Goal: Transaction & Acquisition: Purchase product/service

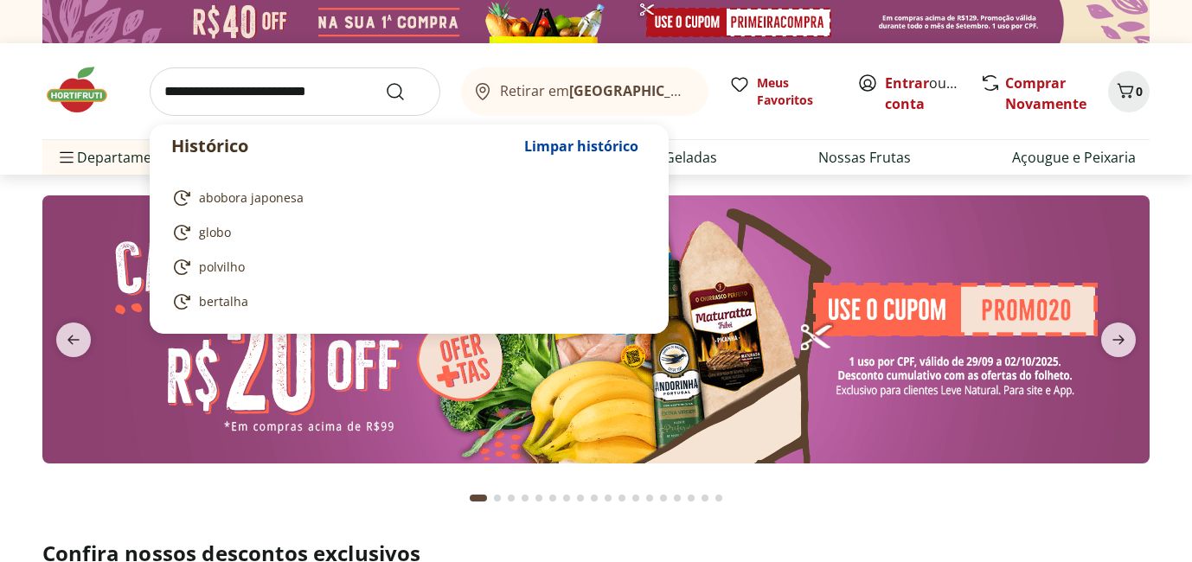
click at [314, 90] on input "search" at bounding box center [295, 91] width 291 height 48
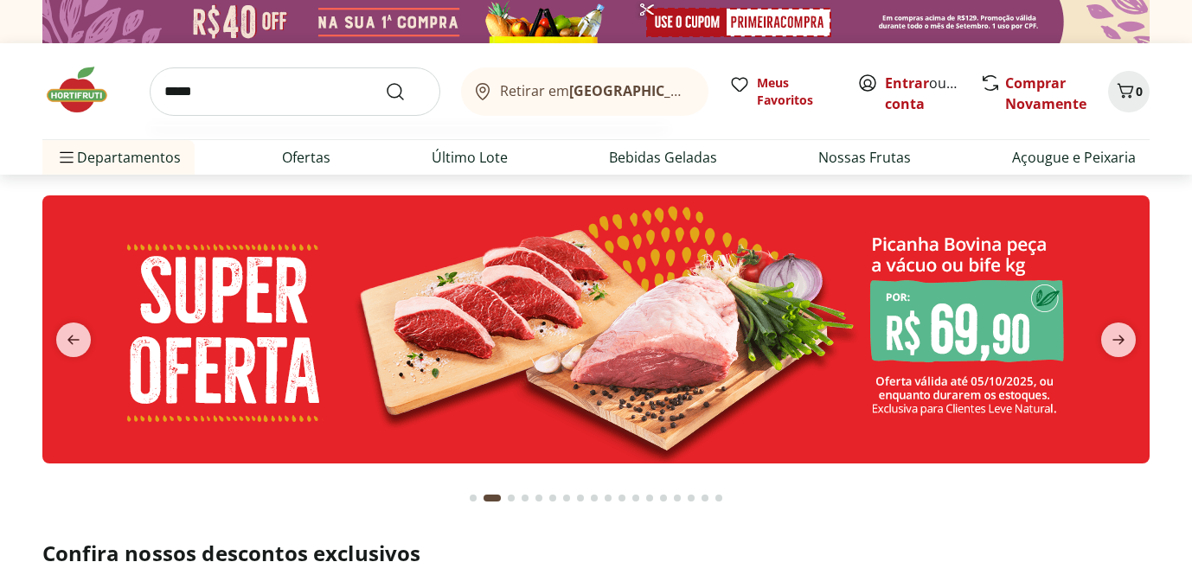
type input "*****"
click at [385, 81] on button "Submit Search" at bounding box center [406, 91] width 42 height 21
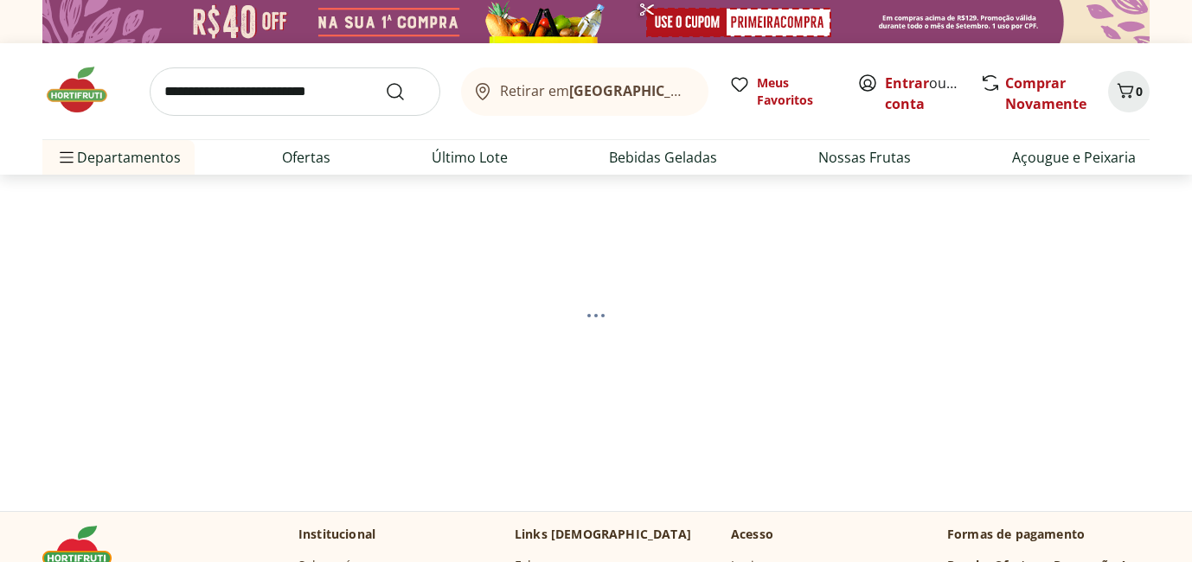
select select "**********"
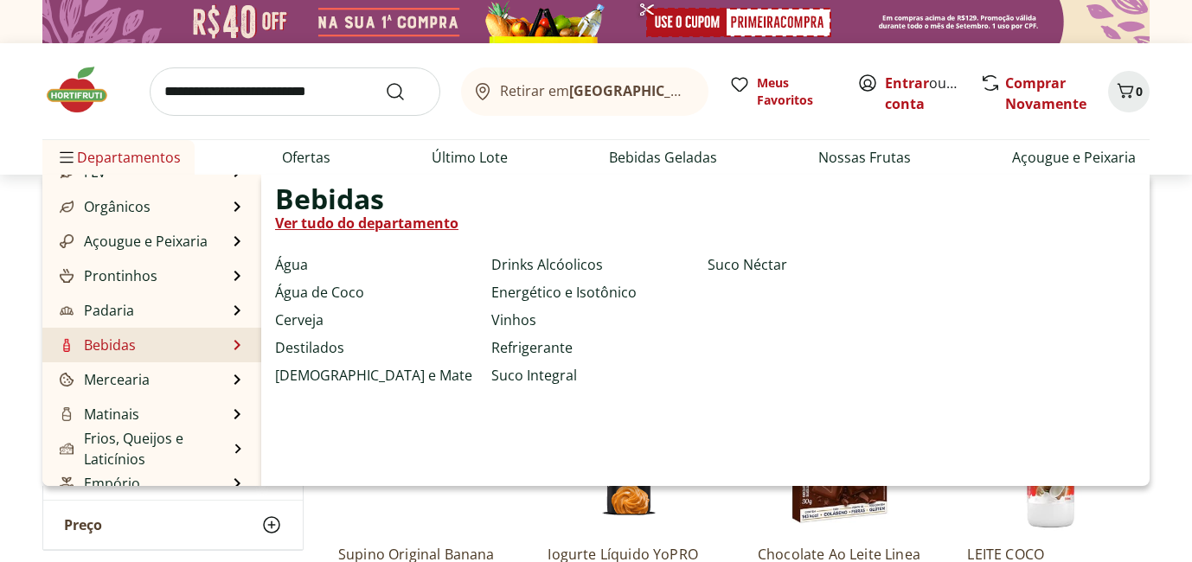
scroll to position [64, 0]
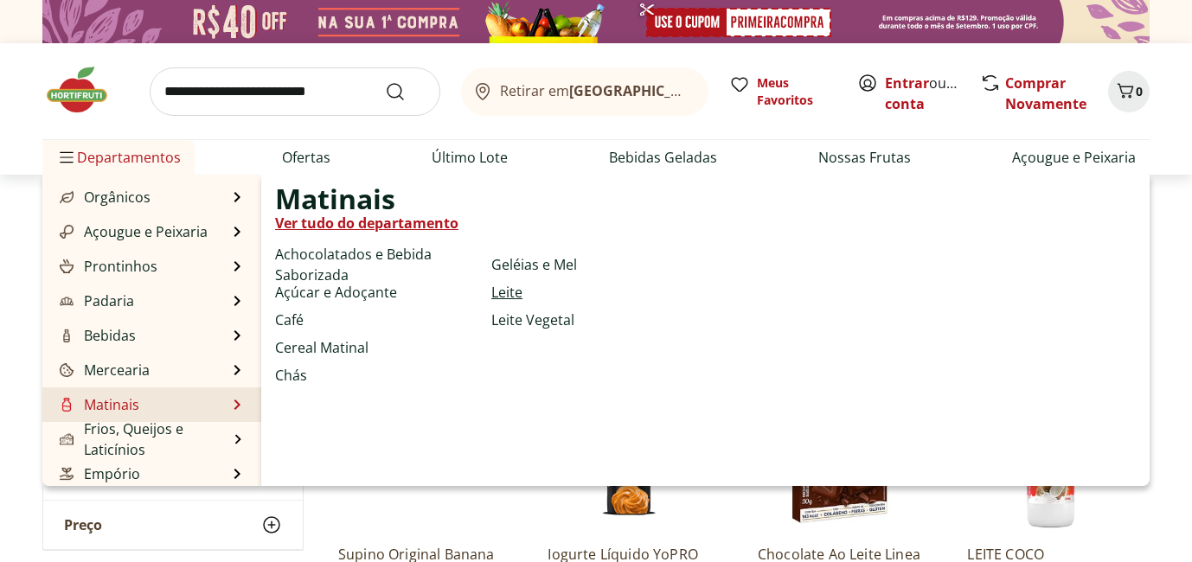
click at [504, 290] on link "Leite" at bounding box center [507, 292] width 31 height 21
select select "**********"
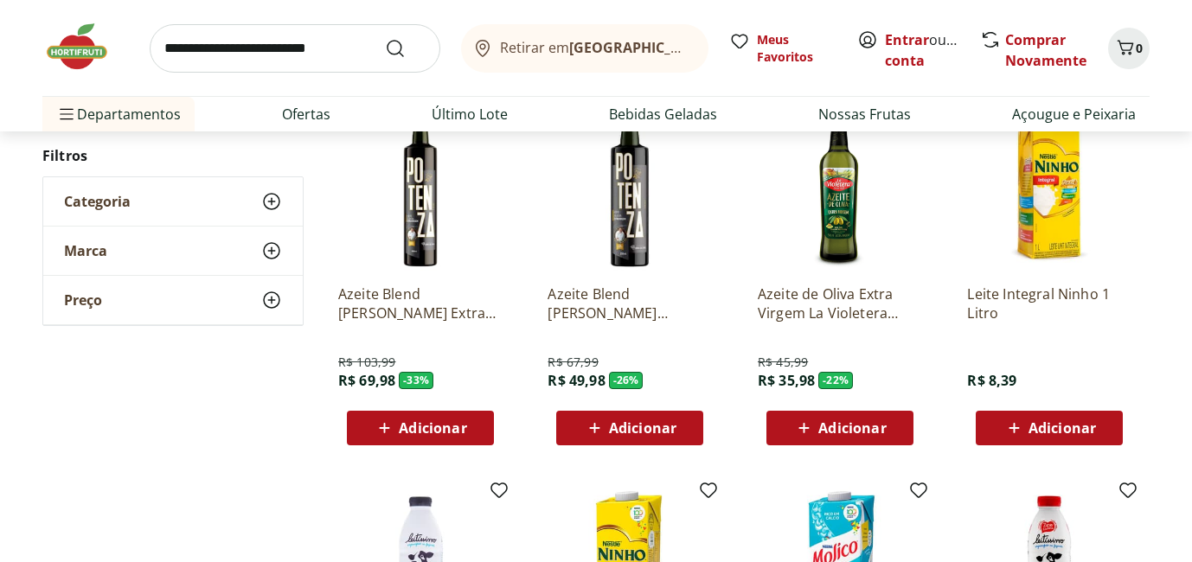
scroll to position [142, 0]
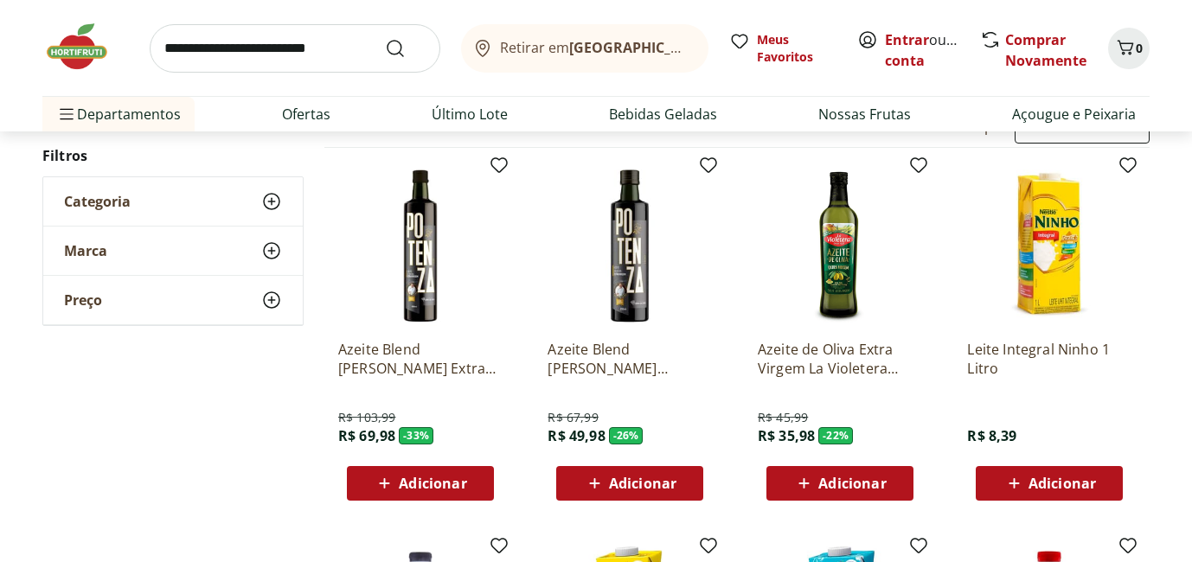
click at [270, 206] on icon at bounding box center [271, 201] width 21 height 21
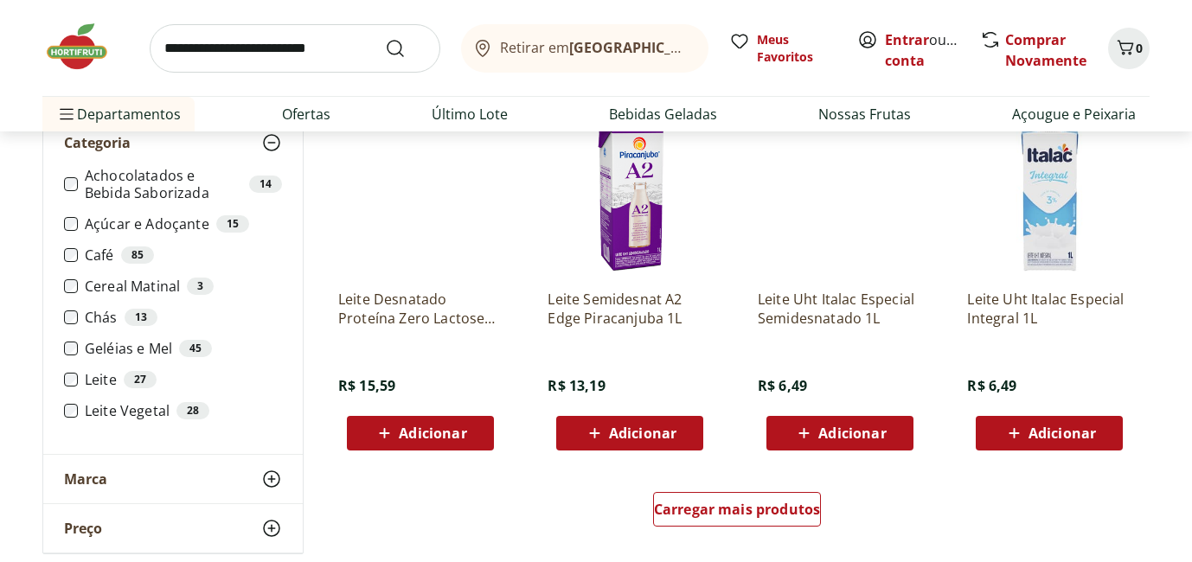
scroll to position [956, 0]
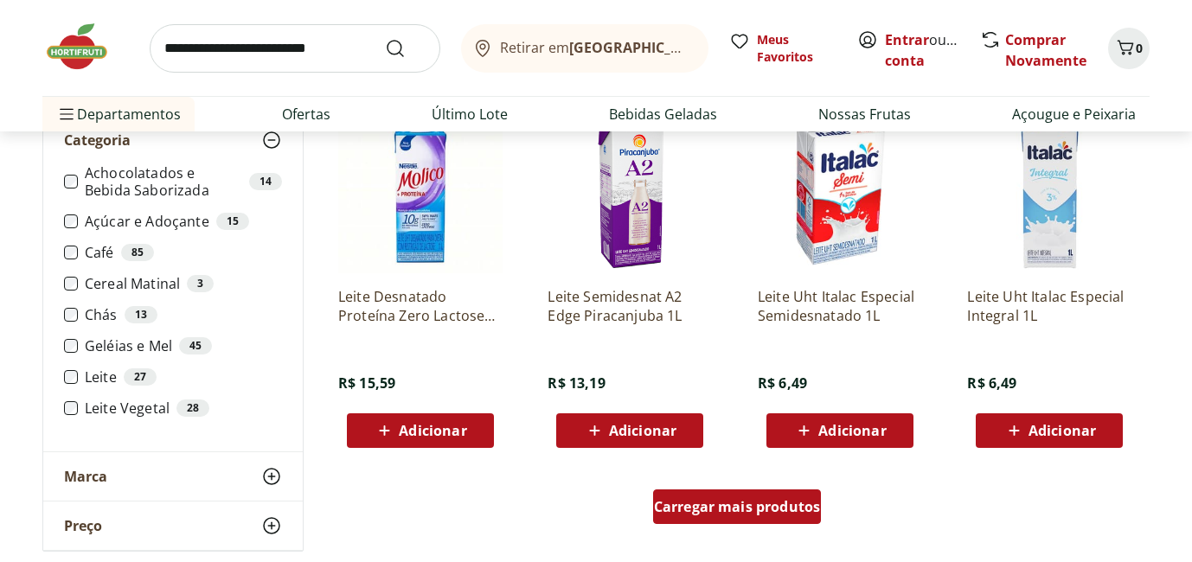
click at [794, 504] on span "Carregar mais produtos" at bounding box center [737, 507] width 167 height 14
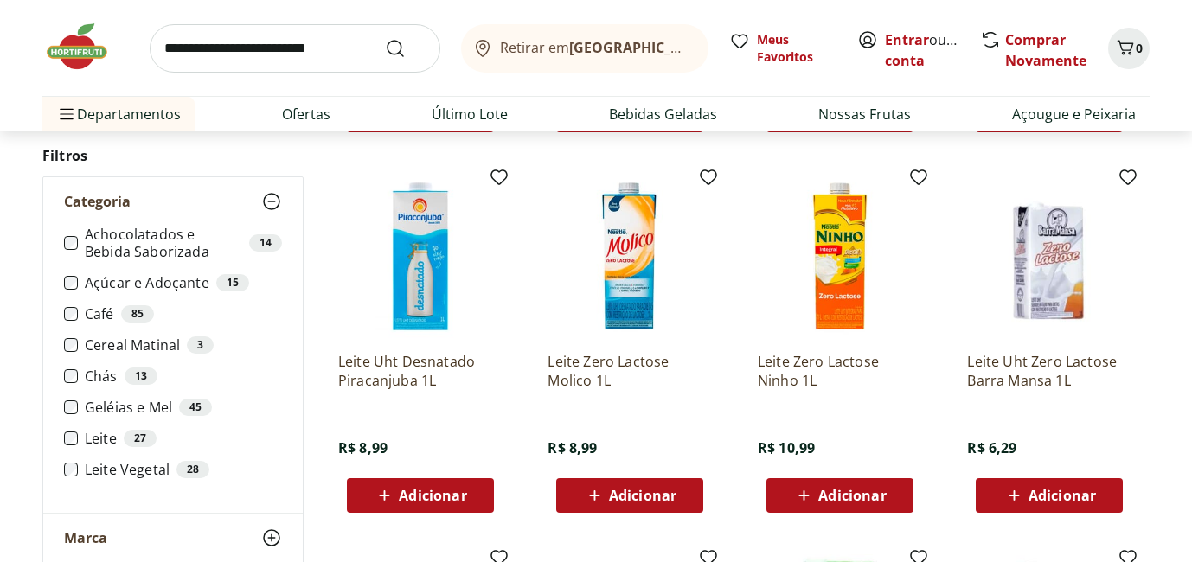
scroll to position [1642, 0]
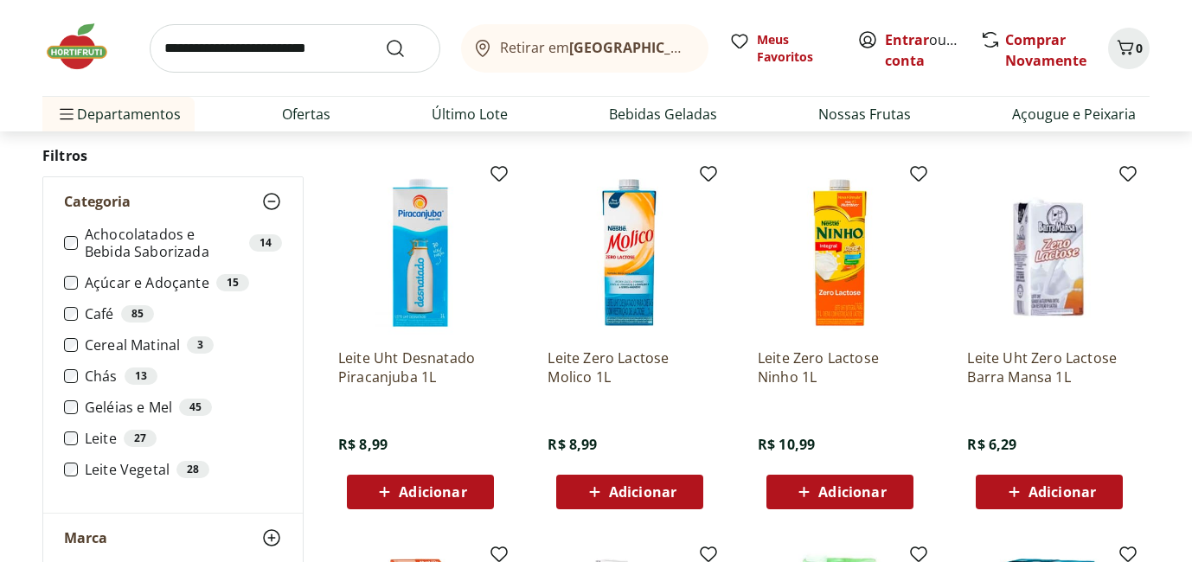
click at [839, 496] on span "Adicionar" at bounding box center [852, 492] width 67 height 14
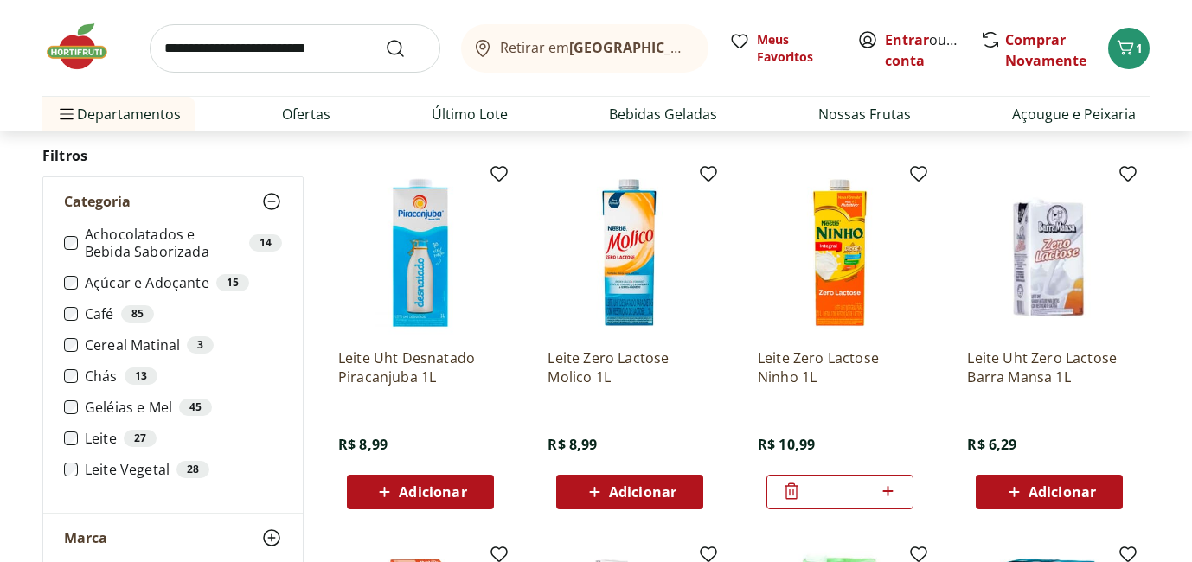
click at [893, 493] on icon at bounding box center [888, 491] width 22 height 21
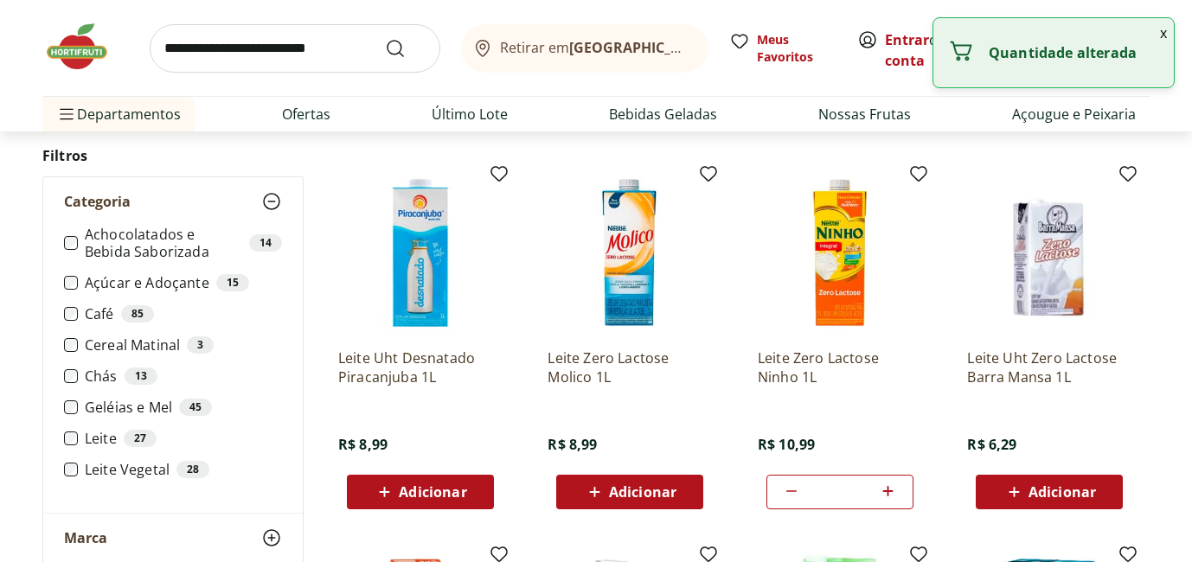
click at [893, 493] on icon at bounding box center [888, 491] width 22 height 21
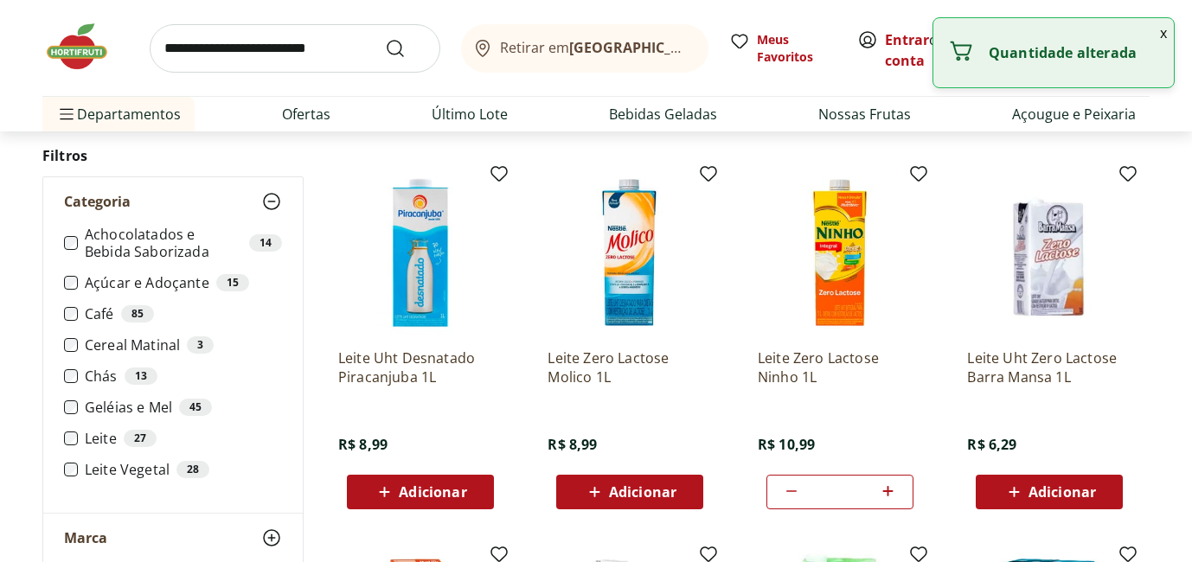
click at [893, 493] on icon at bounding box center [888, 491] width 22 height 21
type input "**"
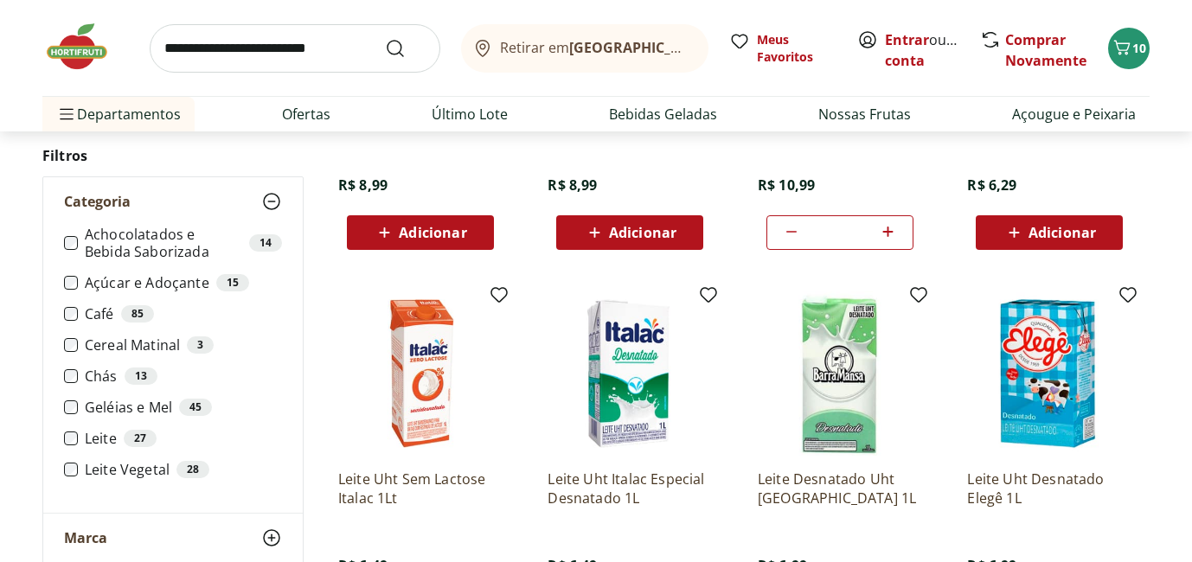
scroll to position [1905, 0]
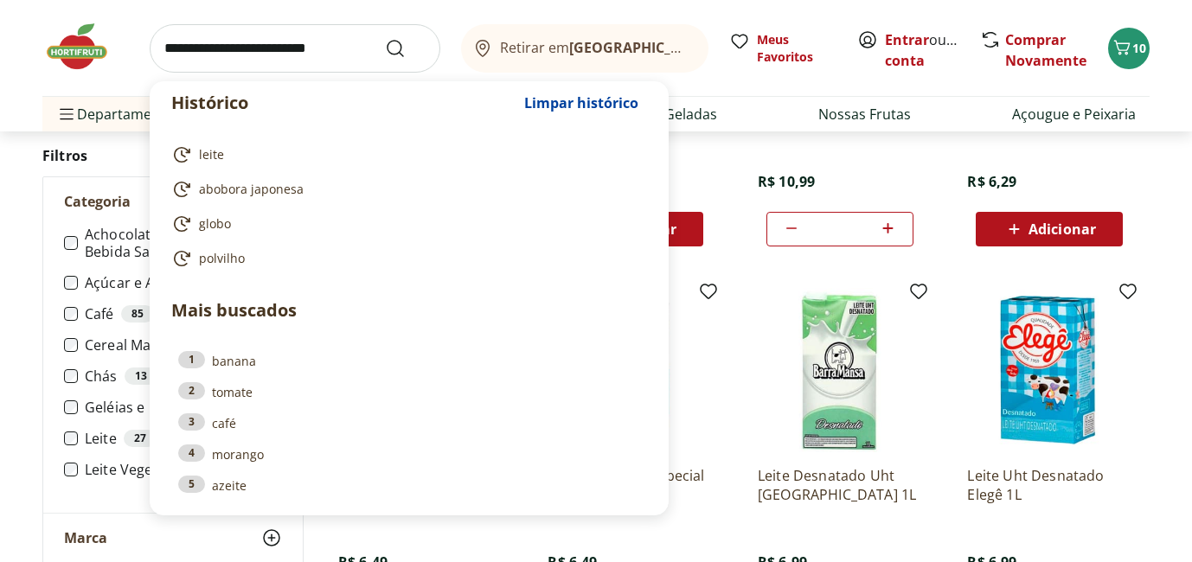
click at [282, 48] on input "search" at bounding box center [295, 48] width 291 height 48
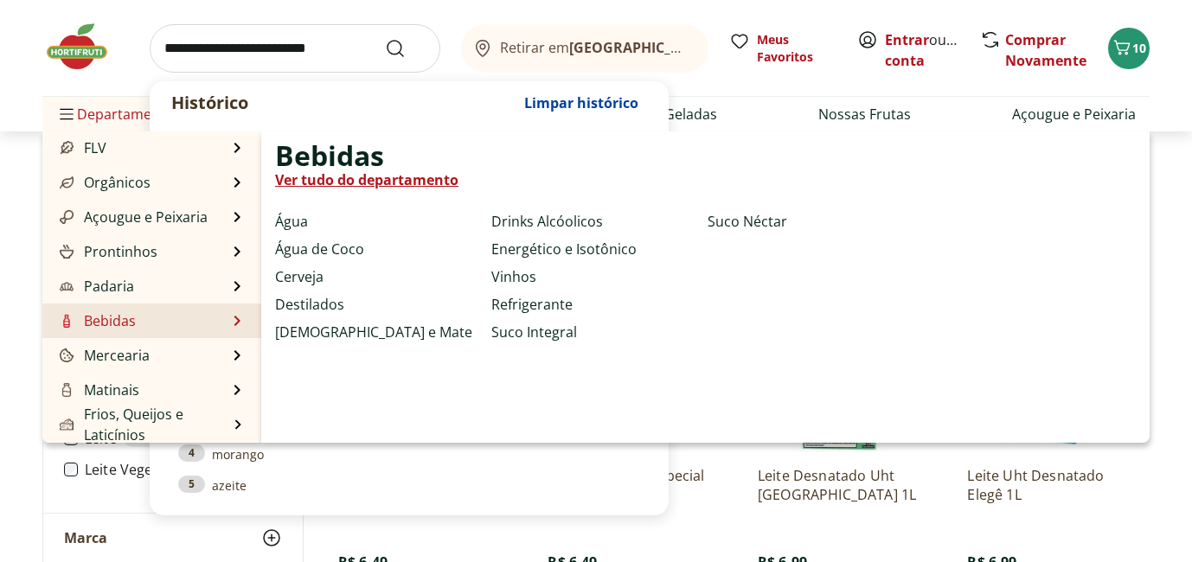
scroll to position [0, 0]
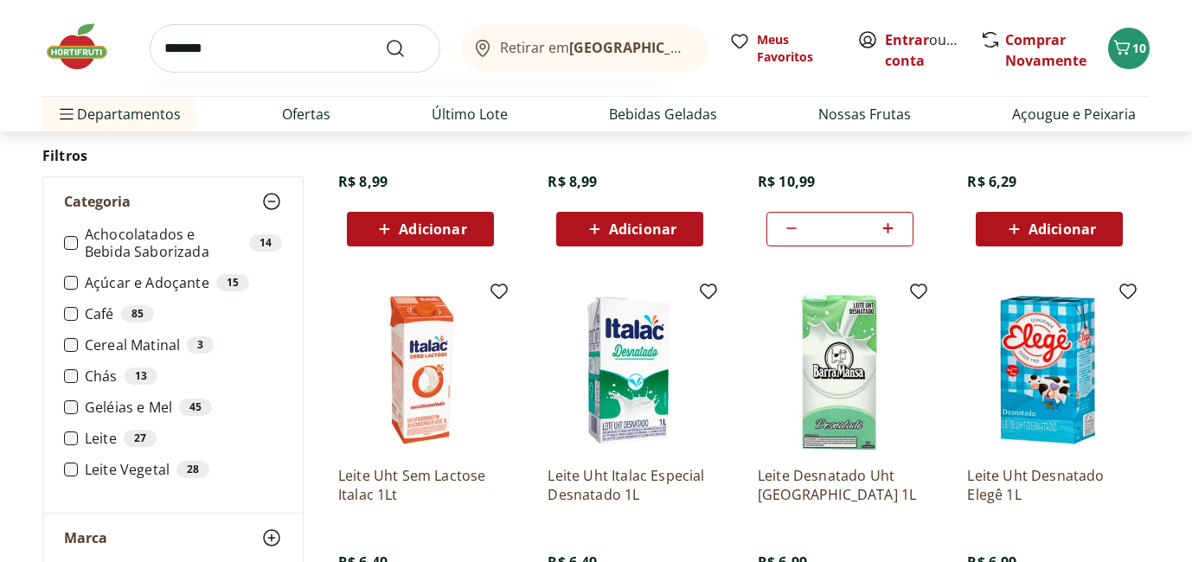
type input "*******"
click at [385, 38] on button "Submit Search" at bounding box center [406, 48] width 42 height 21
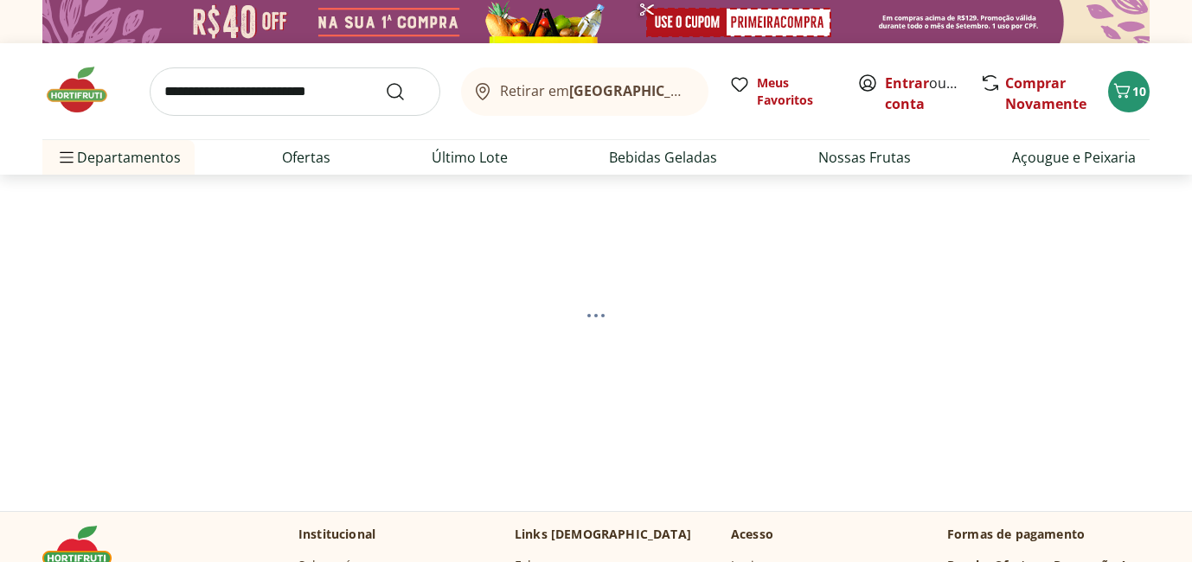
select select "**********"
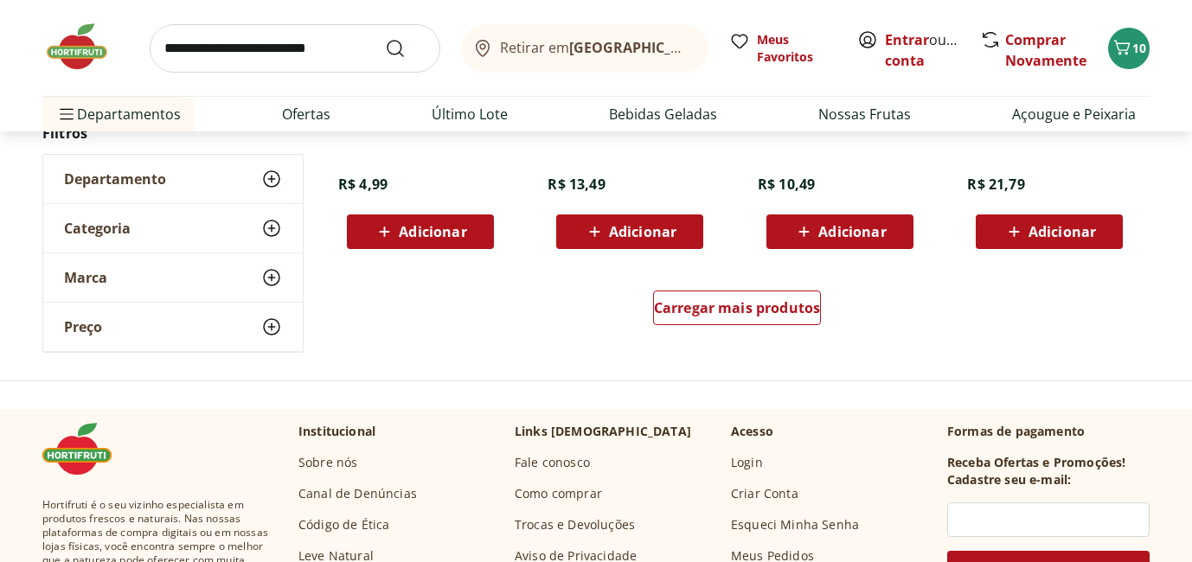
scroll to position [1225, 0]
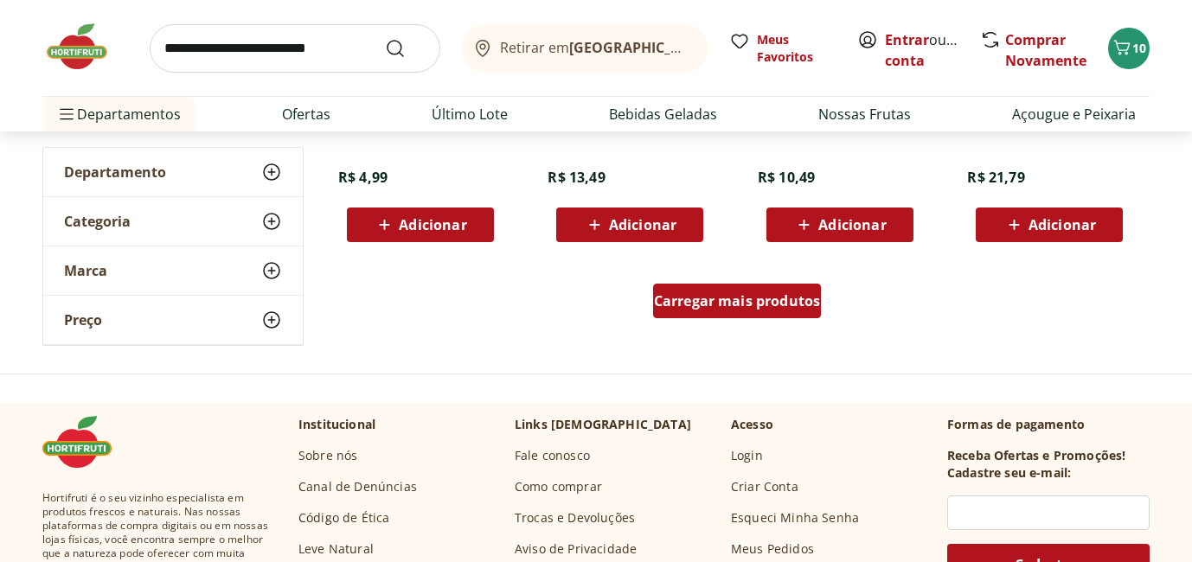
click at [778, 298] on span "Carregar mais produtos" at bounding box center [737, 301] width 167 height 14
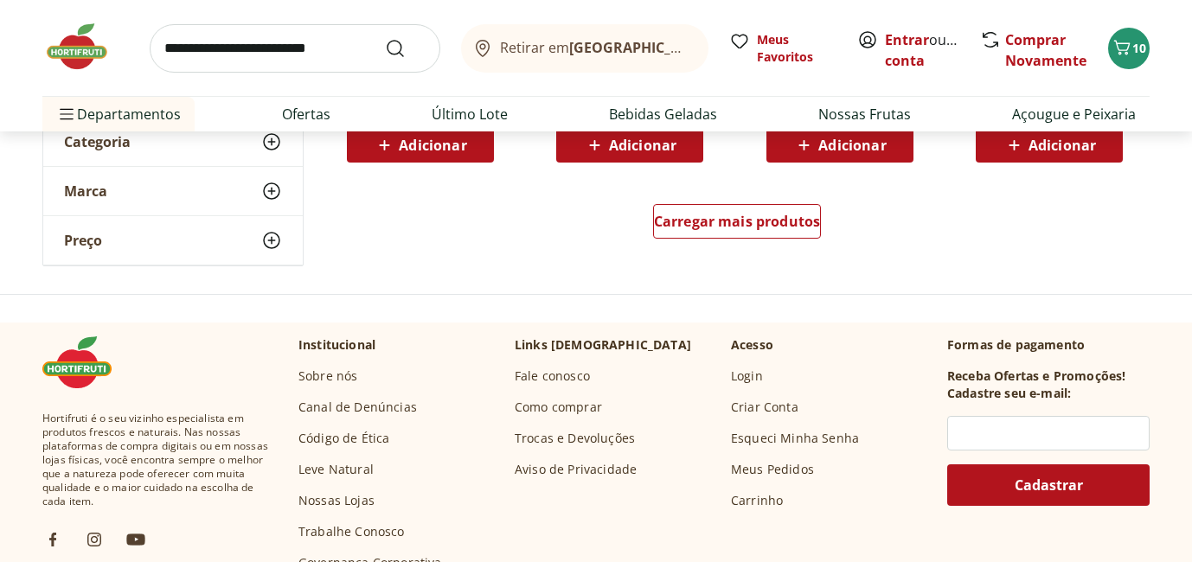
scroll to position [2435, 0]
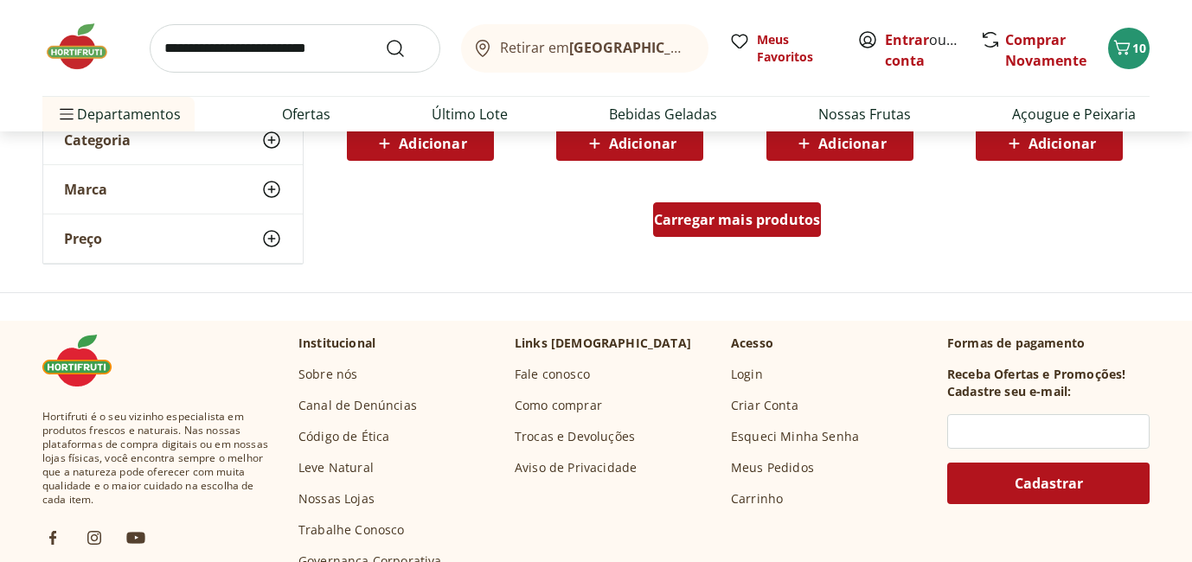
click at [774, 218] on span "Carregar mais produtos" at bounding box center [737, 220] width 167 height 14
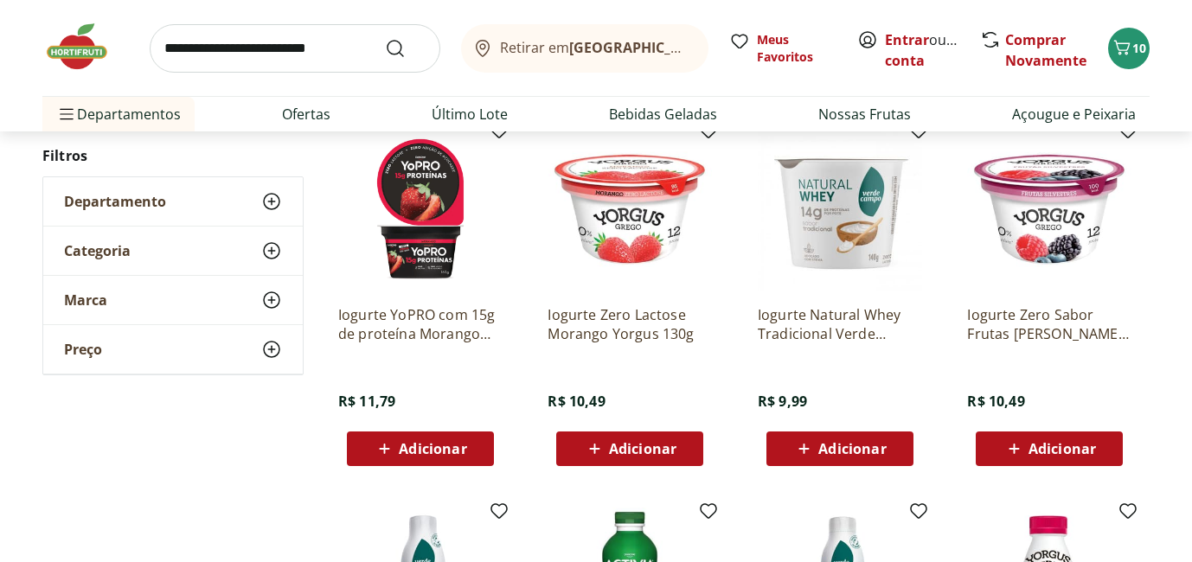
scroll to position [2879, 0]
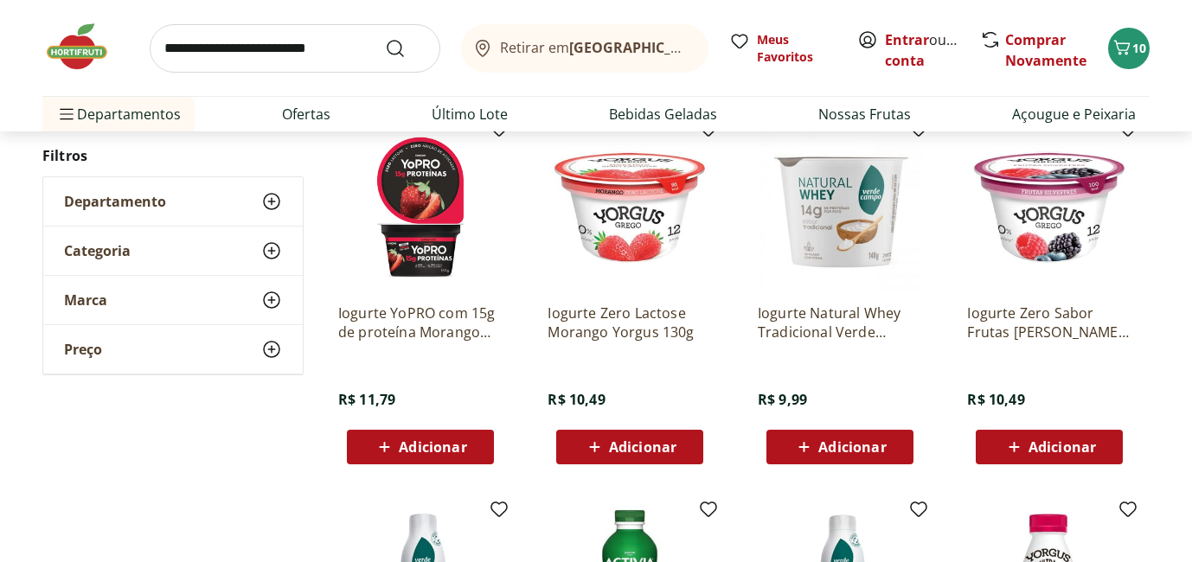
click at [866, 458] on div "Adicionar" at bounding box center [840, 447] width 119 height 31
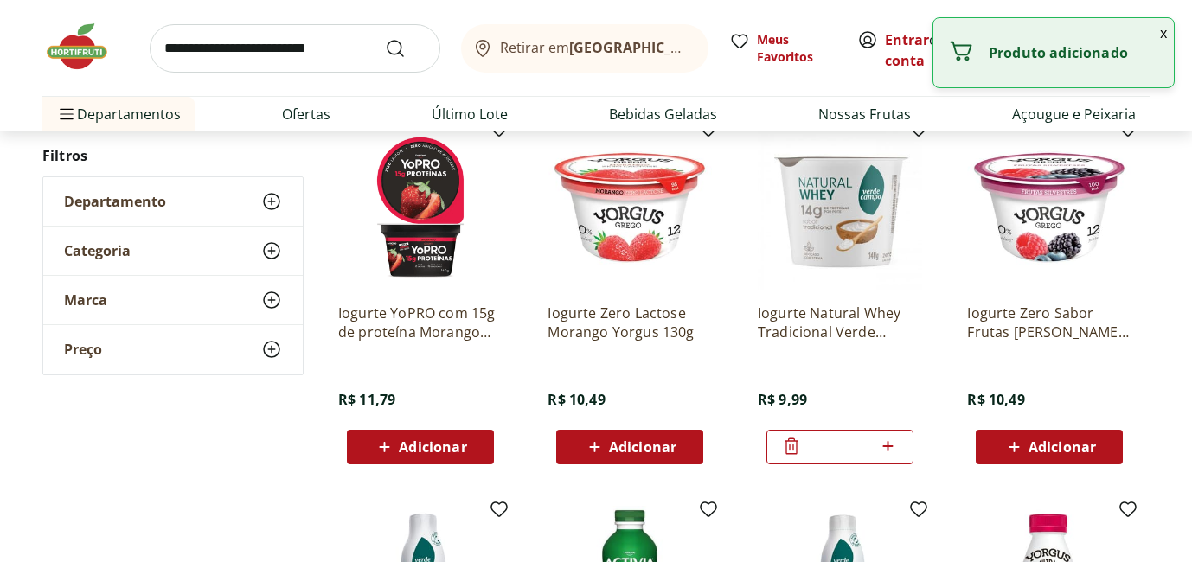
click at [888, 447] on icon at bounding box center [888, 446] width 10 height 10
type input "*"
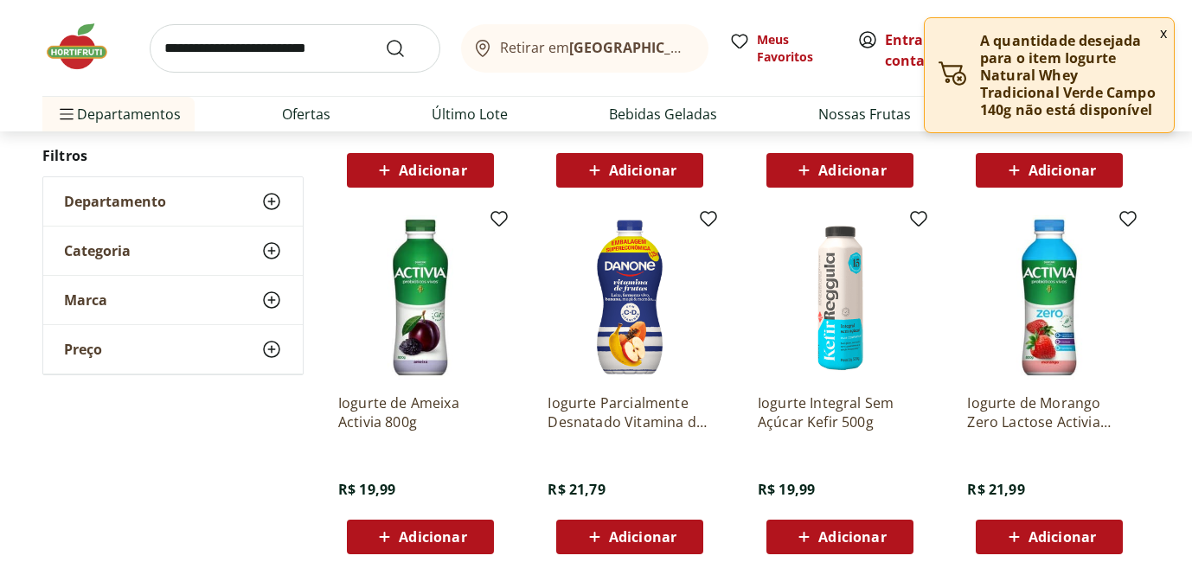
scroll to position [1240, 0]
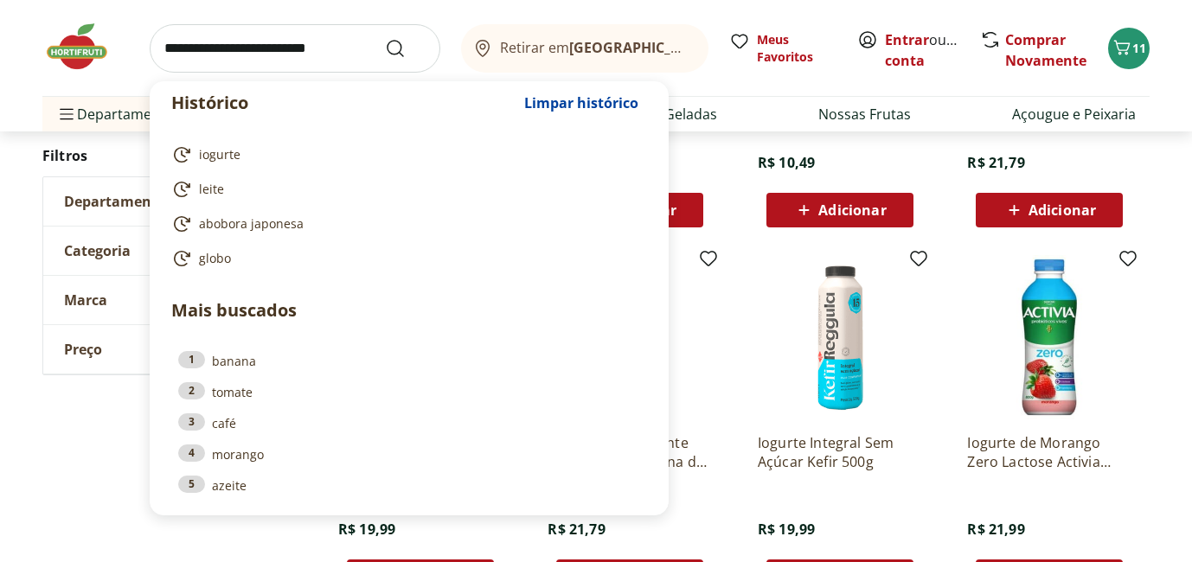
click at [270, 47] on input "search" at bounding box center [295, 48] width 291 height 48
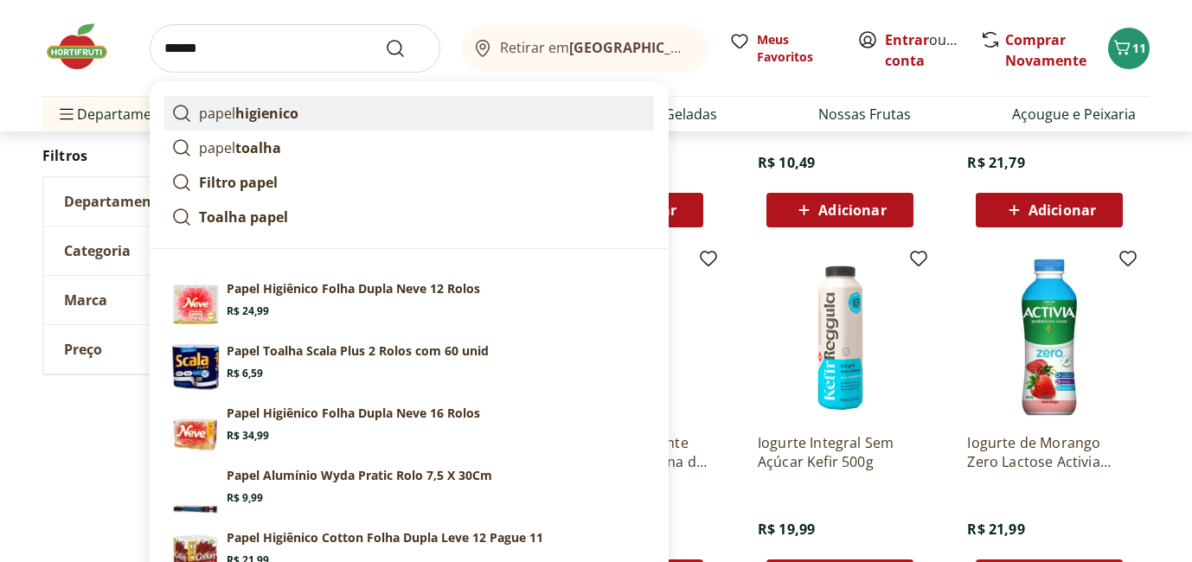
click at [274, 114] on strong "higienico" at bounding box center [266, 113] width 63 height 19
type input "**********"
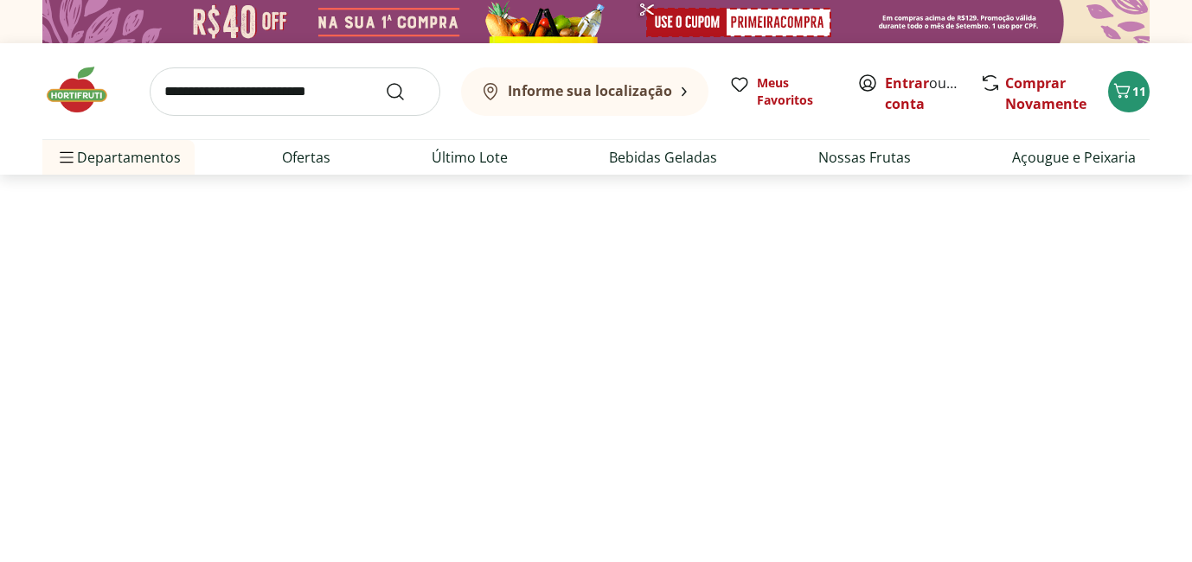
select select "**********"
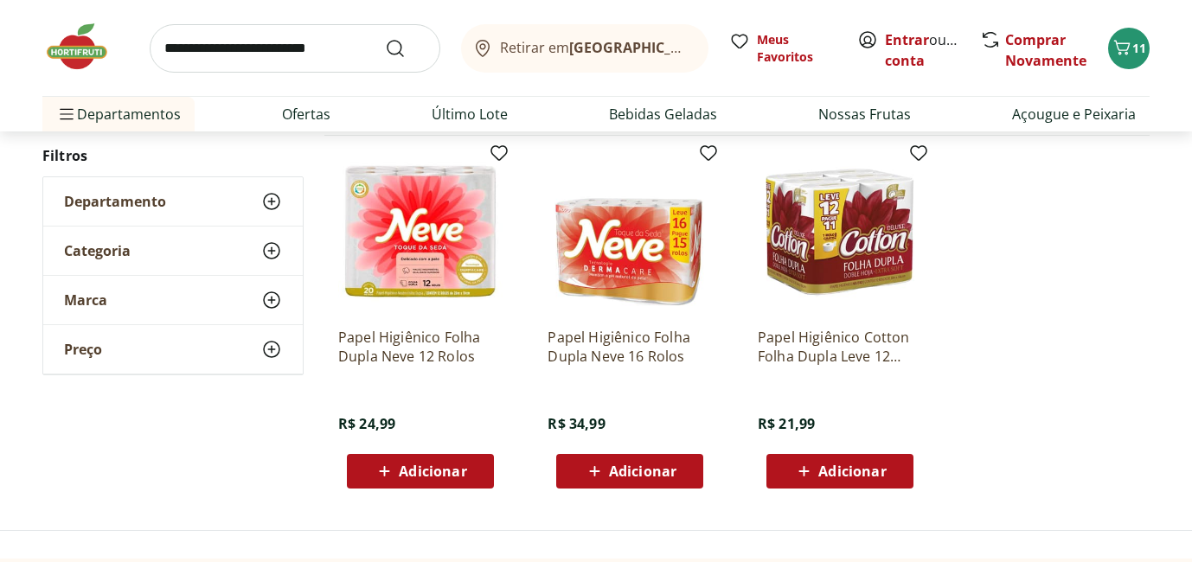
scroll to position [224, 0]
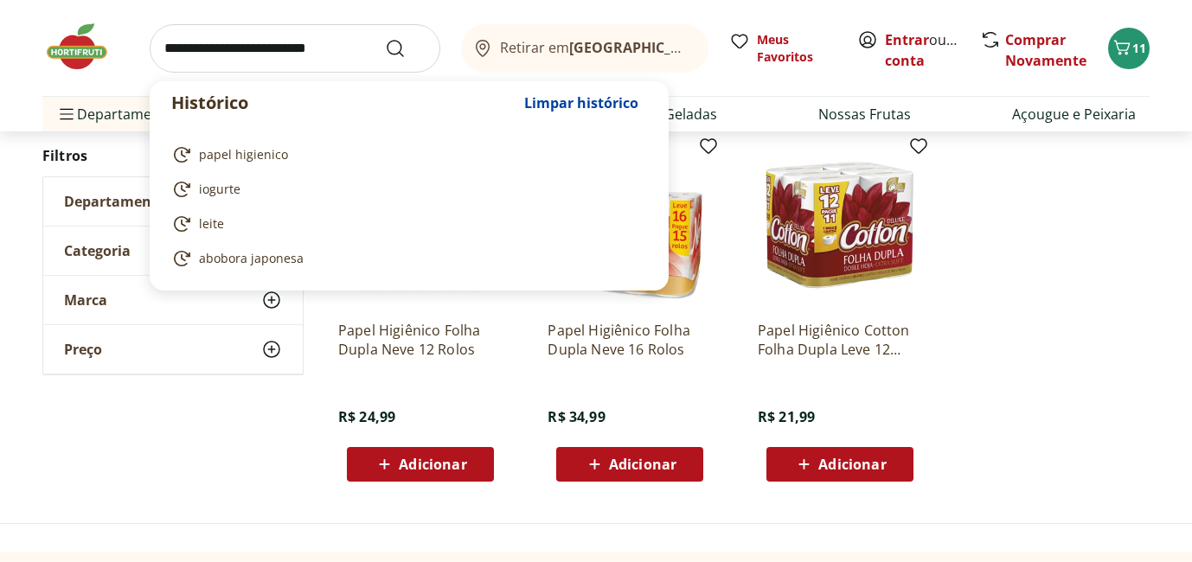
click at [303, 48] on input "search" at bounding box center [295, 48] width 291 height 48
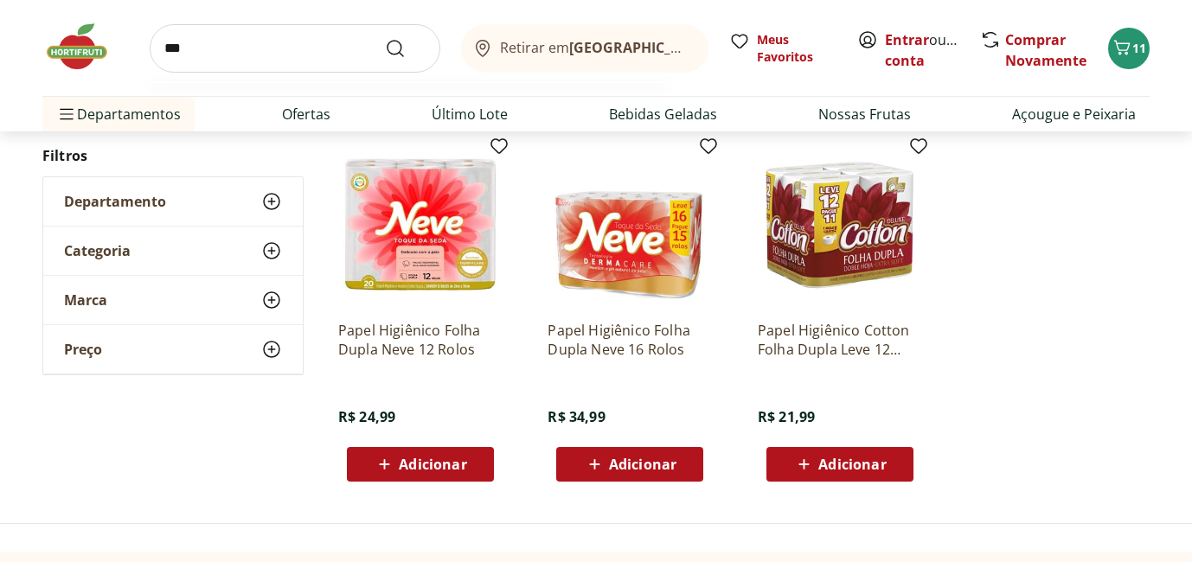
type input "***"
click at [385, 38] on button "Submit Search" at bounding box center [406, 48] width 42 height 21
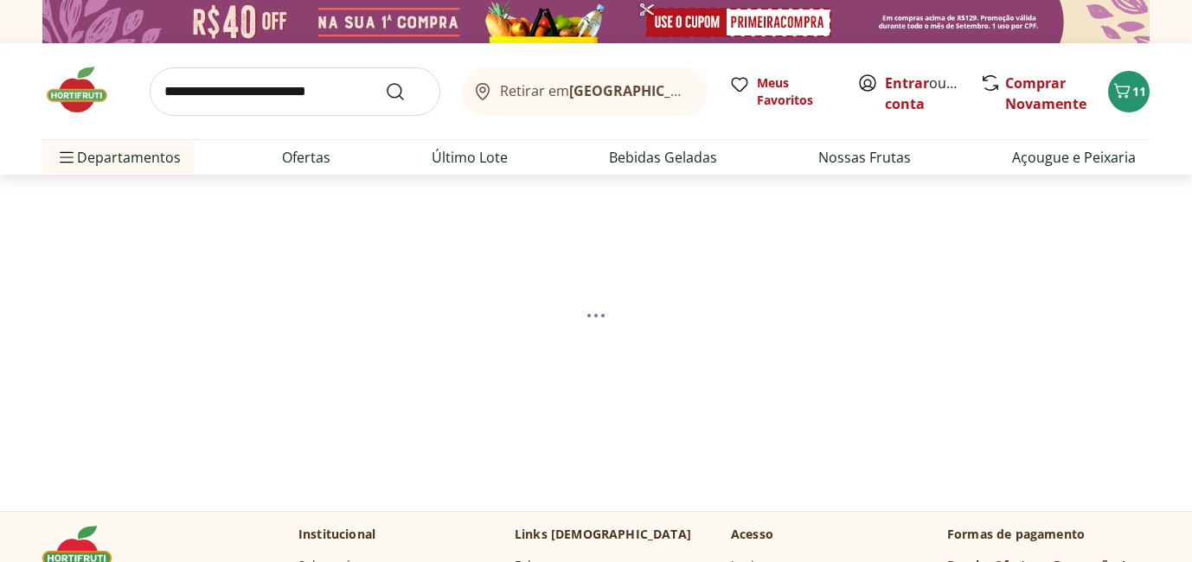
select select "**********"
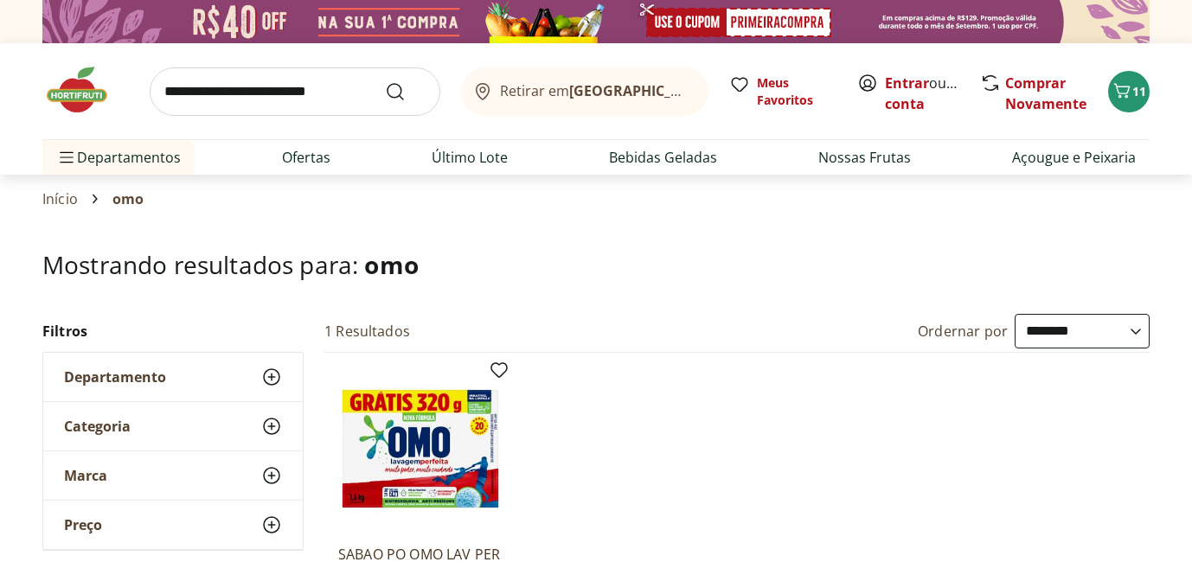
click at [309, 84] on input "search" at bounding box center [295, 91] width 291 height 48
click at [72, 78] on img at bounding box center [85, 90] width 87 height 52
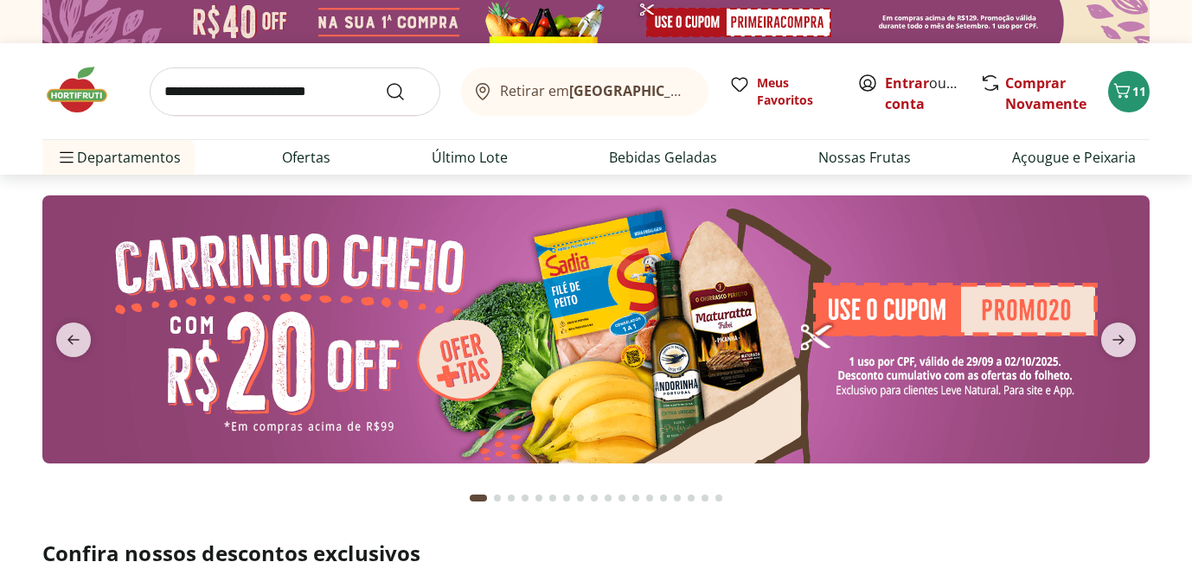
click at [280, 85] on input "search" at bounding box center [295, 91] width 291 height 48
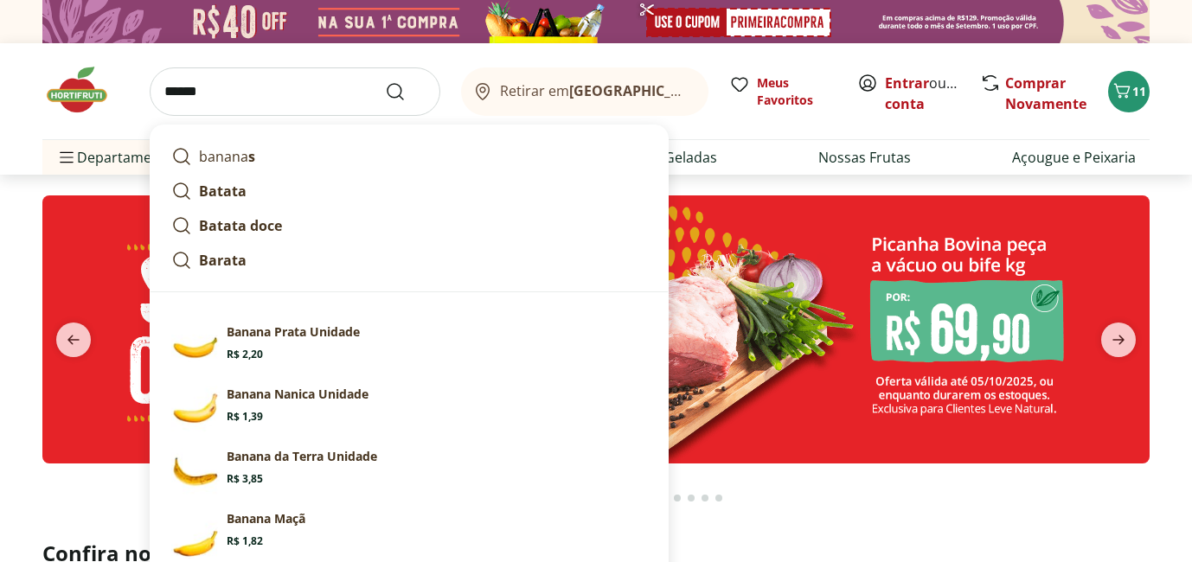
type input "******"
click at [385, 81] on button "Submit Search" at bounding box center [406, 91] width 42 height 21
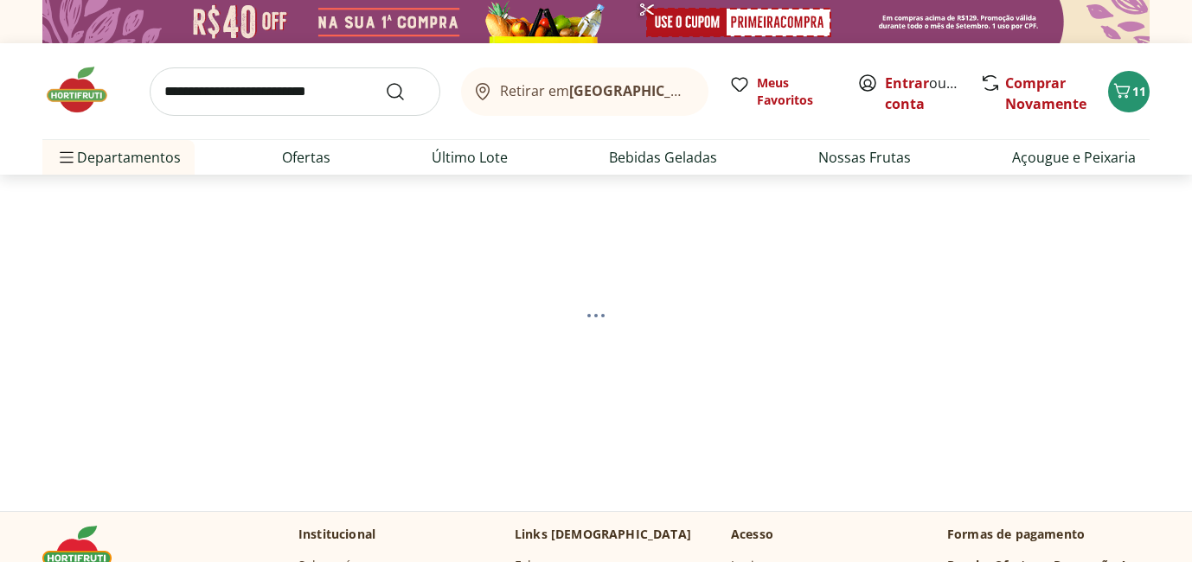
select select "**********"
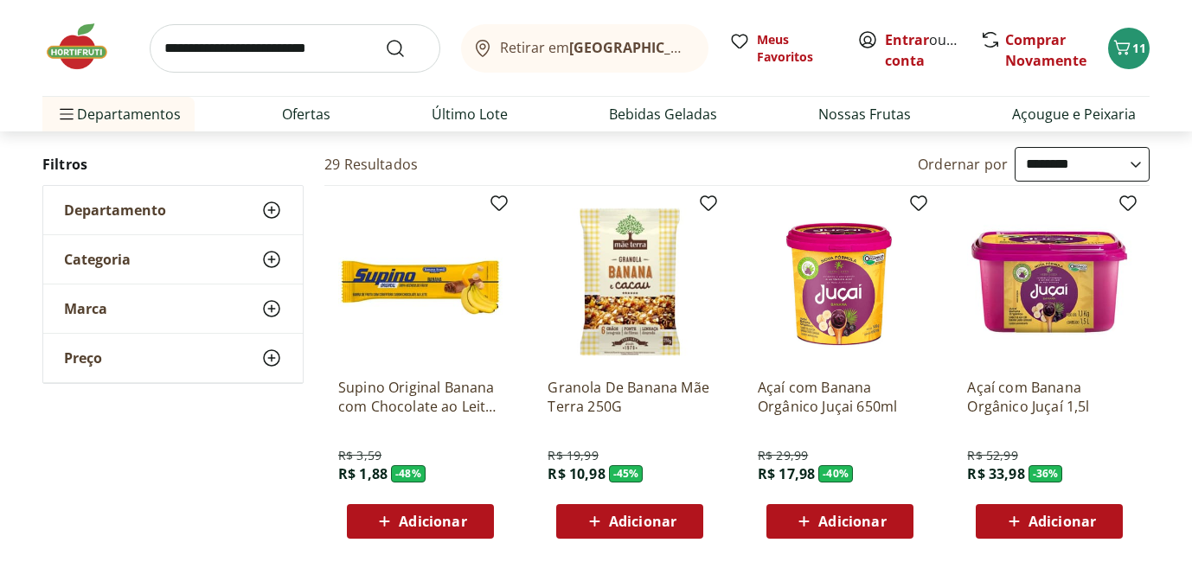
scroll to position [166, 0]
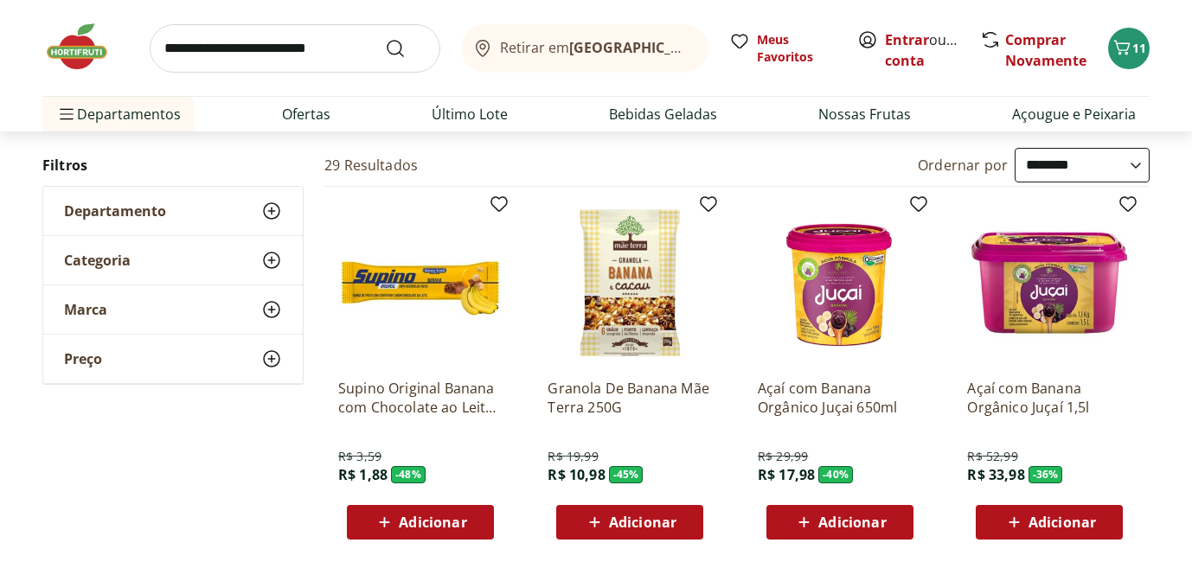
click at [415, 516] on span "Adicionar" at bounding box center [432, 523] width 67 height 14
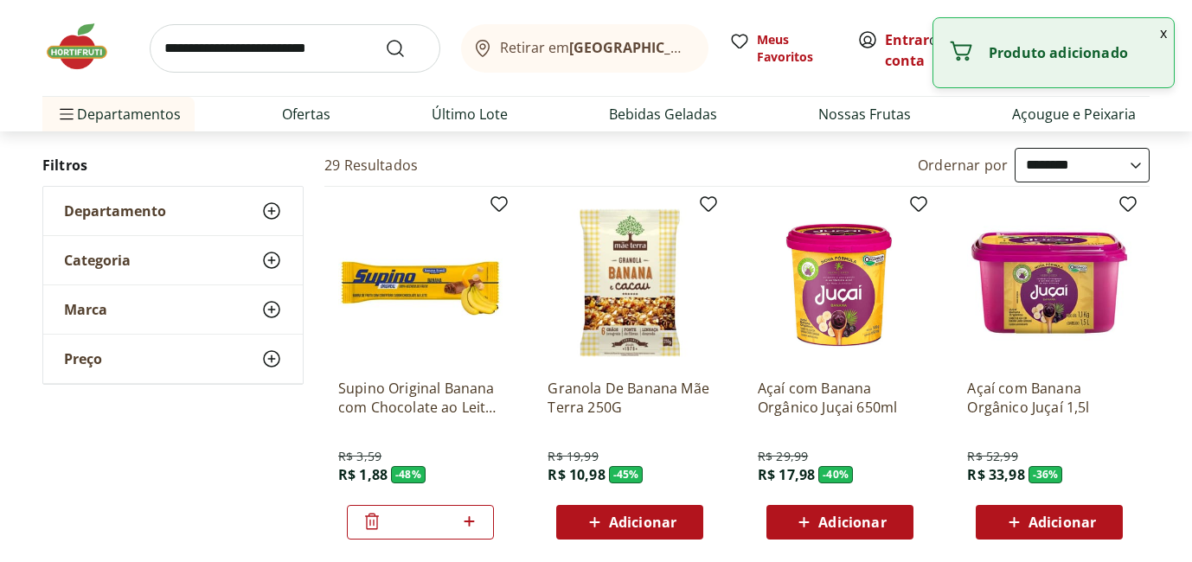
click at [471, 517] on icon at bounding box center [470, 521] width 22 height 21
type input "*"
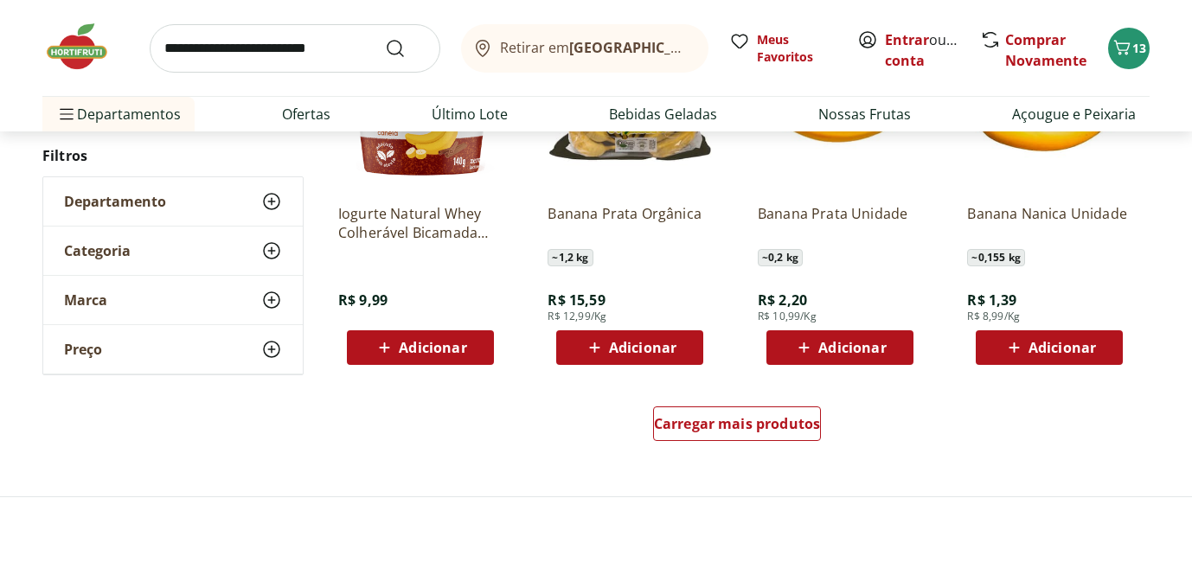
scroll to position [1128, 0]
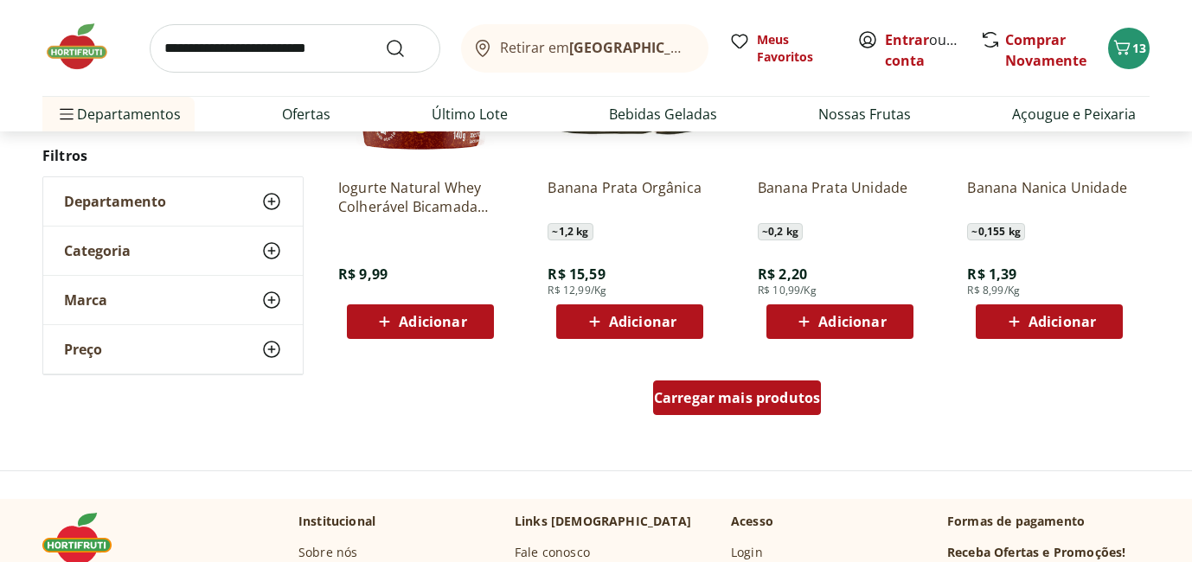
click at [723, 384] on div "Carregar mais produtos" at bounding box center [737, 398] width 169 height 35
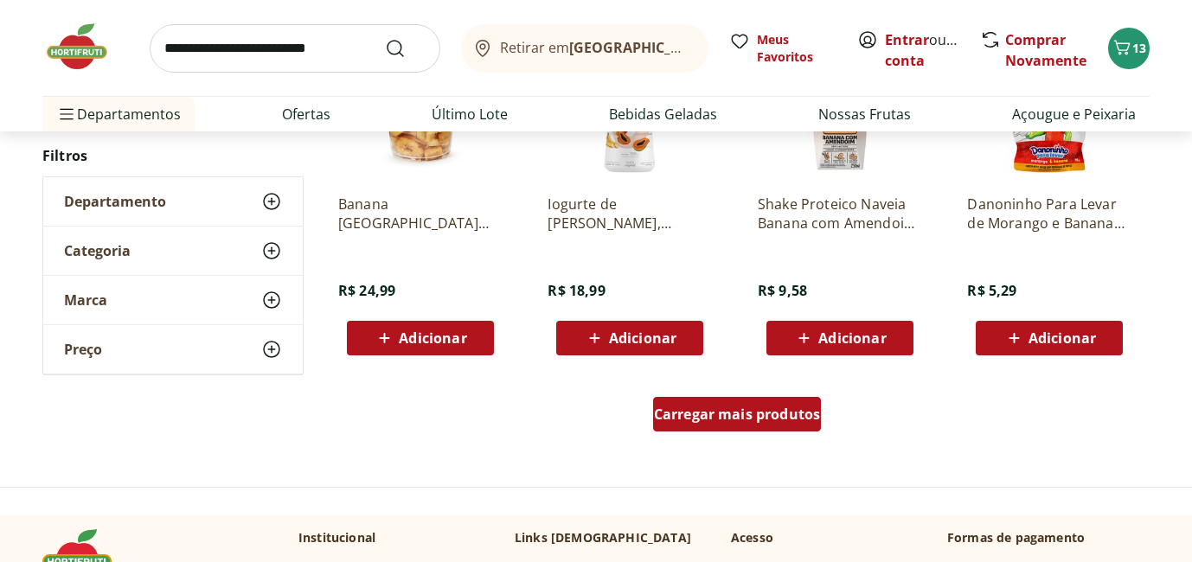
scroll to position [2253, 0]
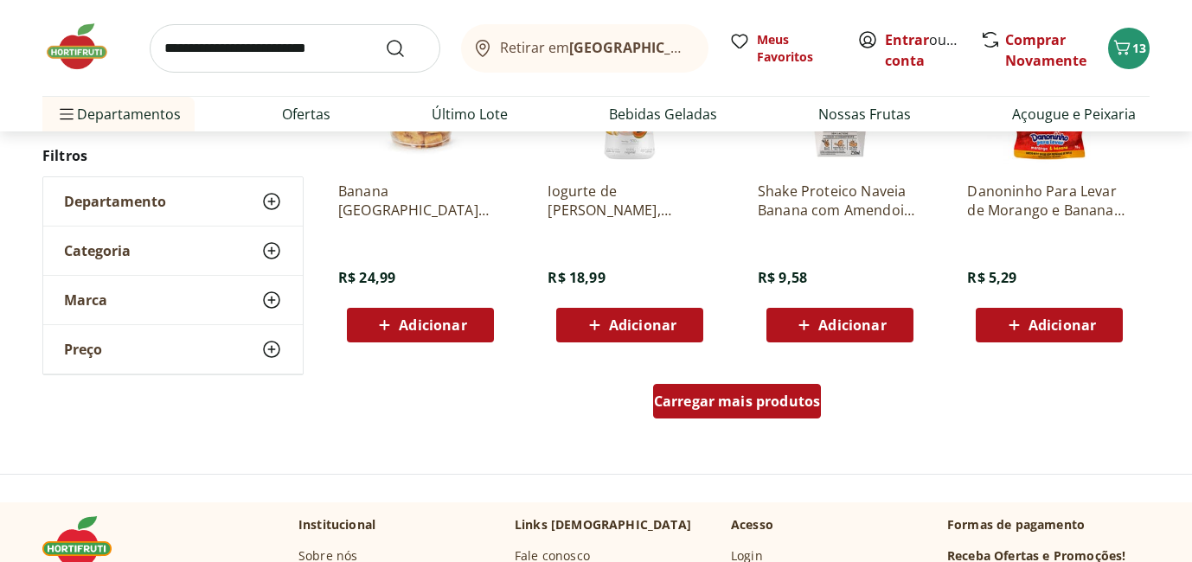
click at [723, 421] on link "Carregar mais produtos" at bounding box center [737, 405] width 169 height 42
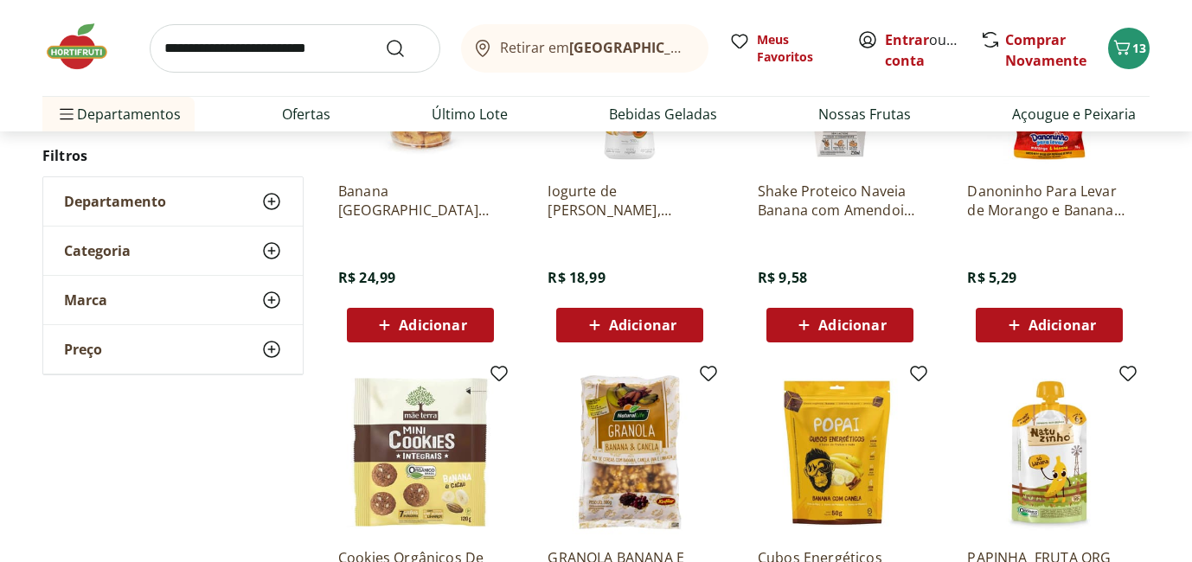
click at [325, 49] on input "search" at bounding box center [295, 48] width 291 height 48
type input "*******"
click at [385, 38] on button "Submit Search" at bounding box center [406, 48] width 42 height 21
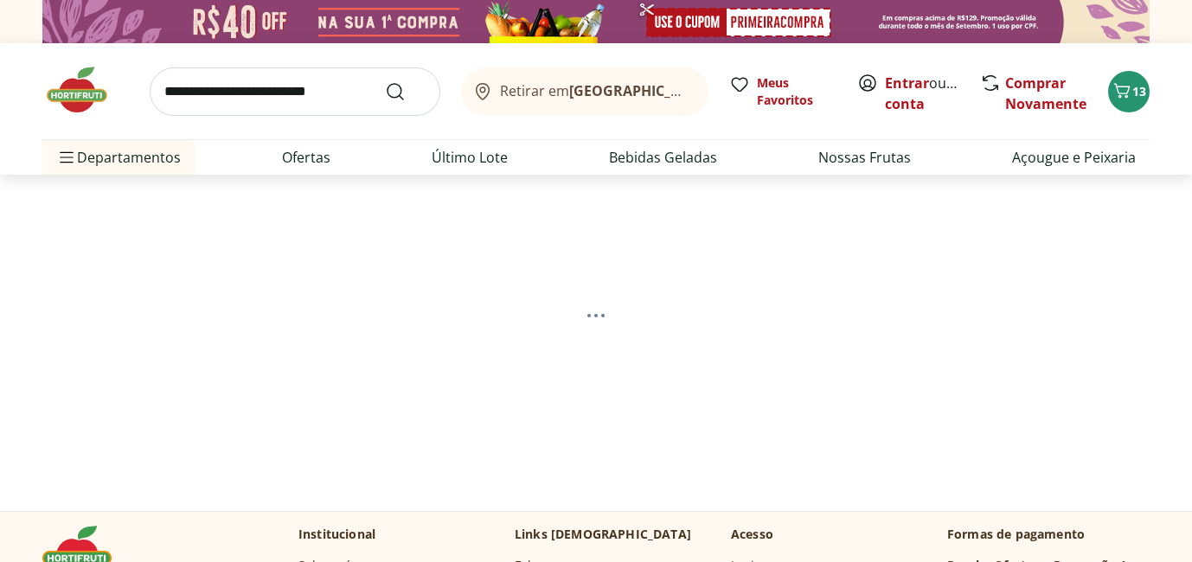
select select "**********"
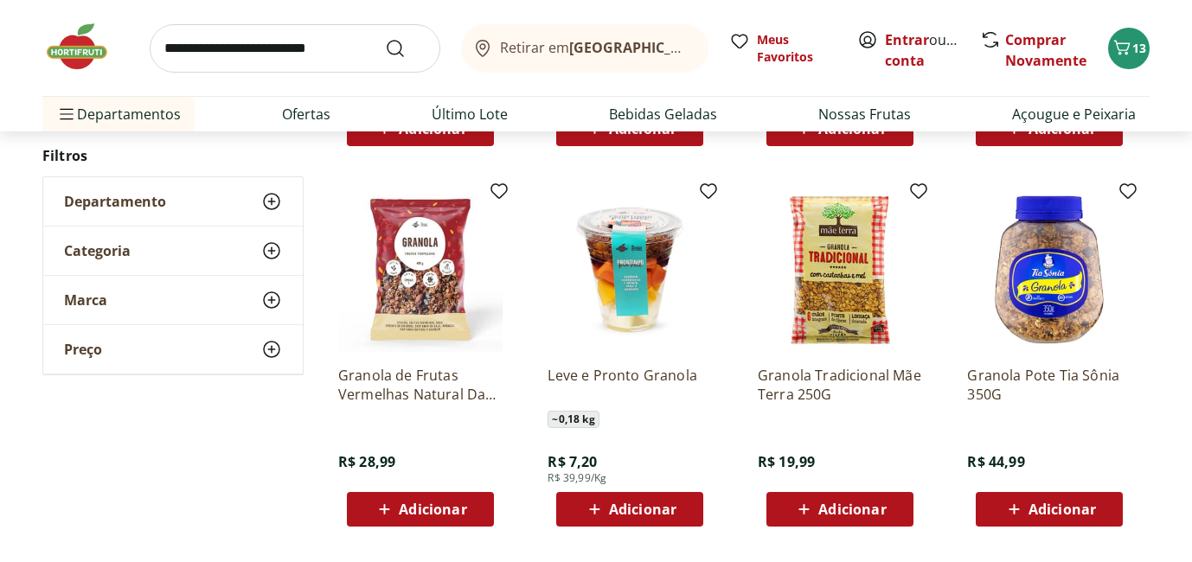
scroll to position [942, 0]
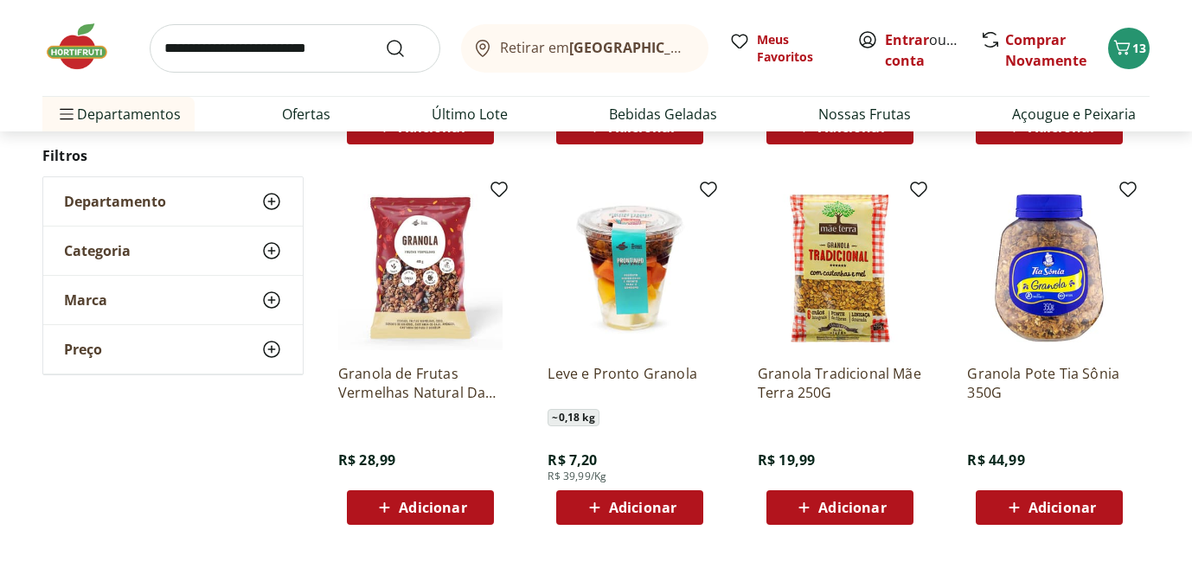
click at [846, 509] on span "Adicionar" at bounding box center [852, 508] width 67 height 14
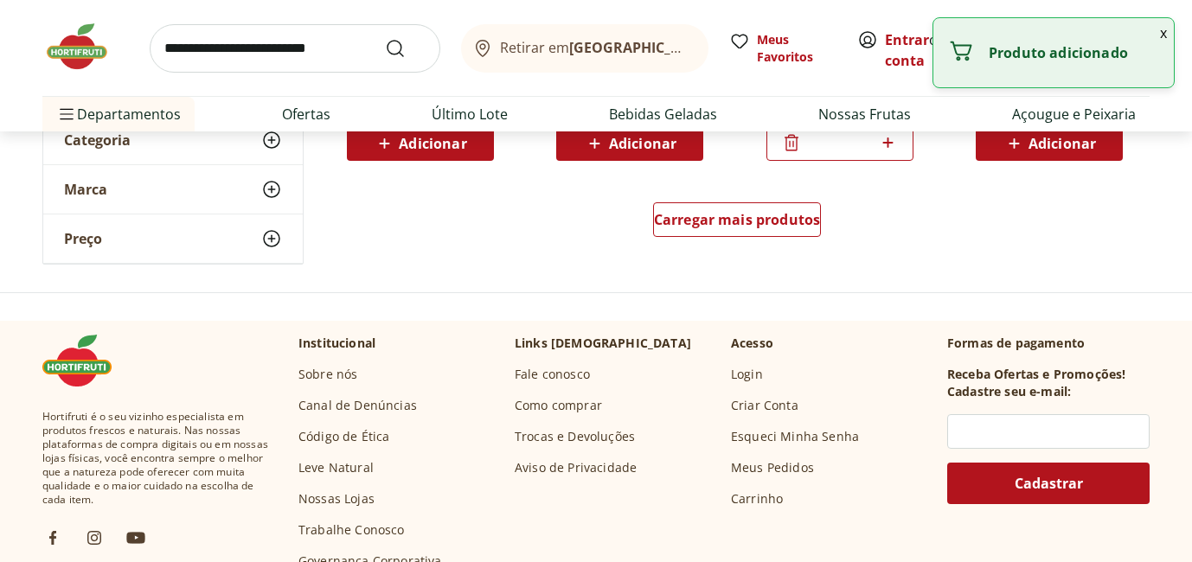
scroll to position [1312, 0]
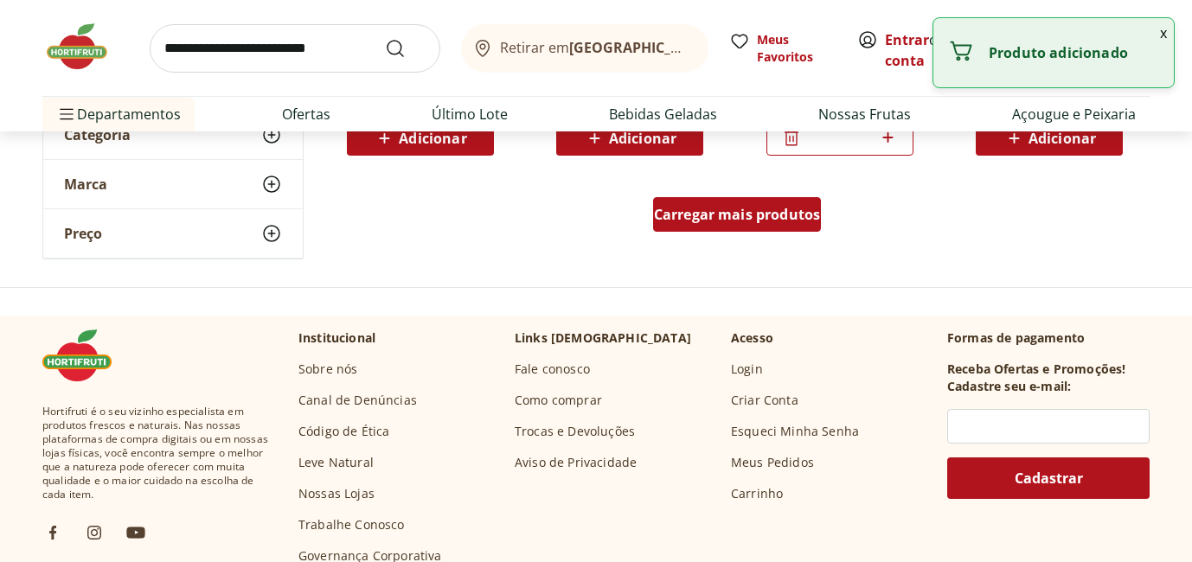
click at [791, 213] on span "Carregar mais produtos" at bounding box center [737, 215] width 167 height 14
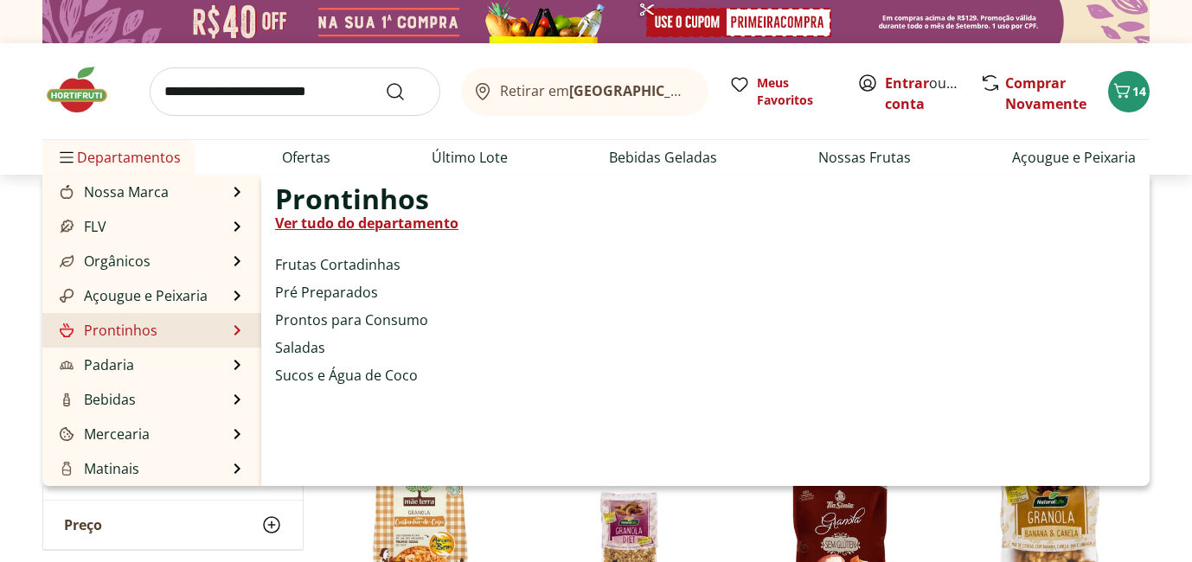
click at [220, 325] on li "Prontinhos Prontinhos Ver tudo do departamento Frutas Cortadinhas Pré Preparado…" at bounding box center [151, 330] width 219 height 35
click at [341, 267] on link "Frutas Cortadinhas" at bounding box center [337, 264] width 125 height 21
select select "**********"
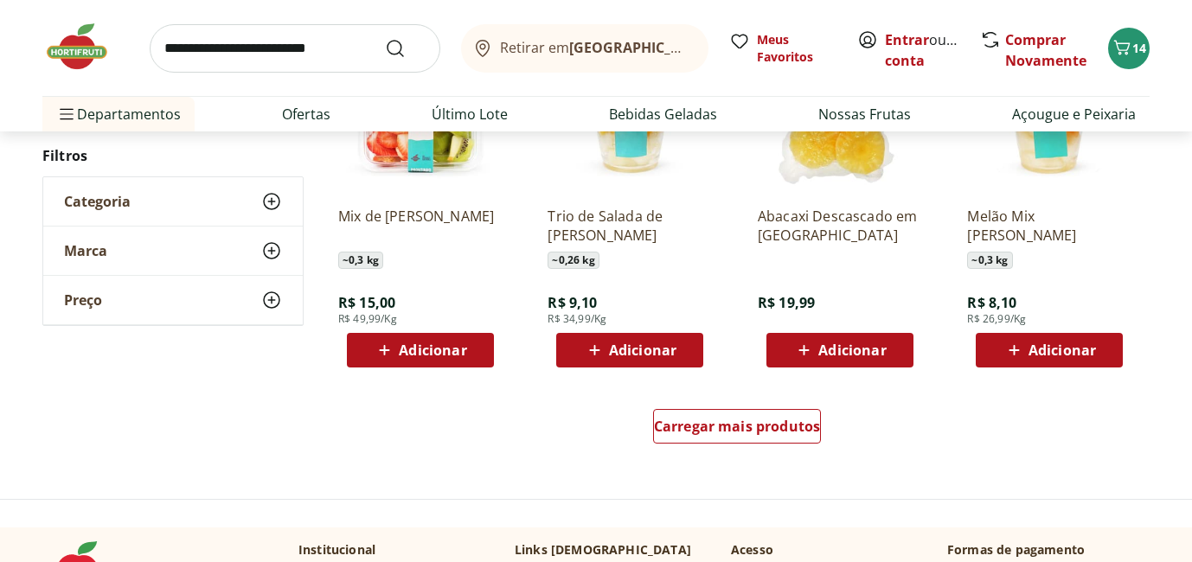
scroll to position [1215, 0]
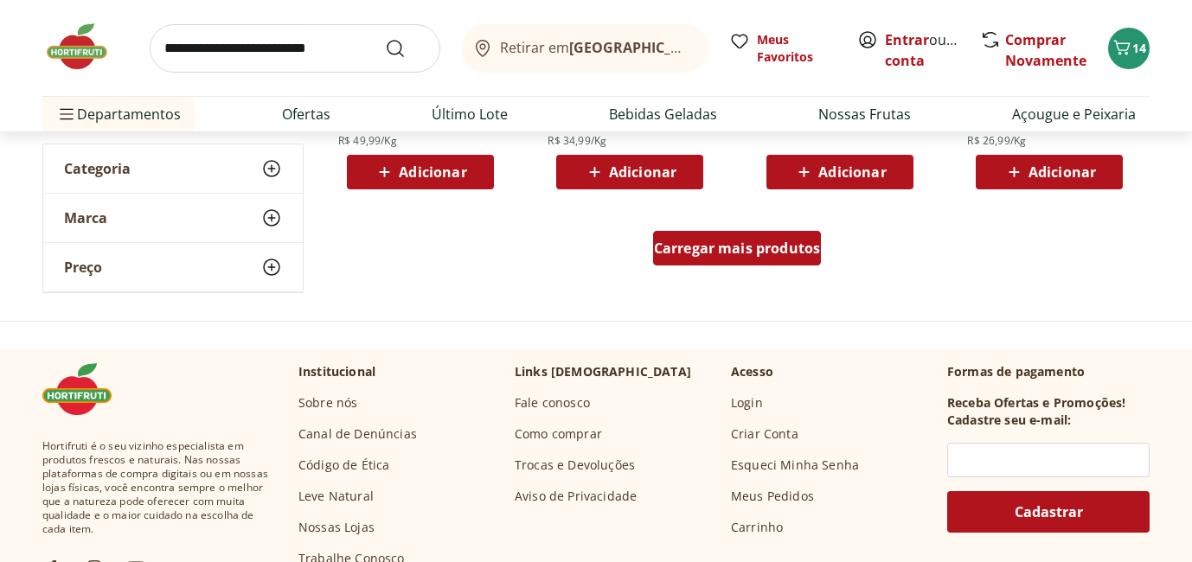
click at [793, 260] on div "Carregar mais produtos" at bounding box center [737, 248] width 169 height 35
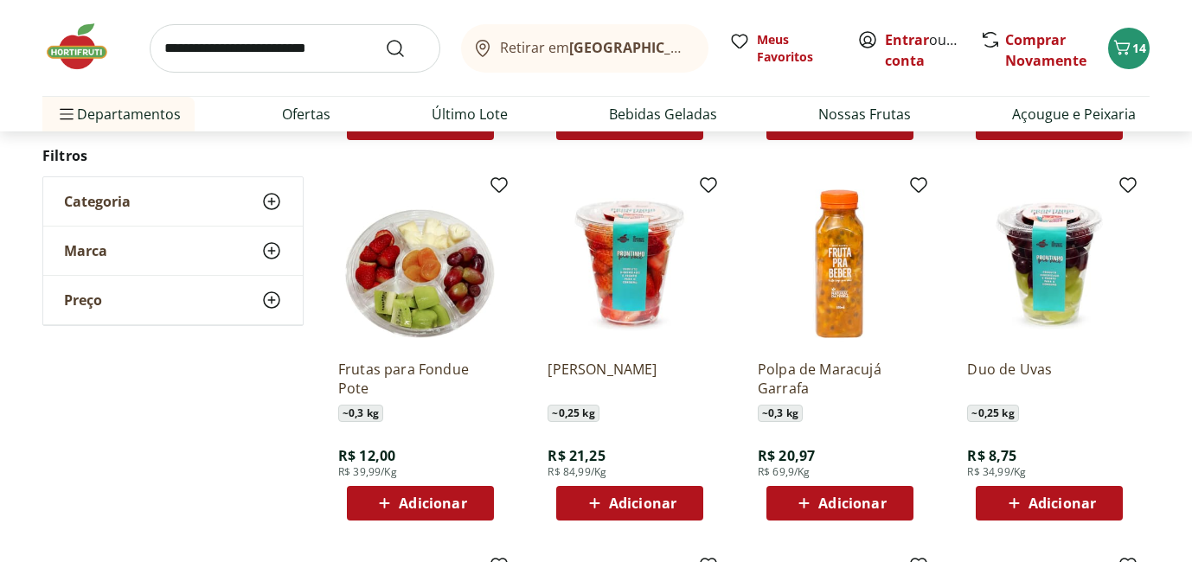
scroll to position [1638, 0]
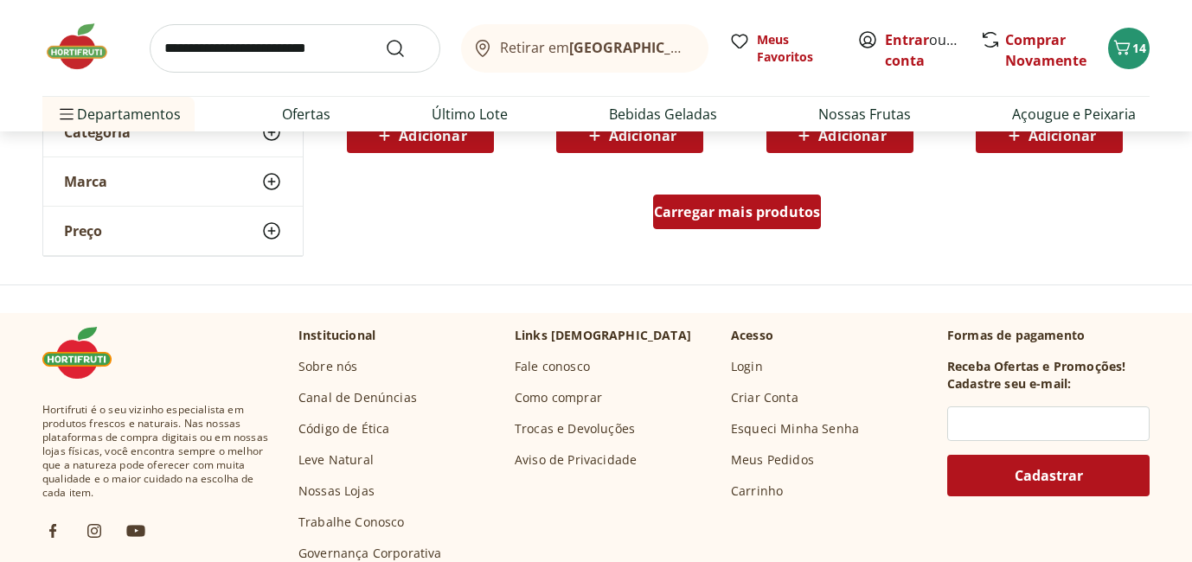
click at [782, 222] on div "Carregar mais produtos" at bounding box center [737, 212] width 169 height 35
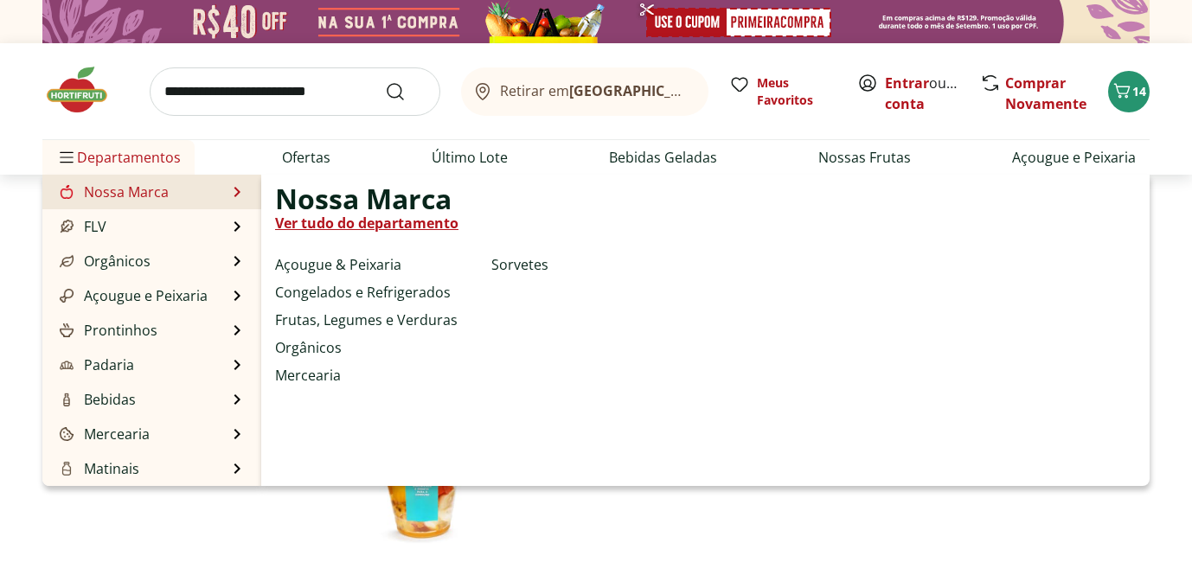
click at [229, 195] on li "Nossa Marca Nossa Marca Ver tudo do departamento Açougue & Peixaria Congelados …" at bounding box center [151, 192] width 219 height 35
click at [359, 323] on link "Frutas, Legumes e Verduras" at bounding box center [366, 320] width 183 height 21
select select "**********"
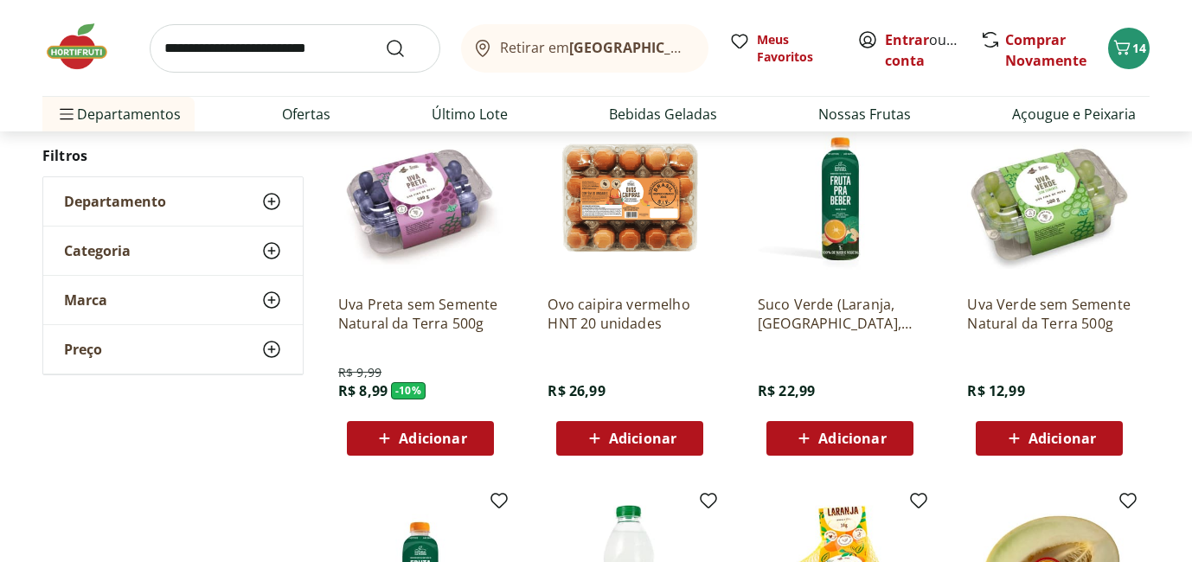
scroll to position [186, 0]
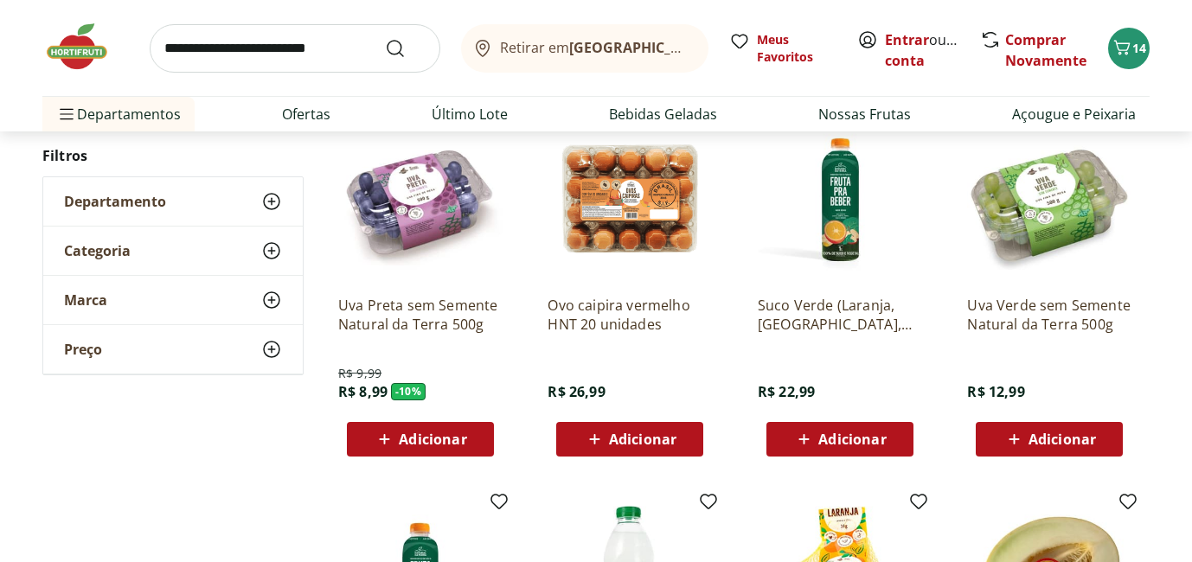
click at [413, 437] on span "Adicionar" at bounding box center [432, 440] width 67 height 14
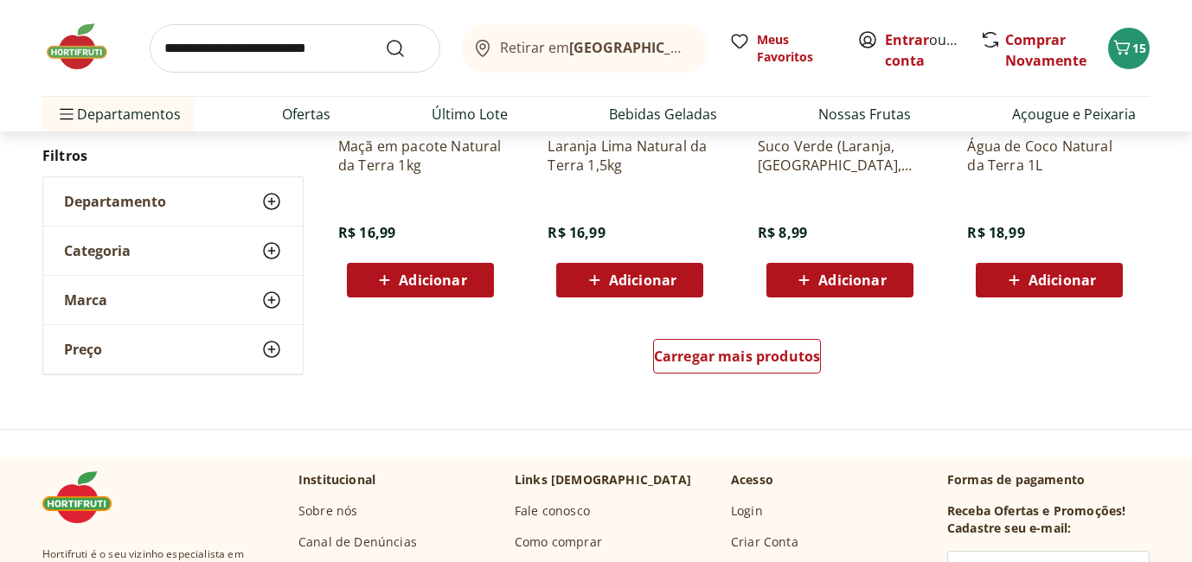
scroll to position [1108, 0]
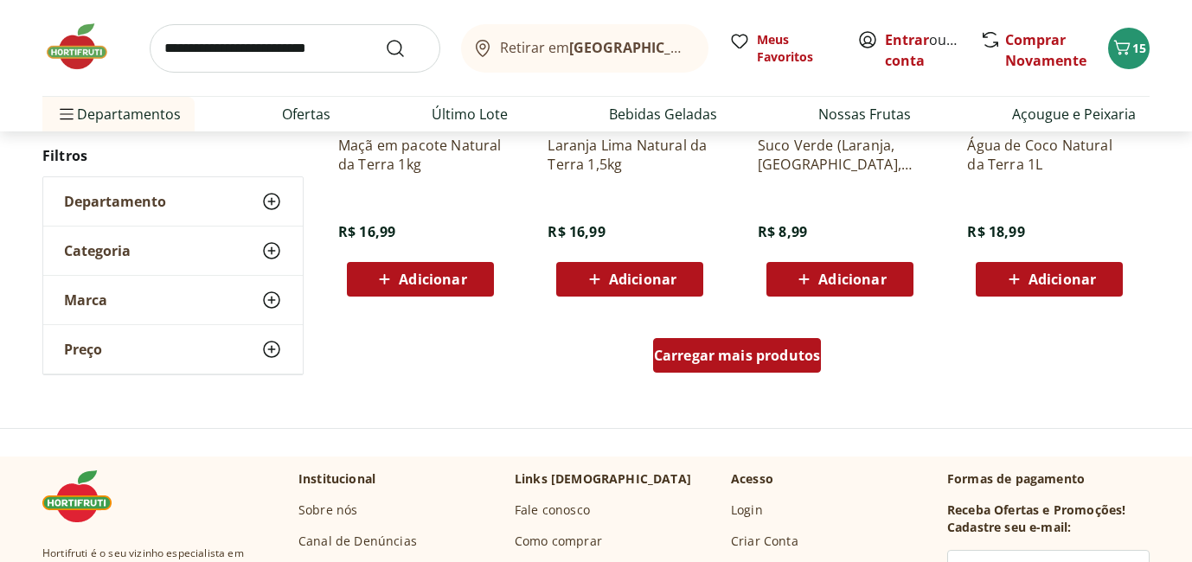
click at [686, 375] on link "Carregar mais produtos" at bounding box center [737, 359] width 169 height 42
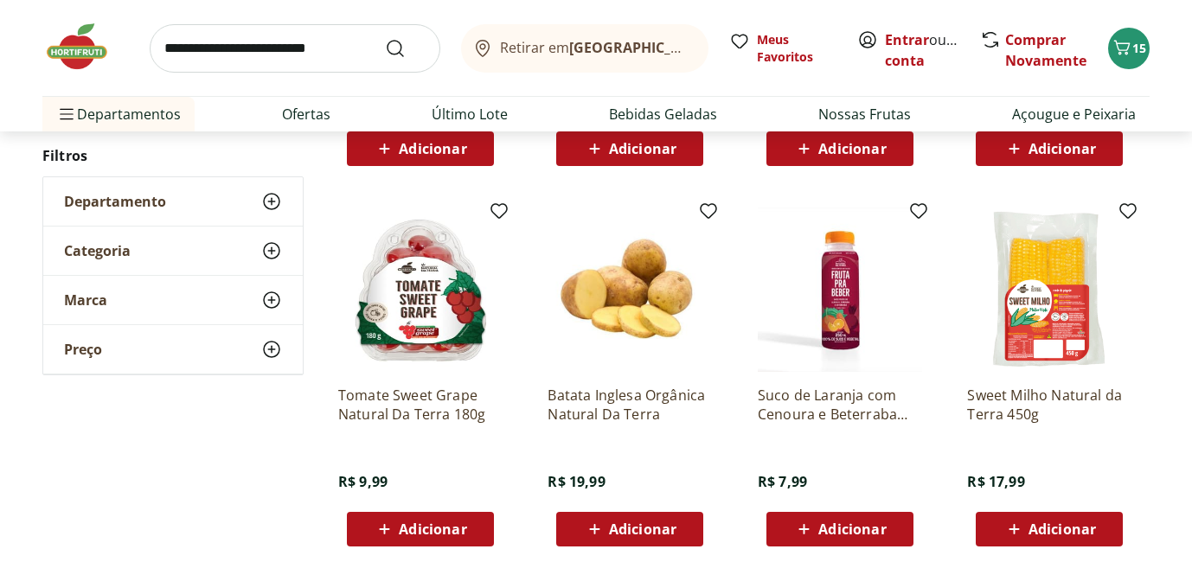
scroll to position [1616, 0]
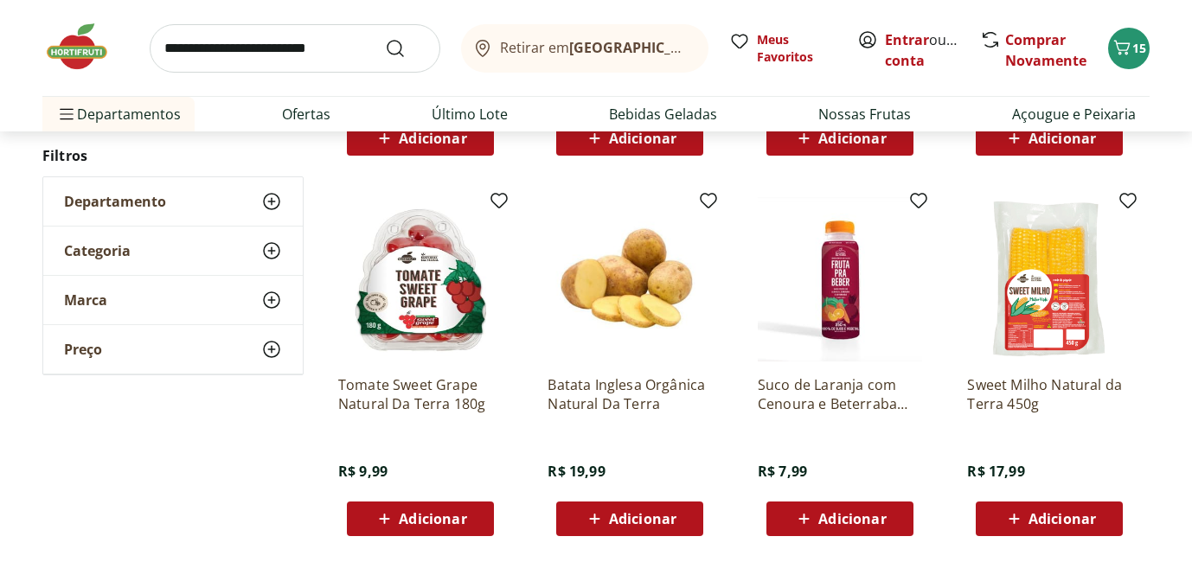
click at [1006, 518] on icon at bounding box center [1015, 519] width 22 height 21
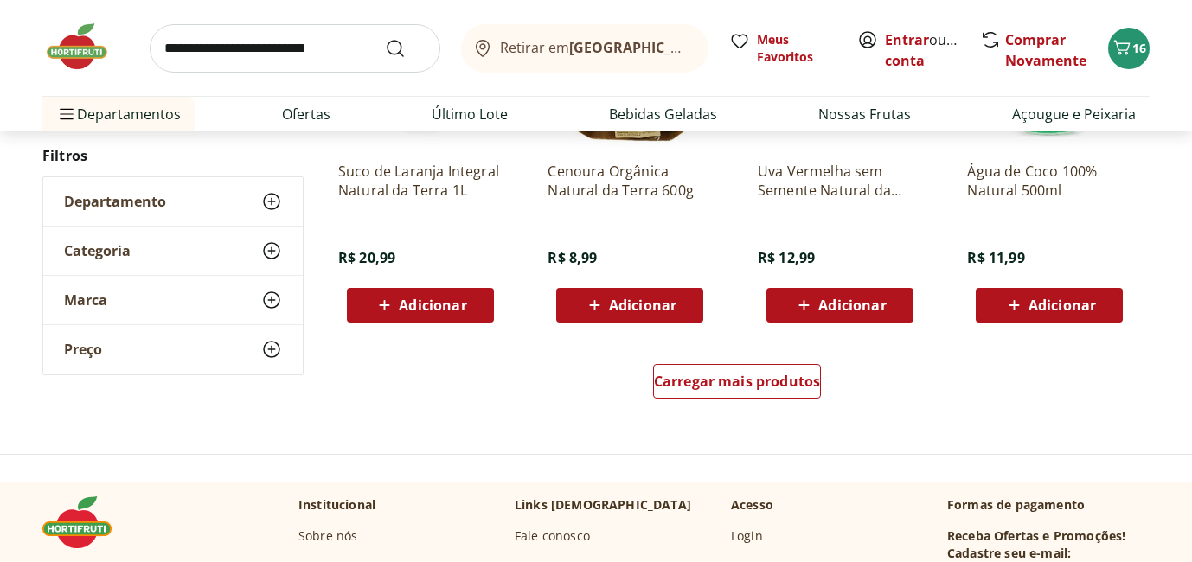
scroll to position [2212, 0]
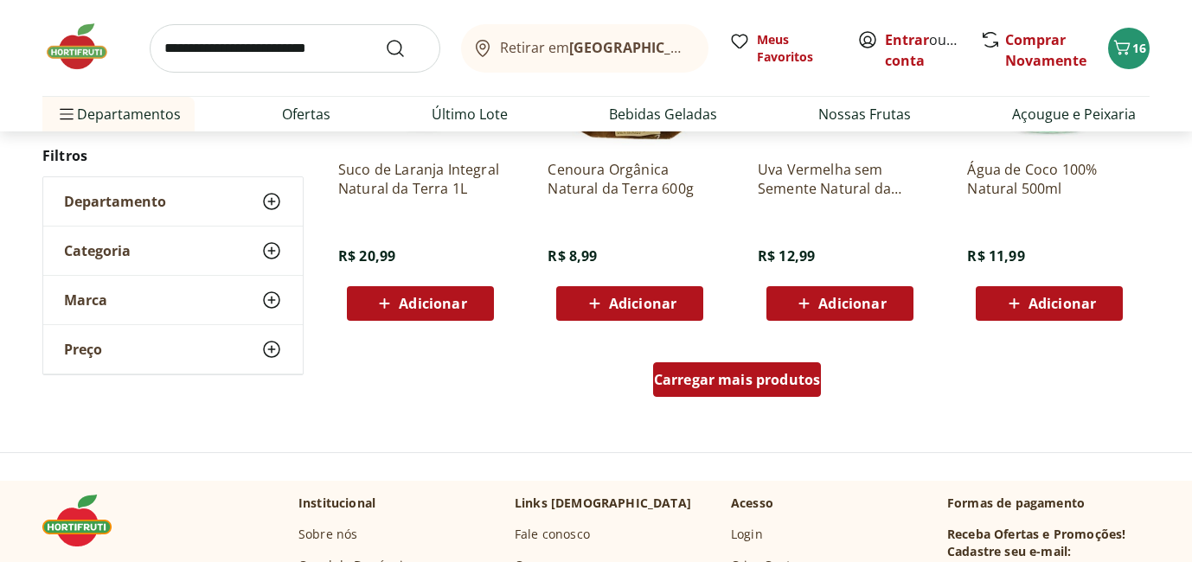
click at [748, 378] on span "Carregar mais produtos" at bounding box center [737, 380] width 167 height 14
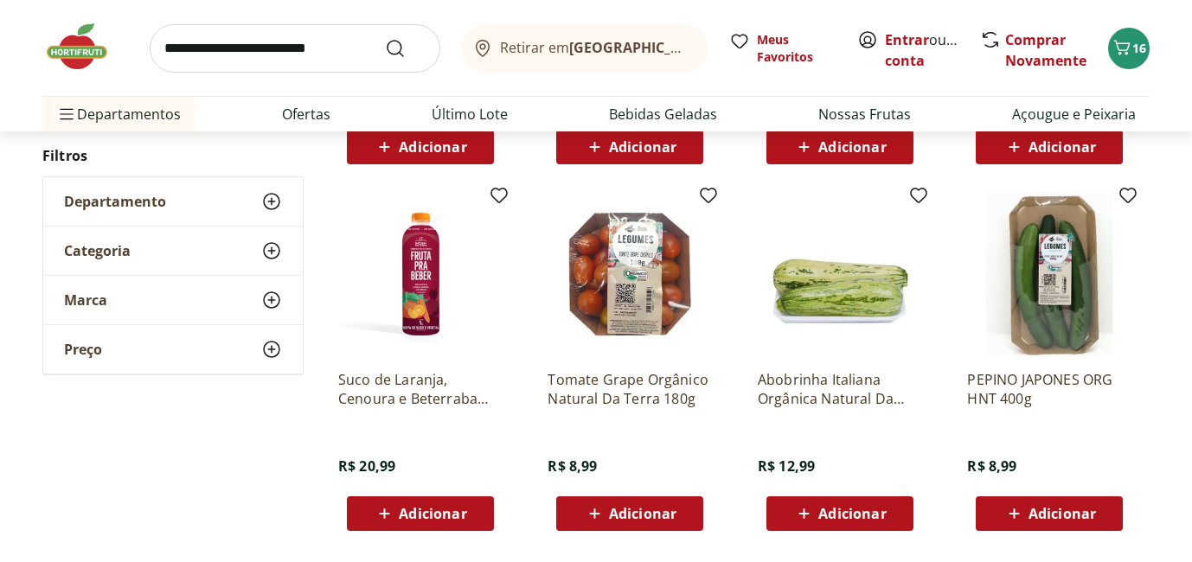
scroll to position [2369, 0]
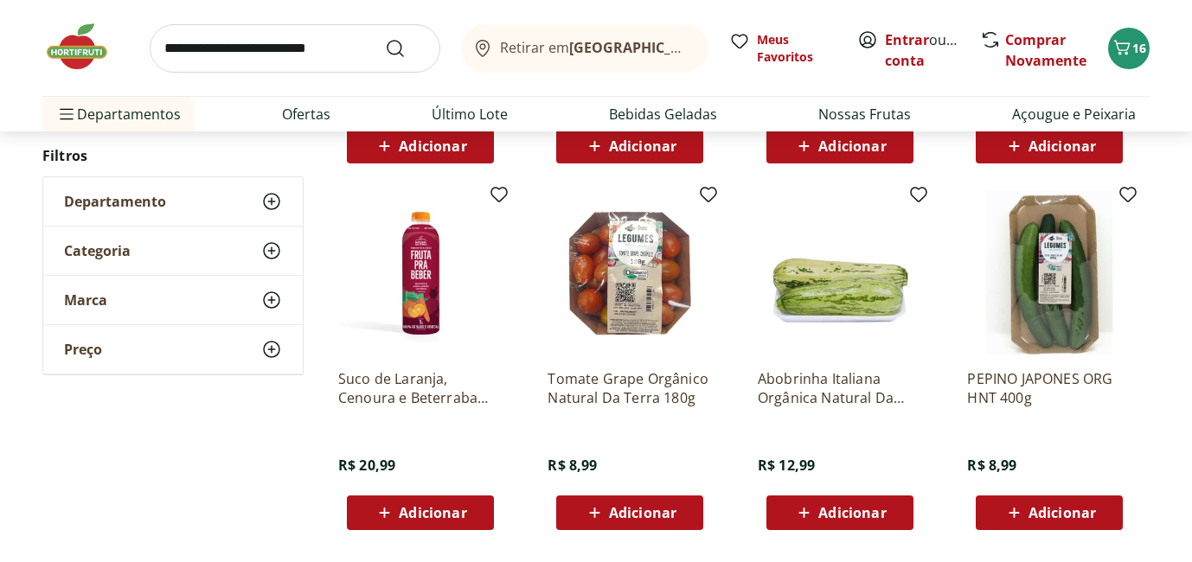
click at [837, 500] on div "Adicionar" at bounding box center [840, 513] width 119 height 31
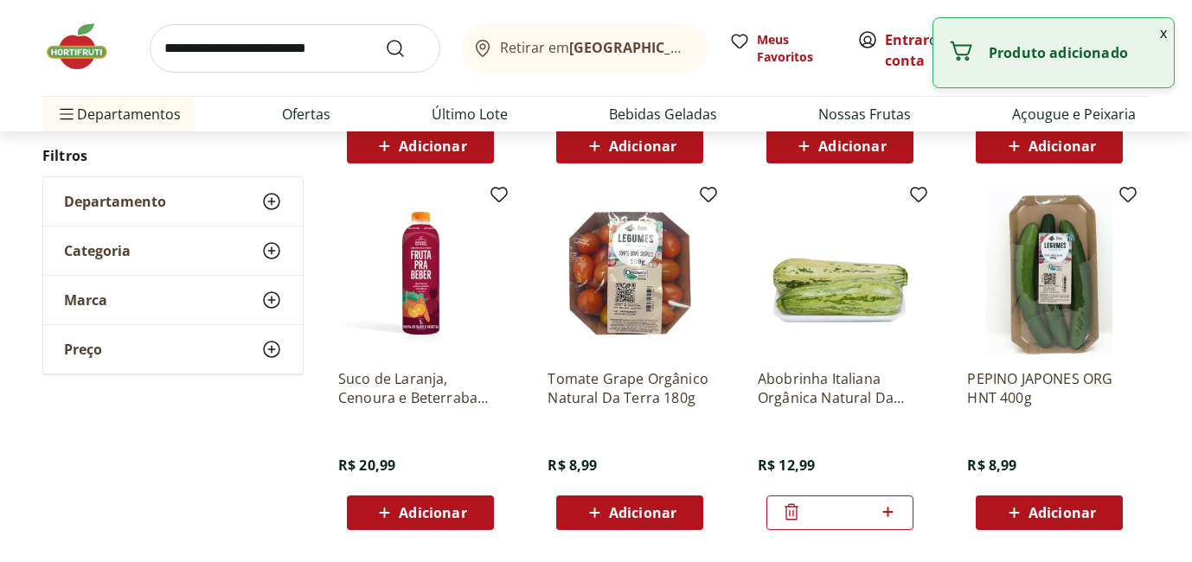
click at [890, 510] on icon at bounding box center [888, 512] width 22 height 21
type input "*"
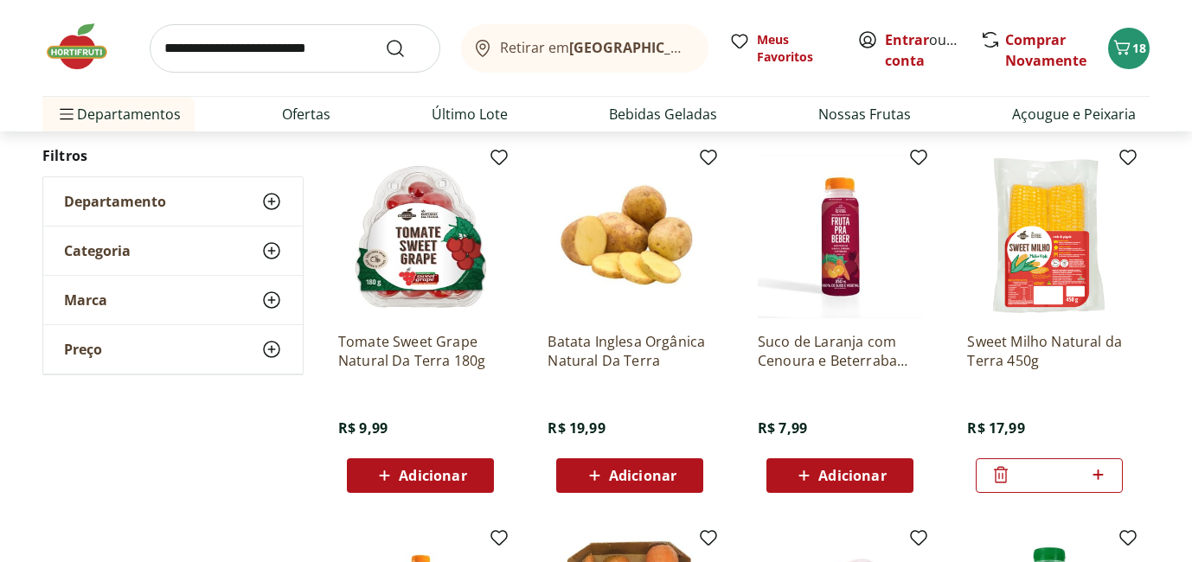
scroll to position [1568, 0]
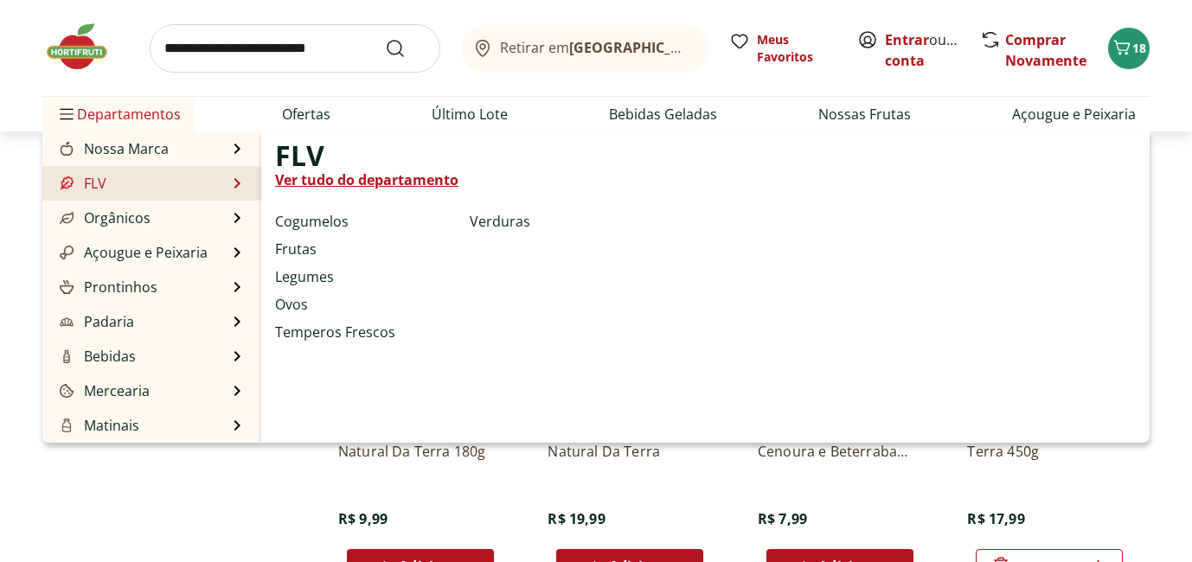
click at [146, 184] on li "FLV FLV Ver tudo do departamento Cogumelos Frutas Legumes Ovos Temperos Frescos…" at bounding box center [151, 183] width 219 height 35
click at [305, 254] on link "Frutas" at bounding box center [296, 249] width 42 height 21
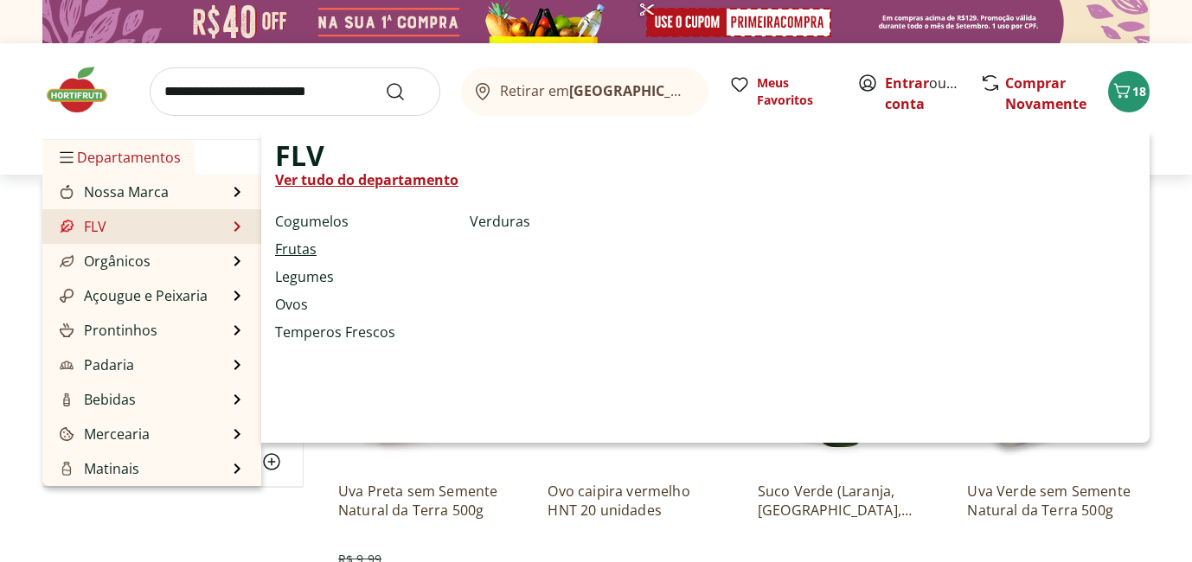
select select "**********"
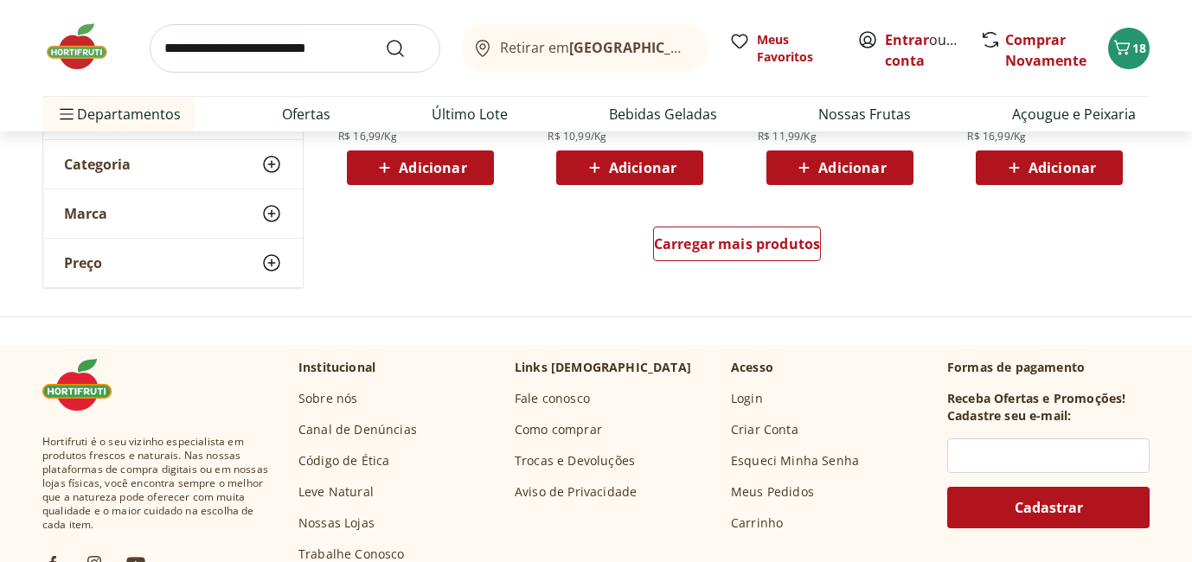
scroll to position [1221, 0]
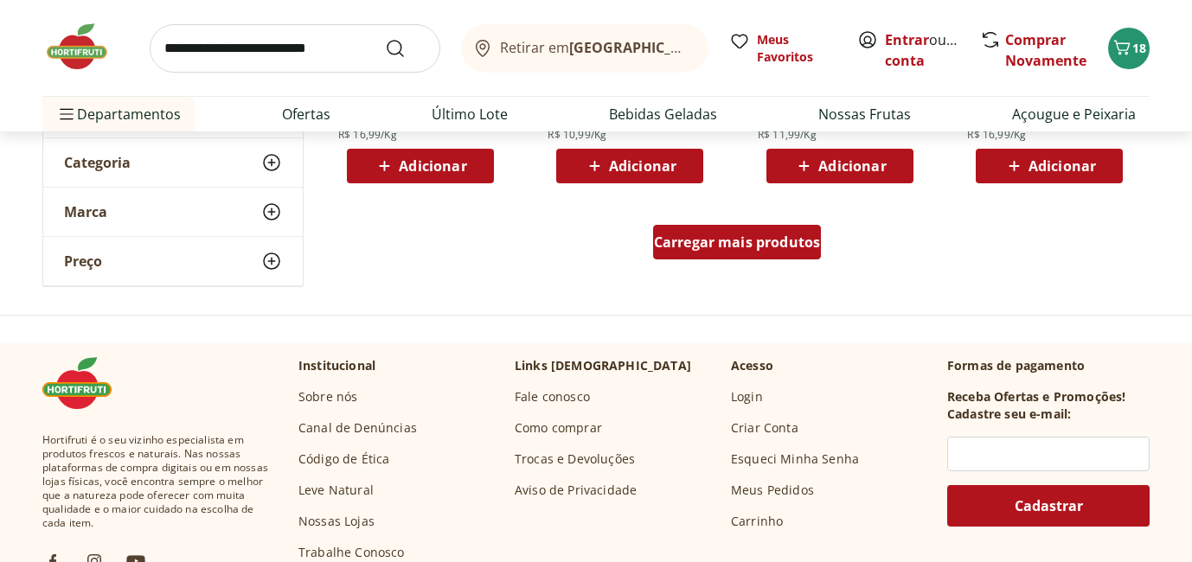
click at [752, 242] on span "Carregar mais produtos" at bounding box center [737, 242] width 167 height 14
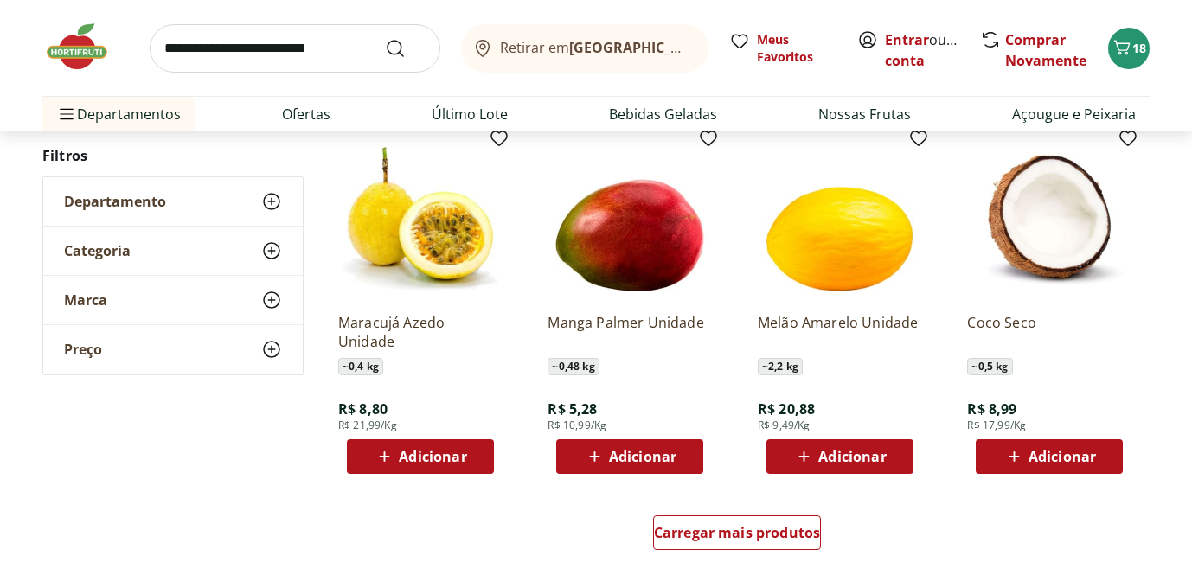
scroll to position [2067, 0]
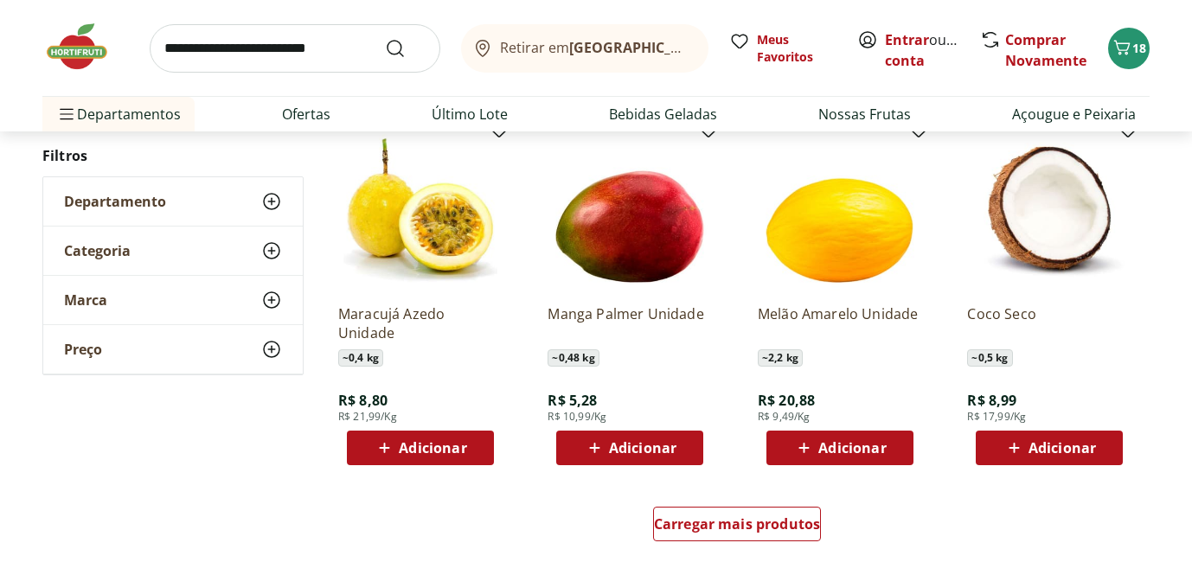
click at [630, 446] on span "Adicionar" at bounding box center [642, 448] width 67 height 14
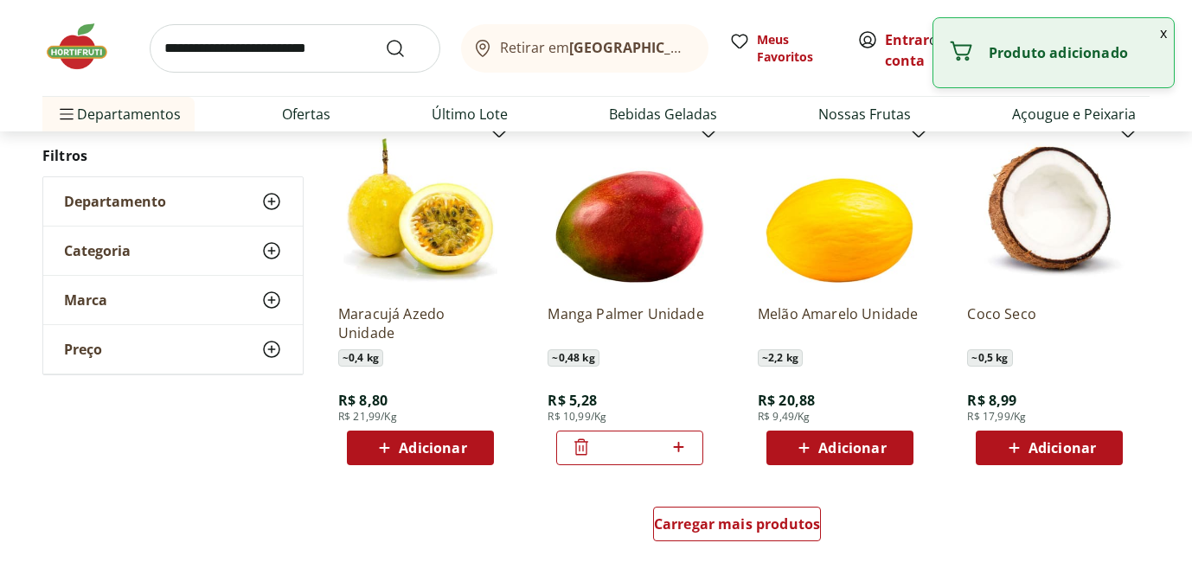
click at [677, 449] on icon at bounding box center [679, 447] width 22 height 21
type input "*"
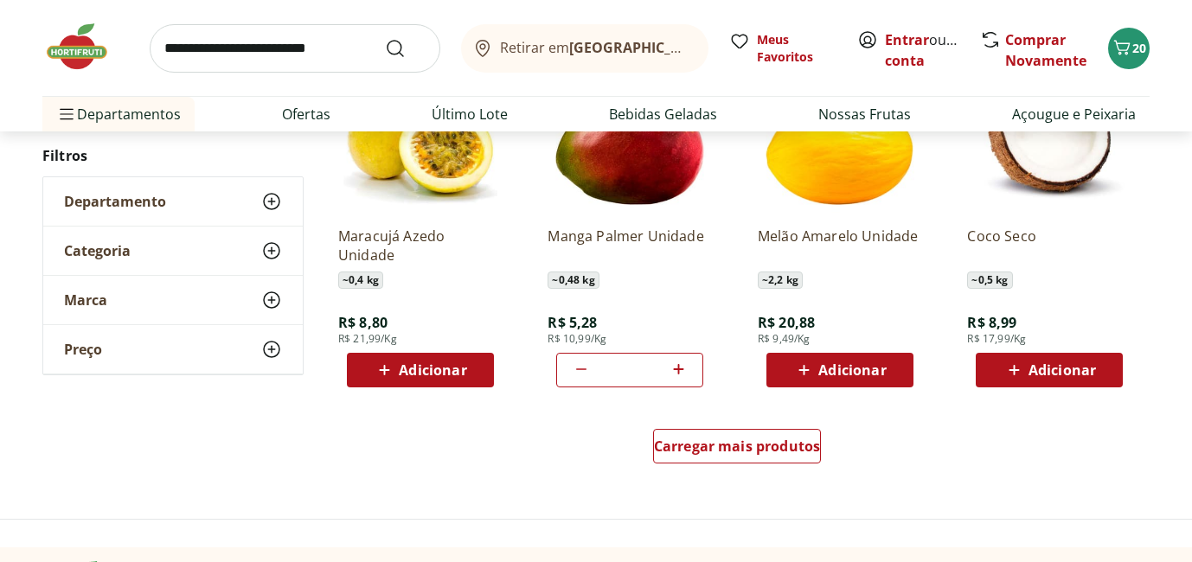
scroll to position [2179, 0]
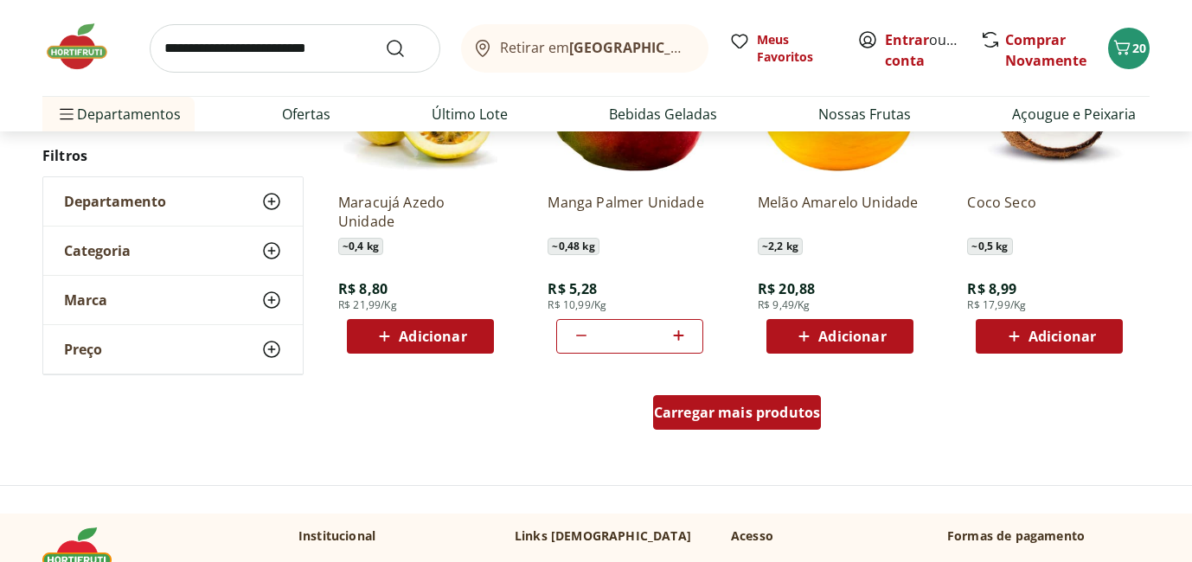
click at [711, 425] on div "Carregar mais produtos" at bounding box center [737, 412] width 169 height 35
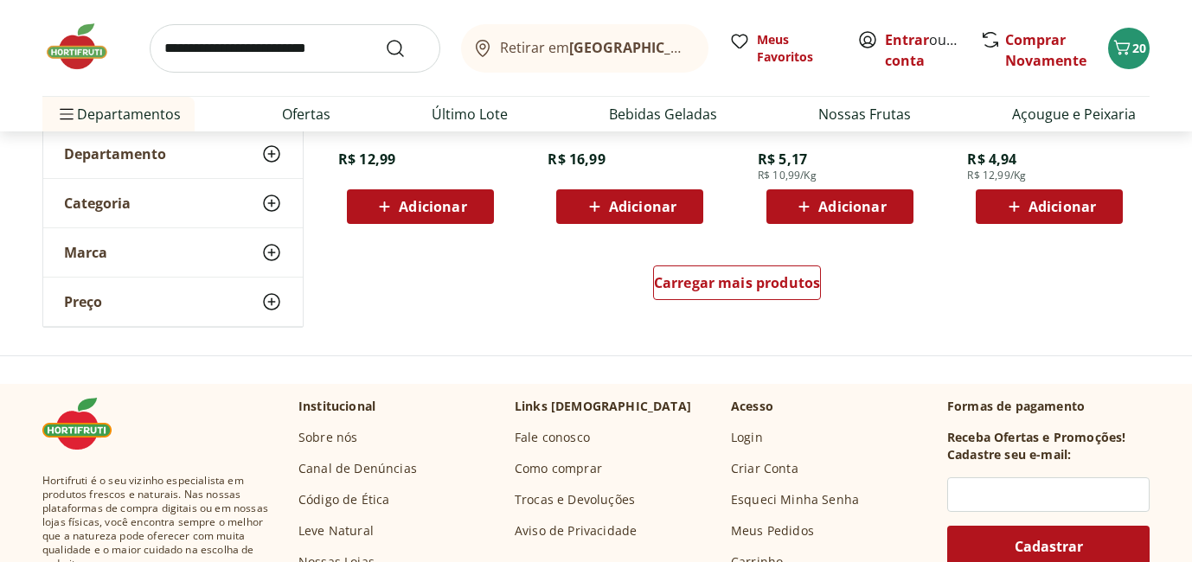
scroll to position [3442, 0]
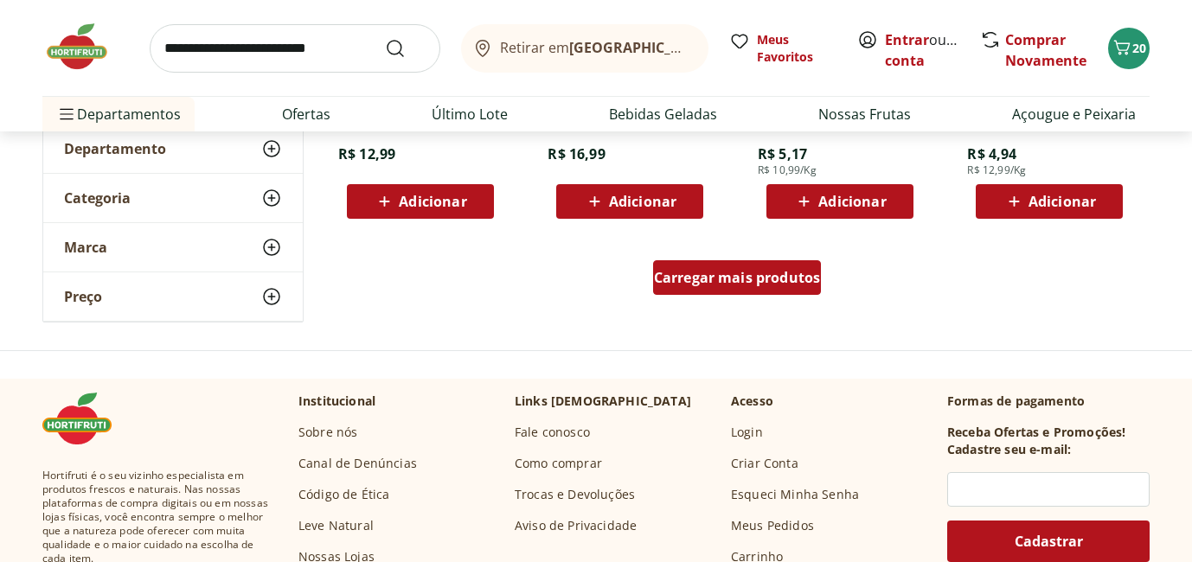
click at [744, 282] on span "Carregar mais produtos" at bounding box center [737, 278] width 167 height 14
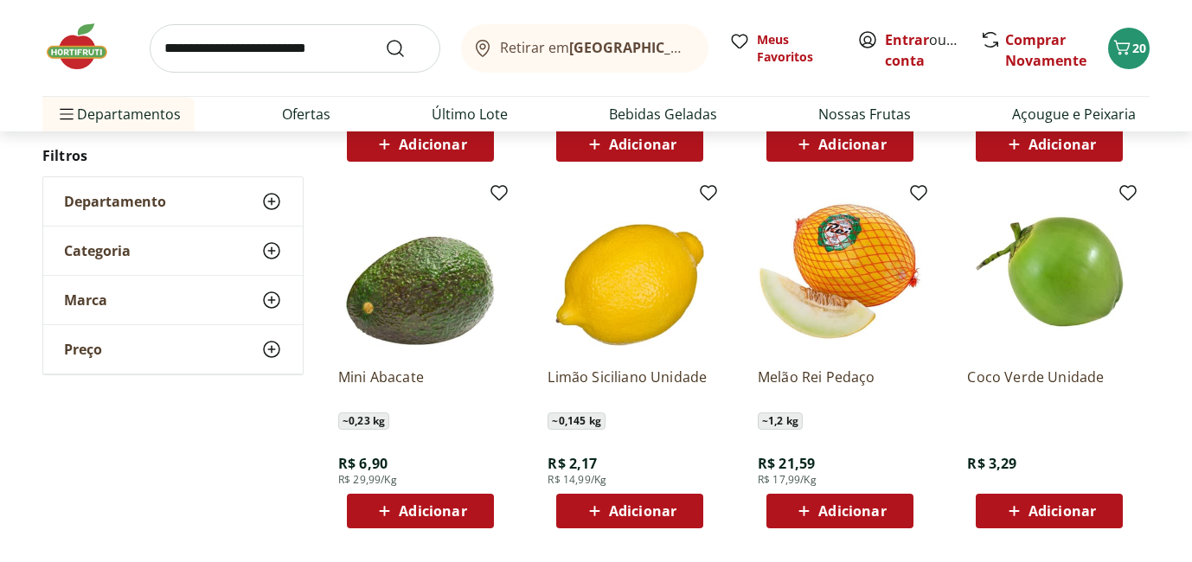
scroll to position [3520, 0]
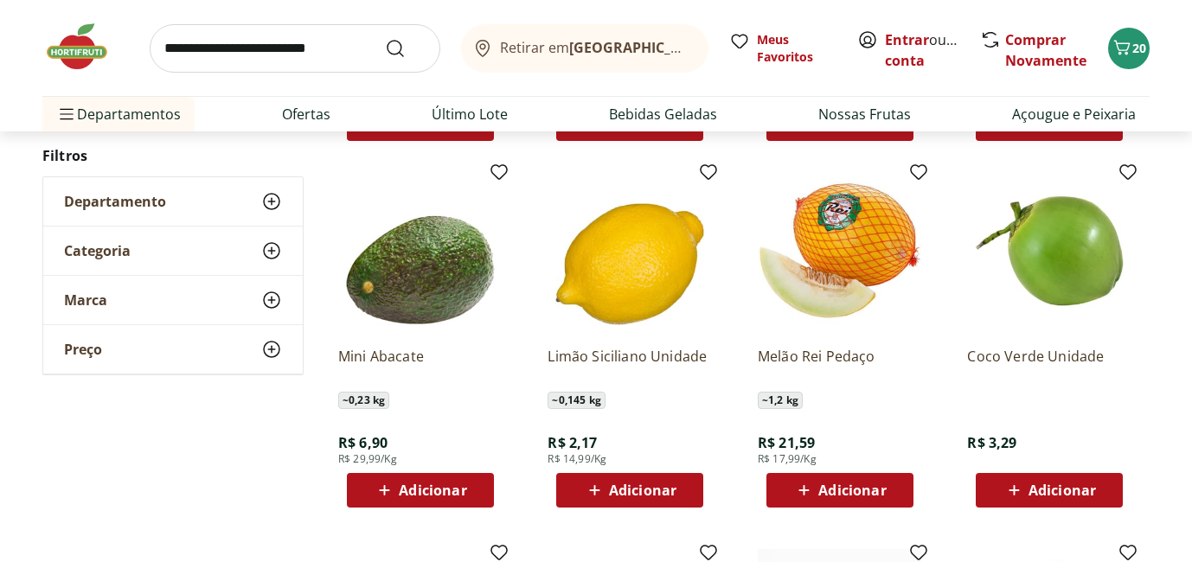
click at [845, 495] on span "Adicionar" at bounding box center [852, 491] width 67 height 14
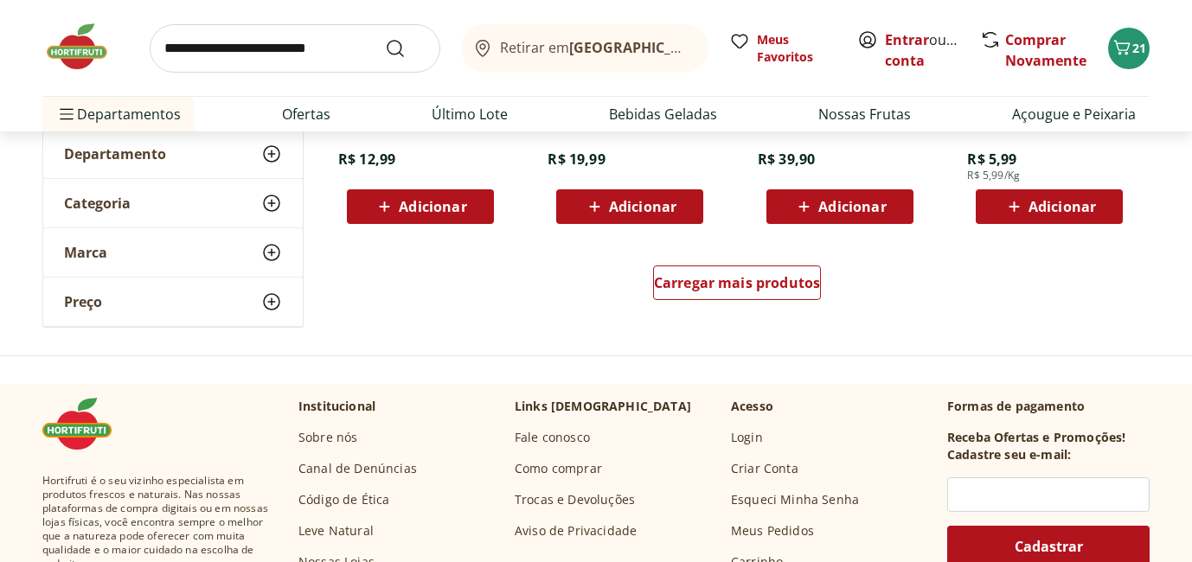
scroll to position [4577, 0]
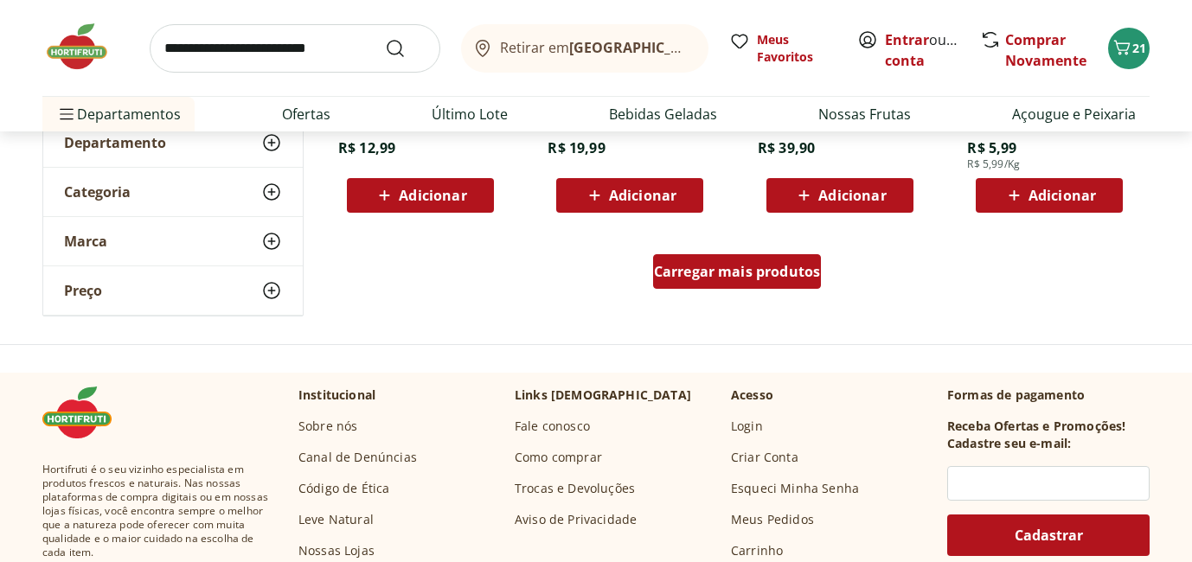
click at [794, 266] on span "Carregar mais produtos" at bounding box center [737, 272] width 167 height 14
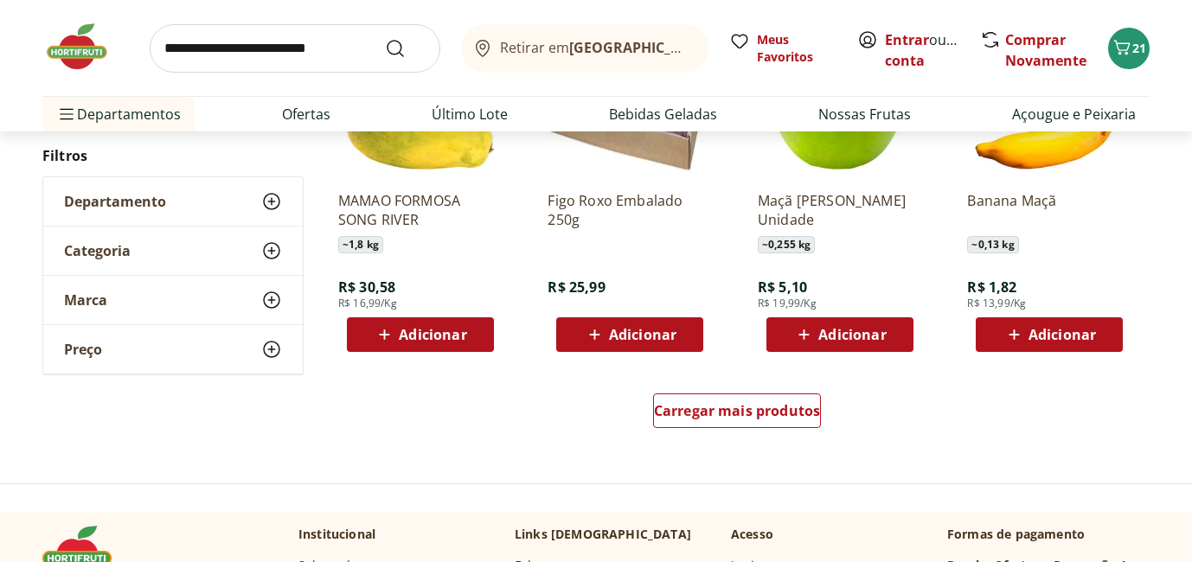
scroll to position [5570, 0]
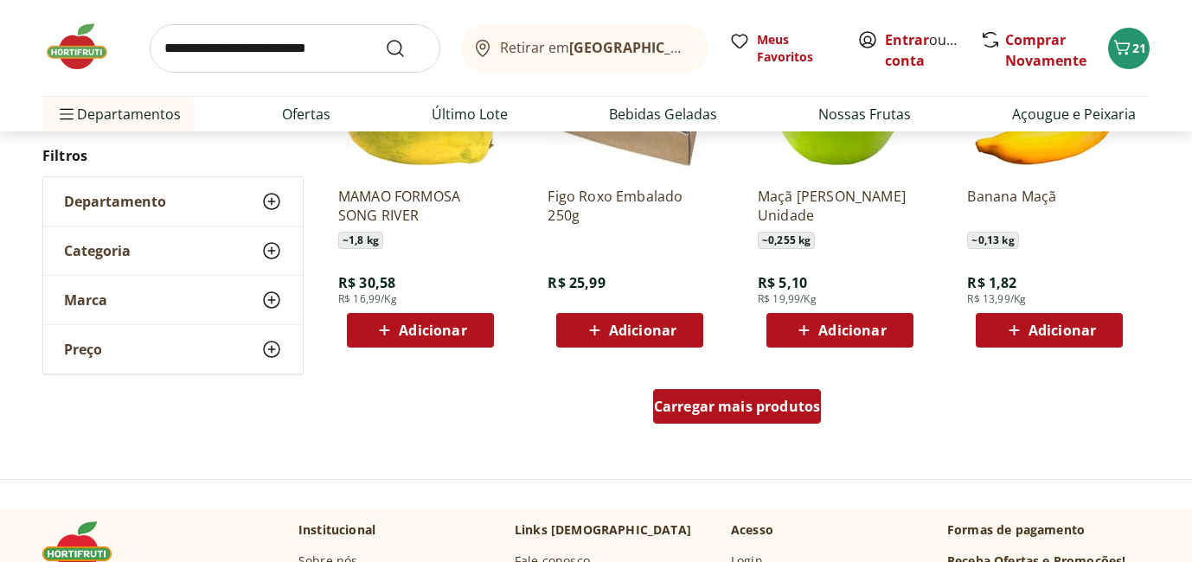
click at [750, 400] on span "Carregar mais produtos" at bounding box center [737, 407] width 167 height 14
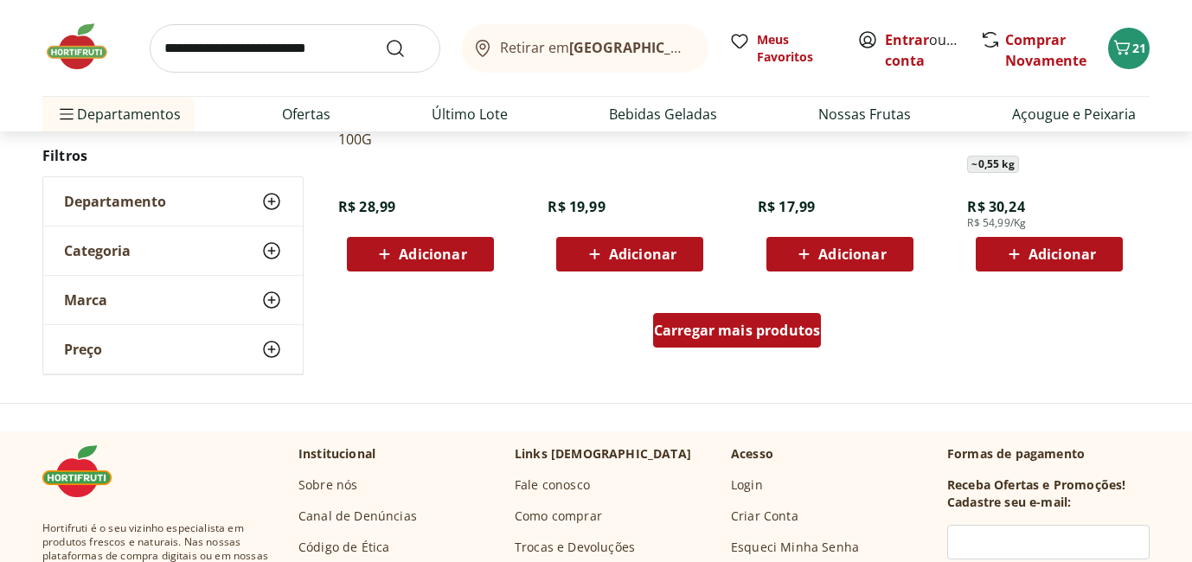
scroll to position [6781, 0]
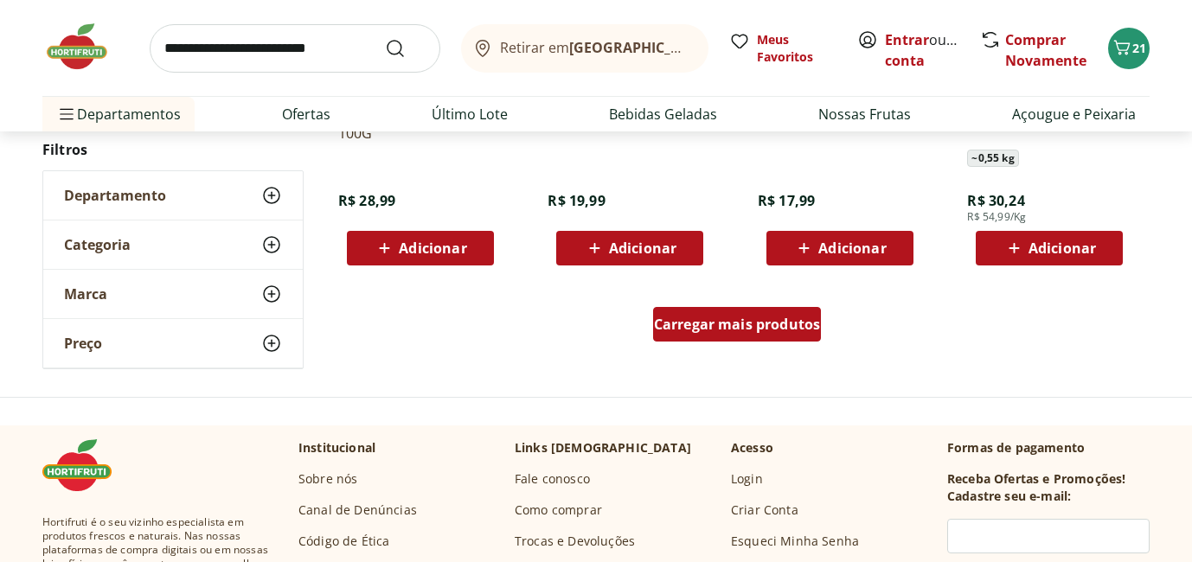
click at [768, 312] on div "Carregar mais produtos" at bounding box center [737, 324] width 169 height 35
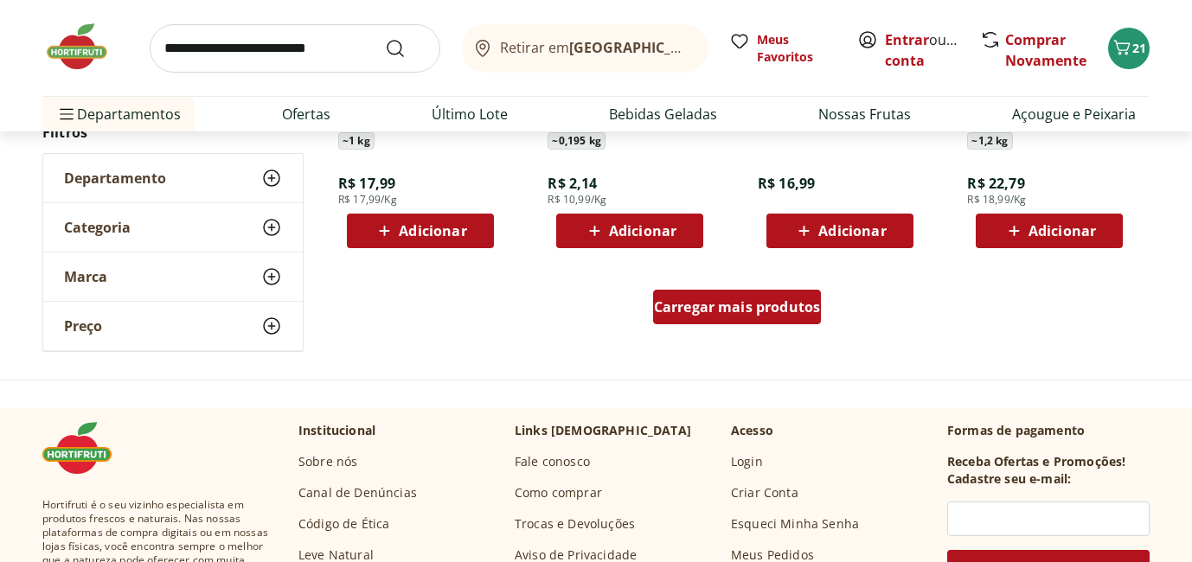
scroll to position [7928, 0]
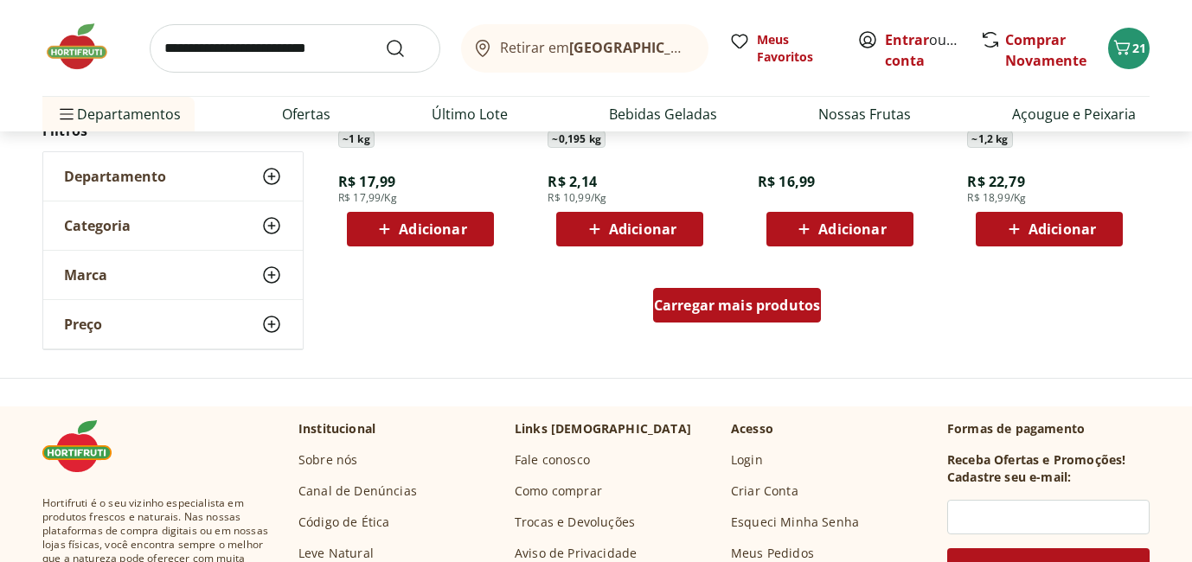
click at [768, 312] on span "Carregar mais produtos" at bounding box center [737, 306] width 167 height 14
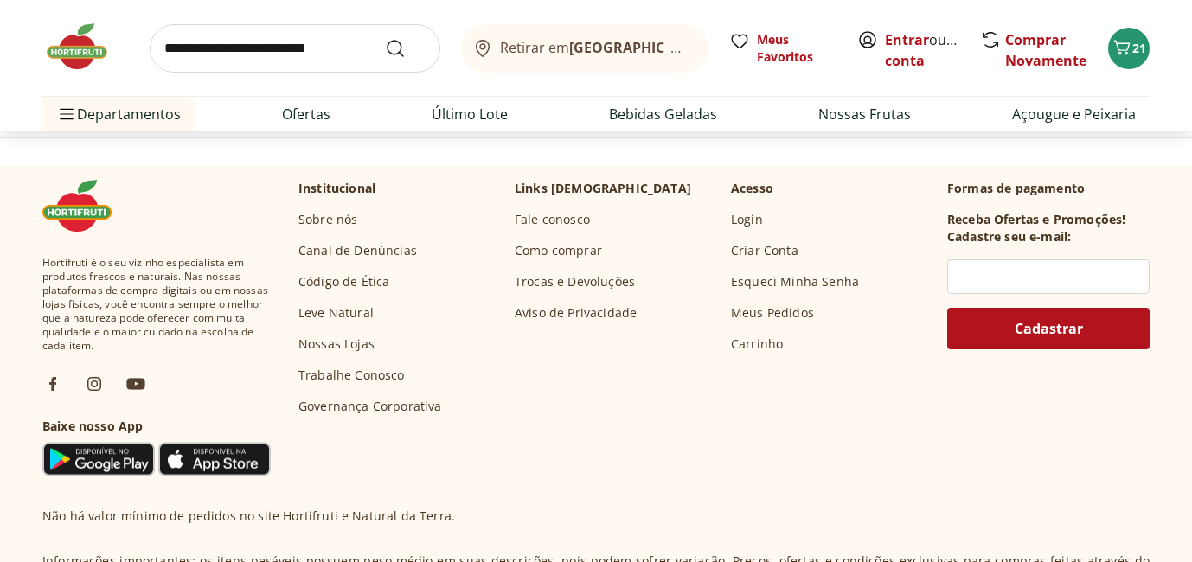
scroll to position [8993, 0]
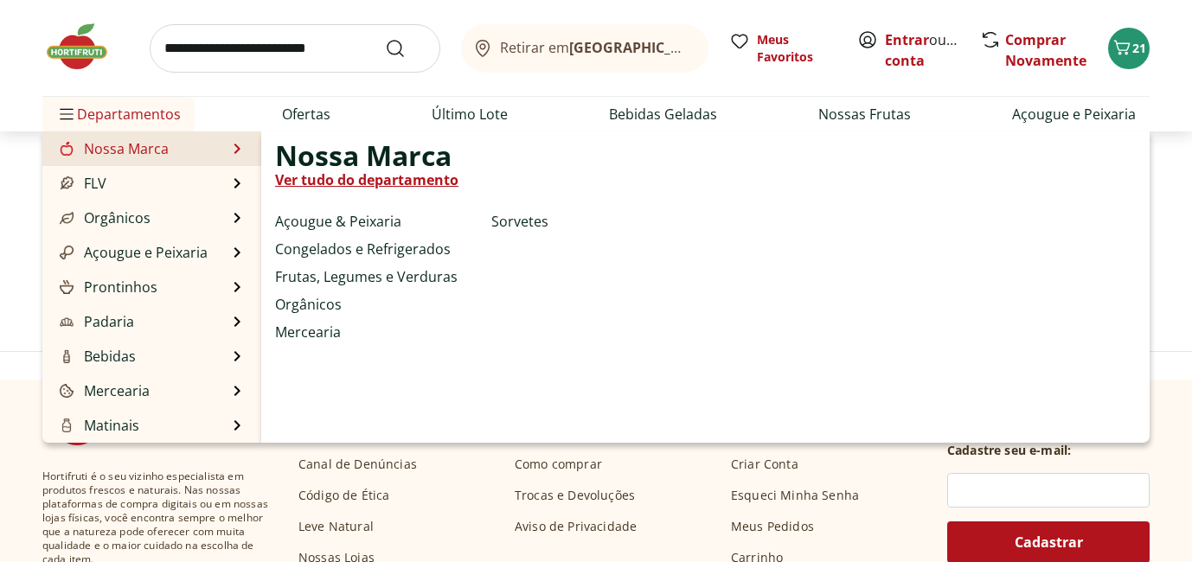
click at [186, 147] on li "Nossa Marca Nossa Marca Ver tudo do departamento Açougue & Peixaria Congelados …" at bounding box center [151, 149] width 219 height 35
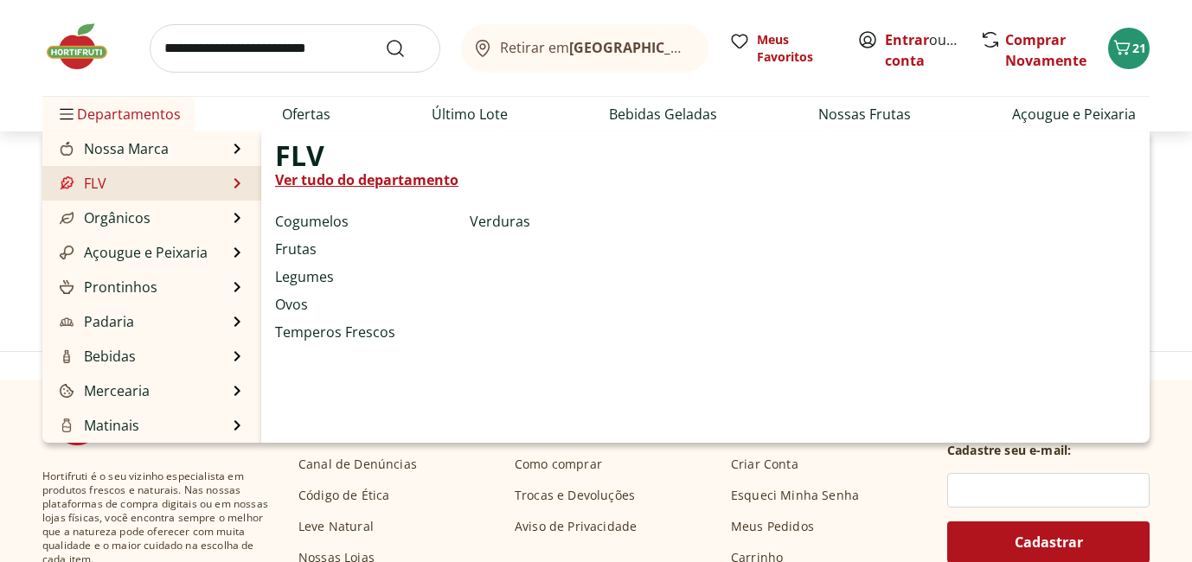
click at [197, 178] on li "FLV FLV Ver tudo do departamento Cogumelos Frutas Legumes Ovos Temperos Frescos…" at bounding box center [151, 183] width 219 height 35
click at [317, 275] on link "Legumes" at bounding box center [304, 277] width 59 height 21
select select "**********"
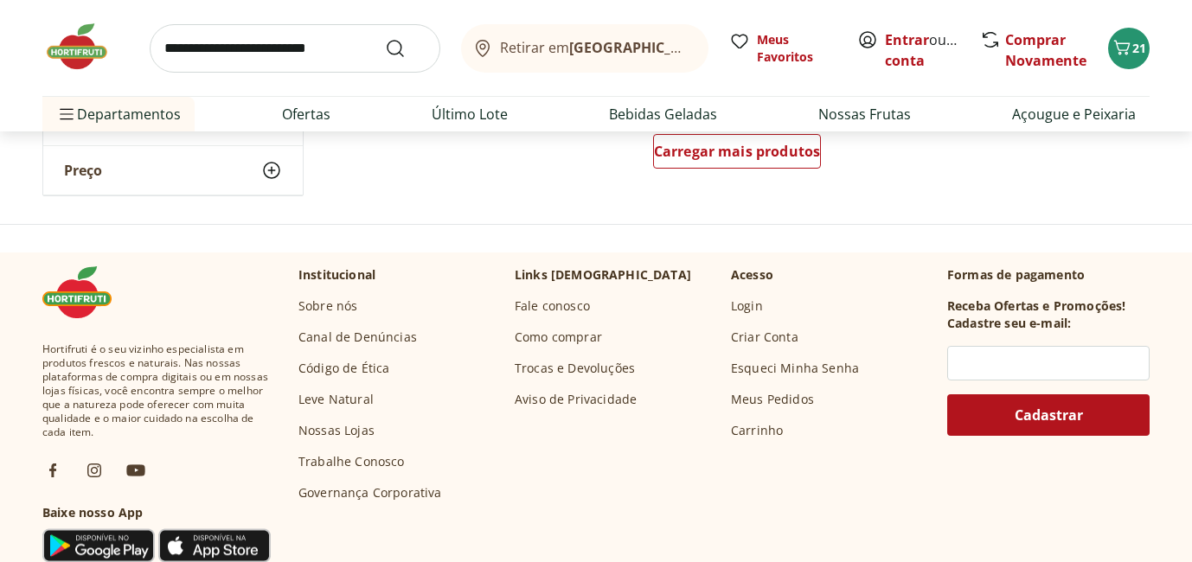
scroll to position [1315, 0]
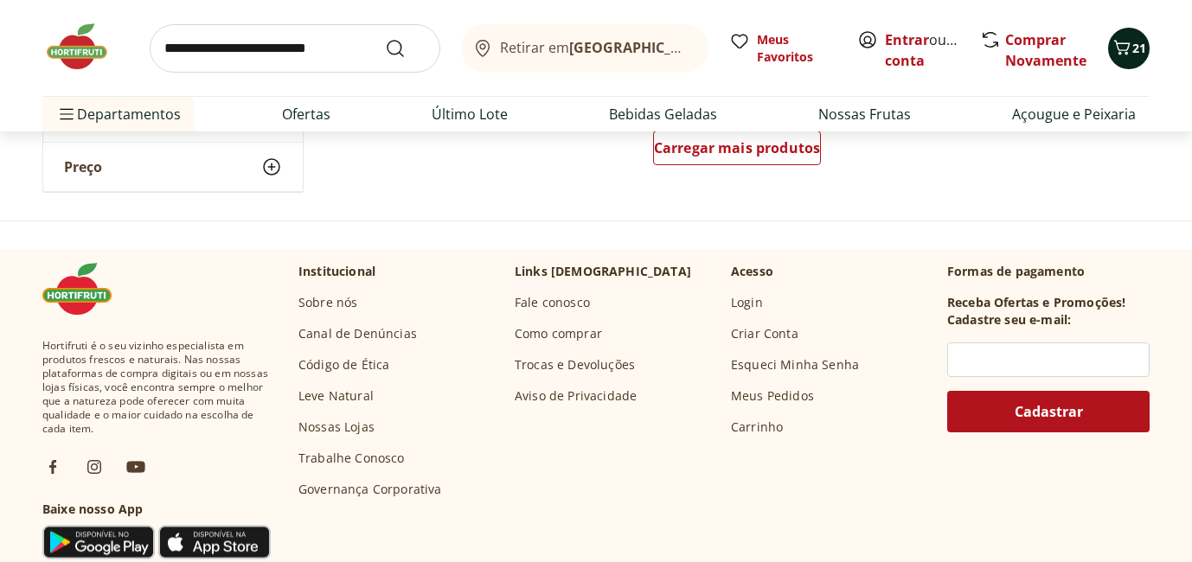
click at [1123, 57] on icon "Carrinho" at bounding box center [1122, 47] width 21 height 21
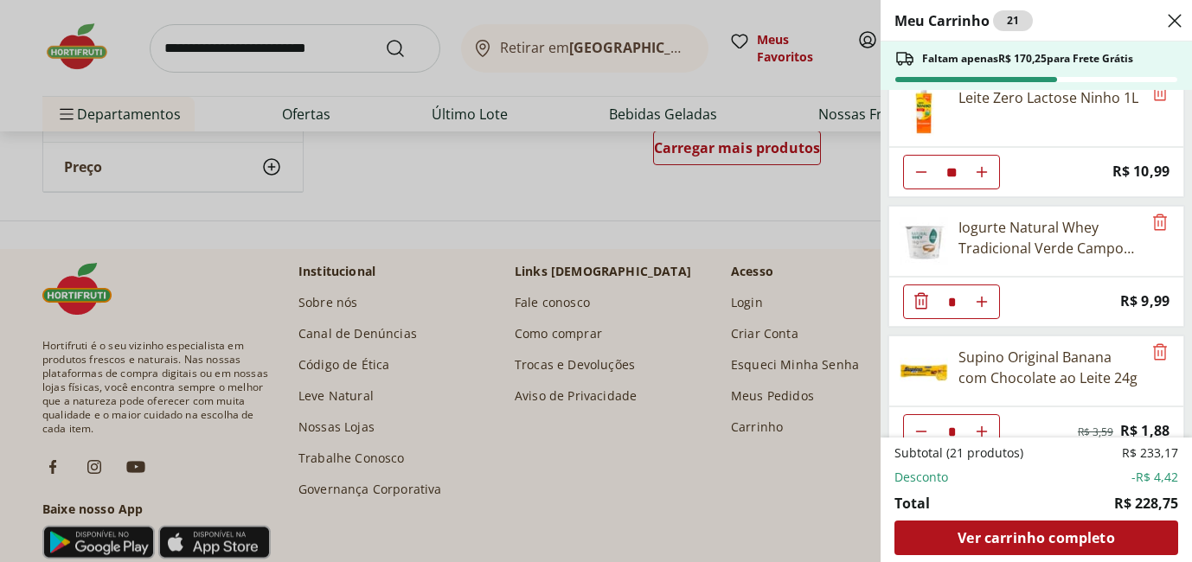
scroll to position [38, 0]
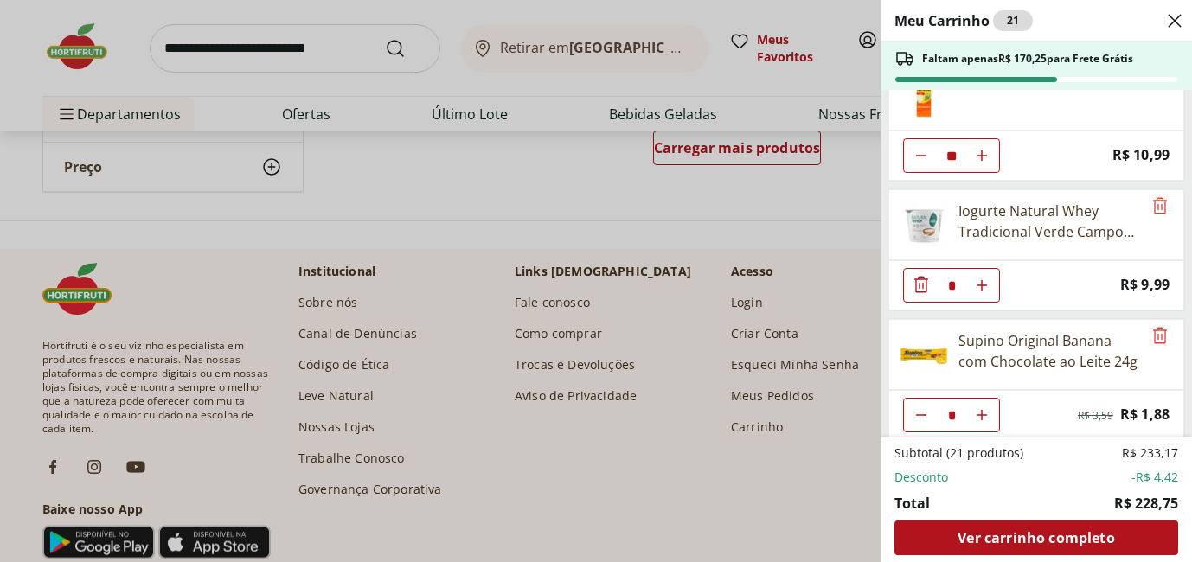
click at [984, 283] on icon "Aumentar Quantidade" at bounding box center [982, 286] width 14 height 14
type input "*"
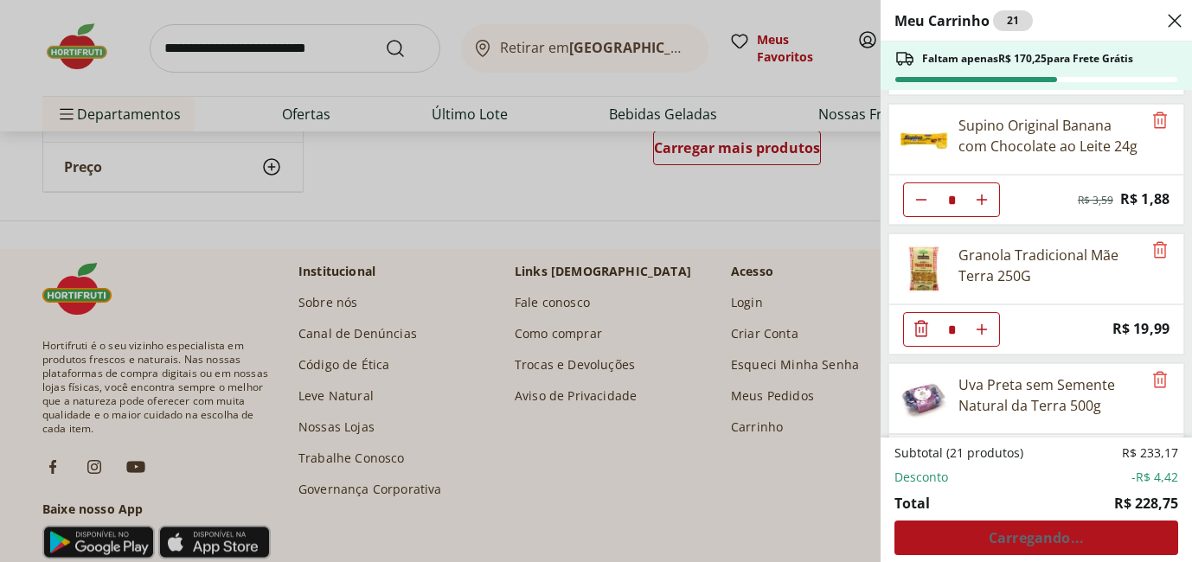
scroll to position [254, 0]
click at [986, 196] on icon "Aumentar Quantidade" at bounding box center [982, 199] width 14 height 14
type input "*"
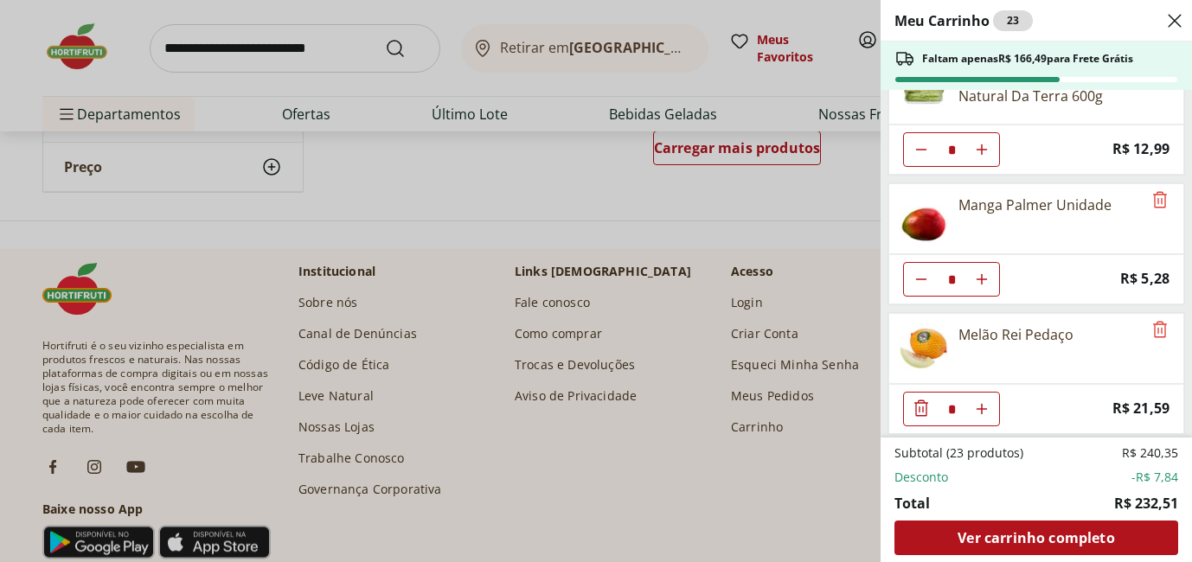
scroll to position [827, 0]
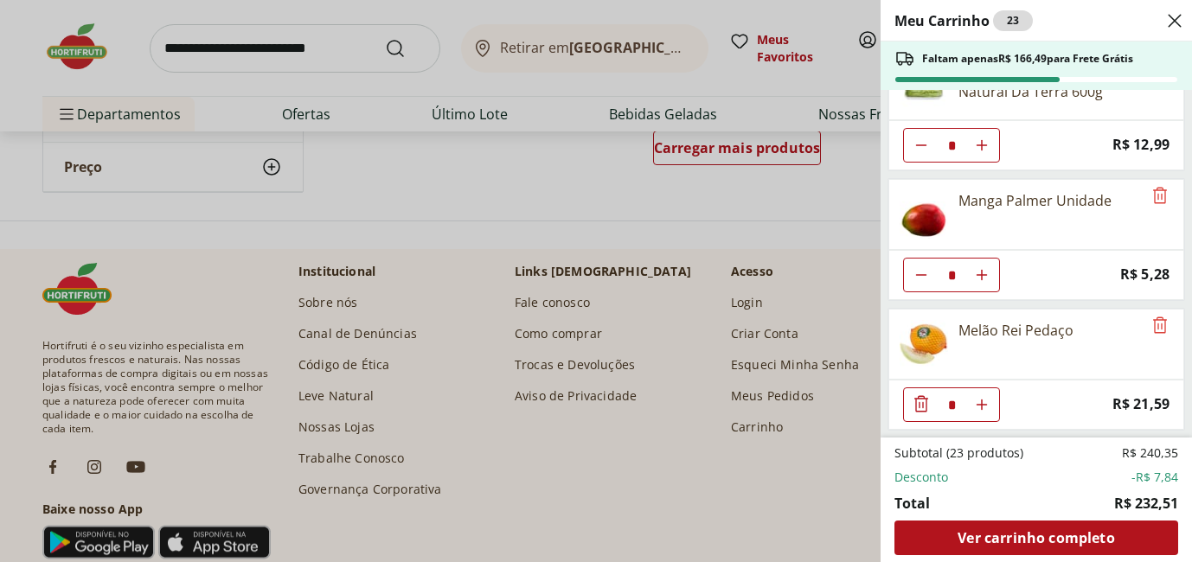
click at [663, 222] on div "Meu Carrinho 23 Faltam apenas R$ 166,49 para Frete Grátis Leite Zero Lactose Ni…" at bounding box center [596, 281] width 1192 height 562
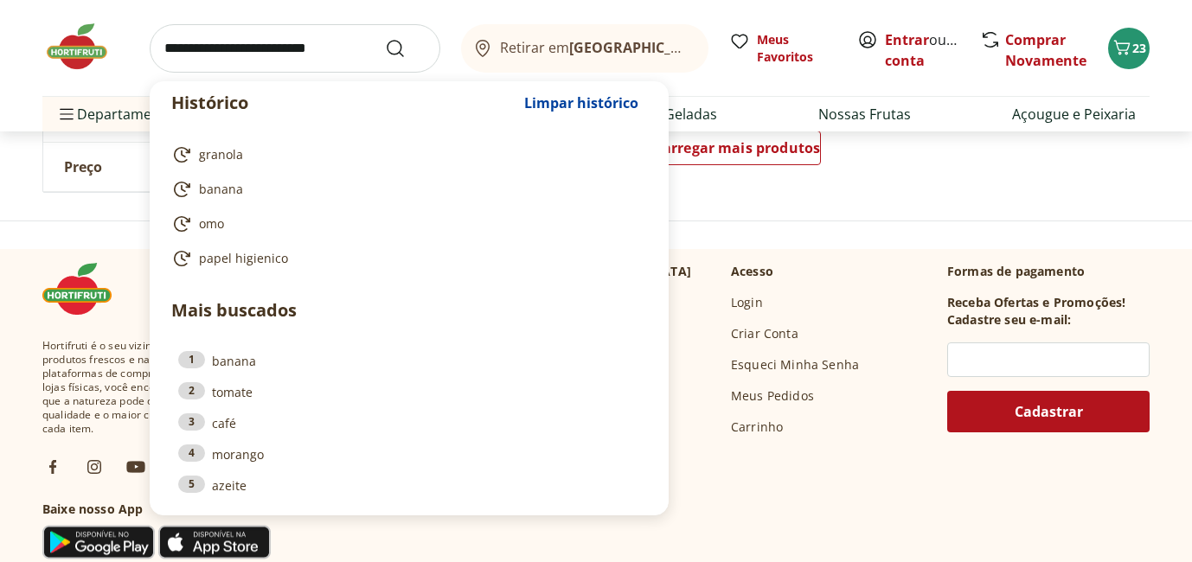
click at [335, 48] on input "search" at bounding box center [295, 48] width 291 height 48
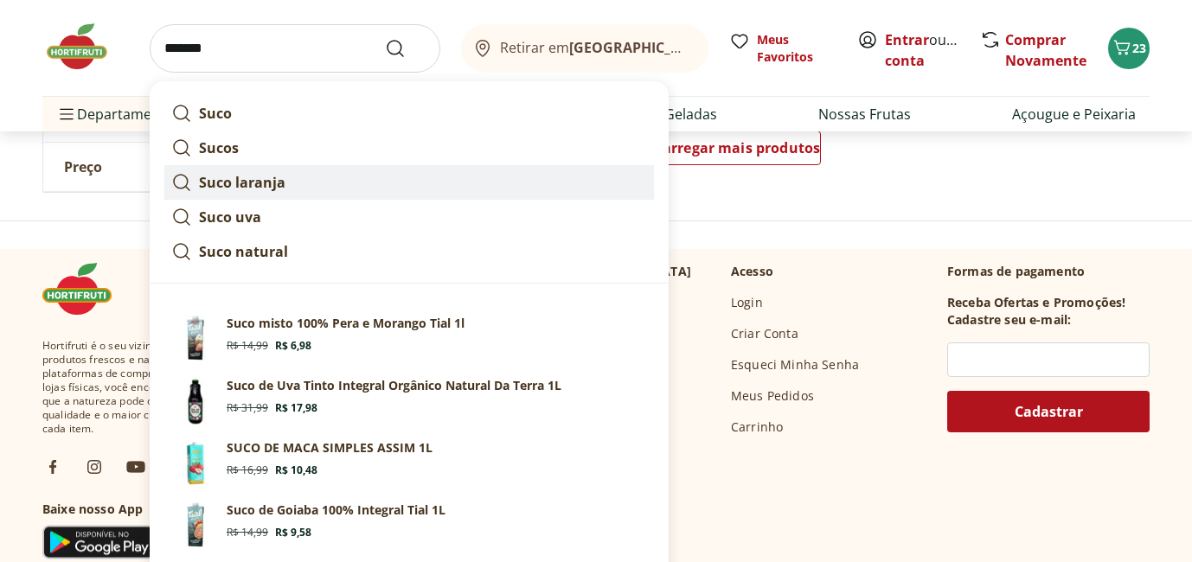
click at [305, 188] on link "Suco laranja" at bounding box center [409, 182] width 490 height 35
type input "**********"
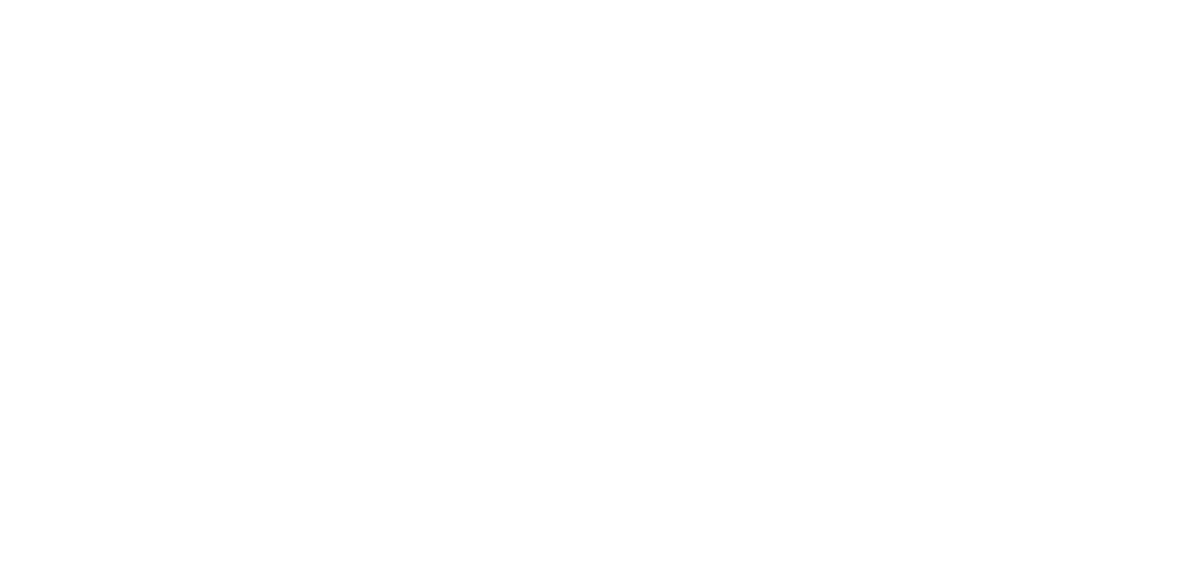
select select "**********"
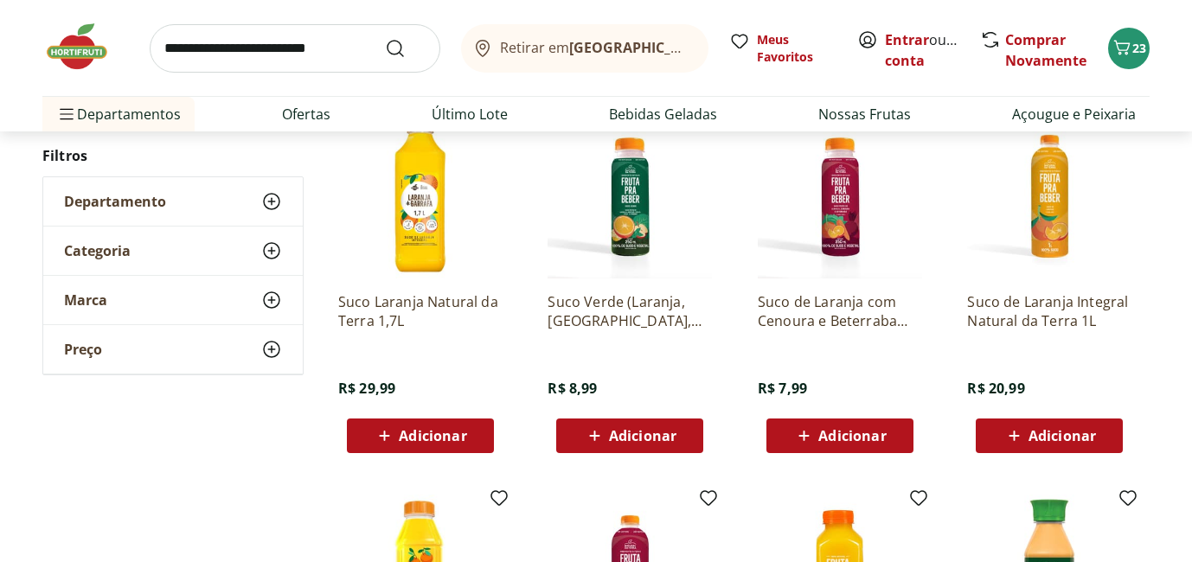
scroll to position [637, 0]
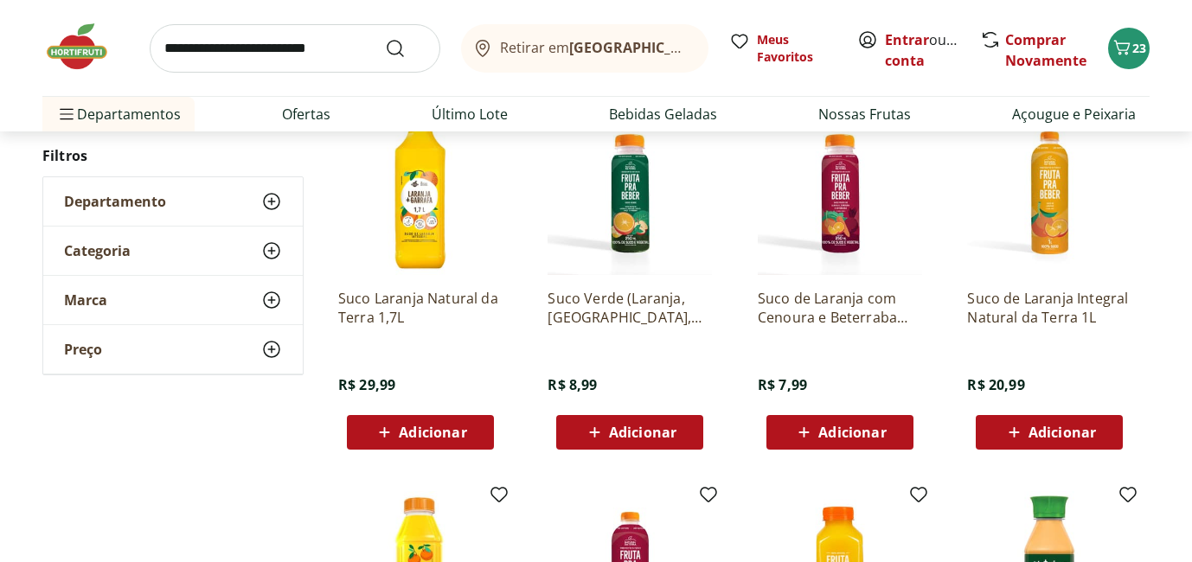
click at [438, 435] on span "Adicionar" at bounding box center [432, 433] width 67 height 14
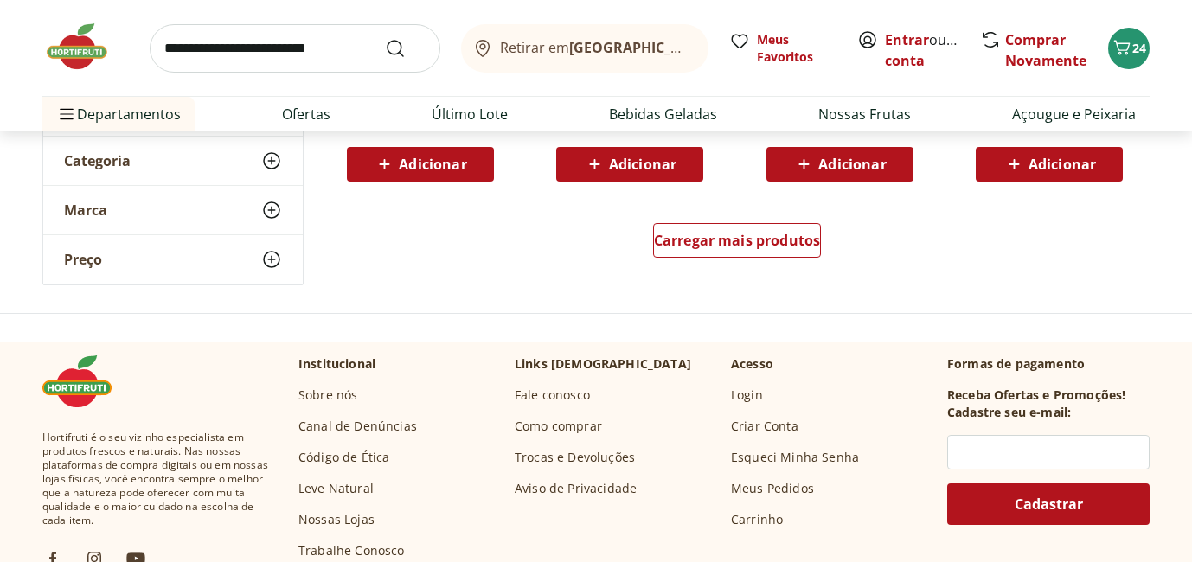
scroll to position [1295, 0]
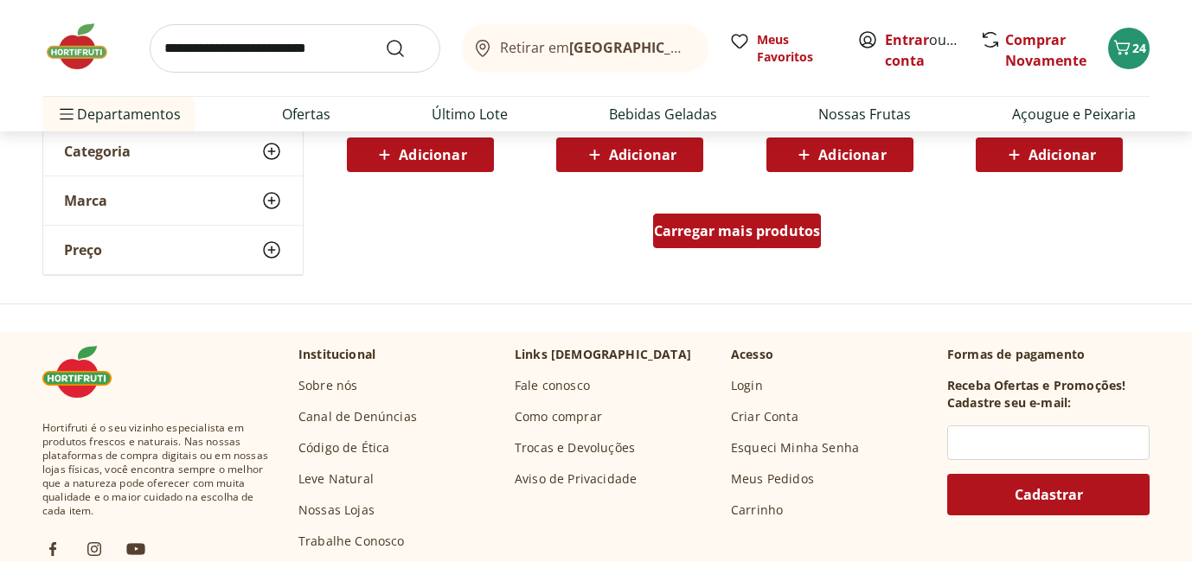
click at [725, 238] on span "Carregar mais produtos" at bounding box center [737, 231] width 167 height 14
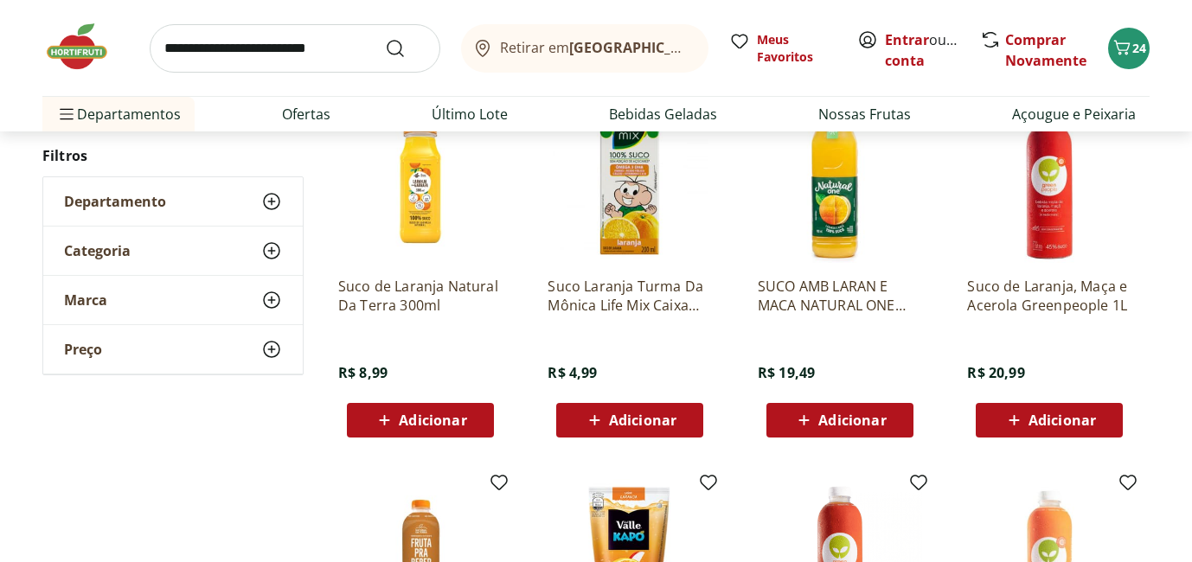
scroll to position [1776, 0]
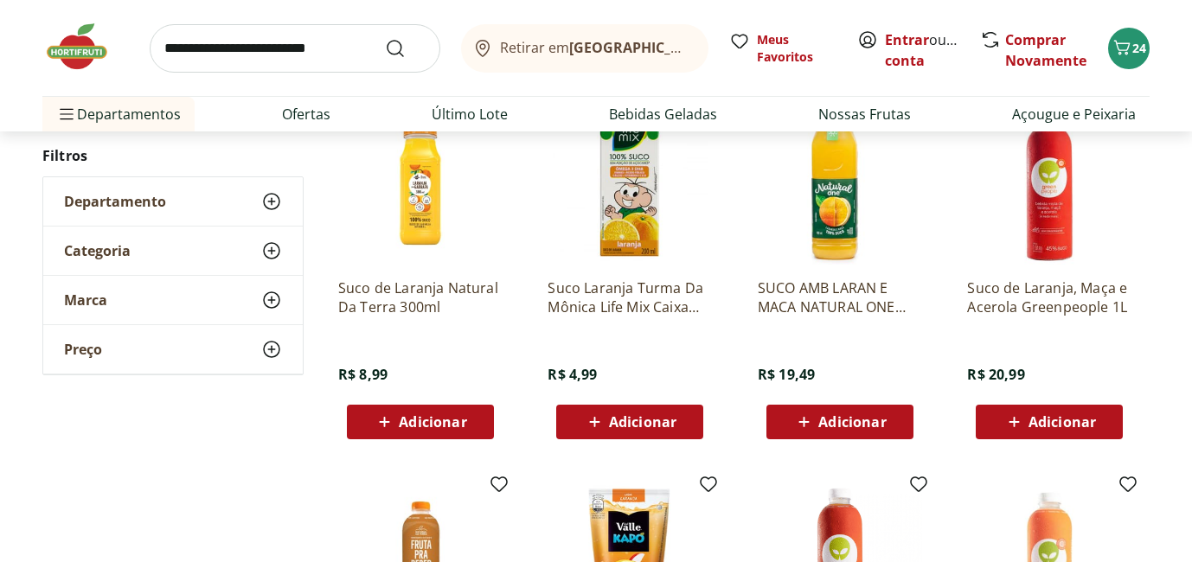
click at [258, 42] on input "search" at bounding box center [295, 48] width 291 height 48
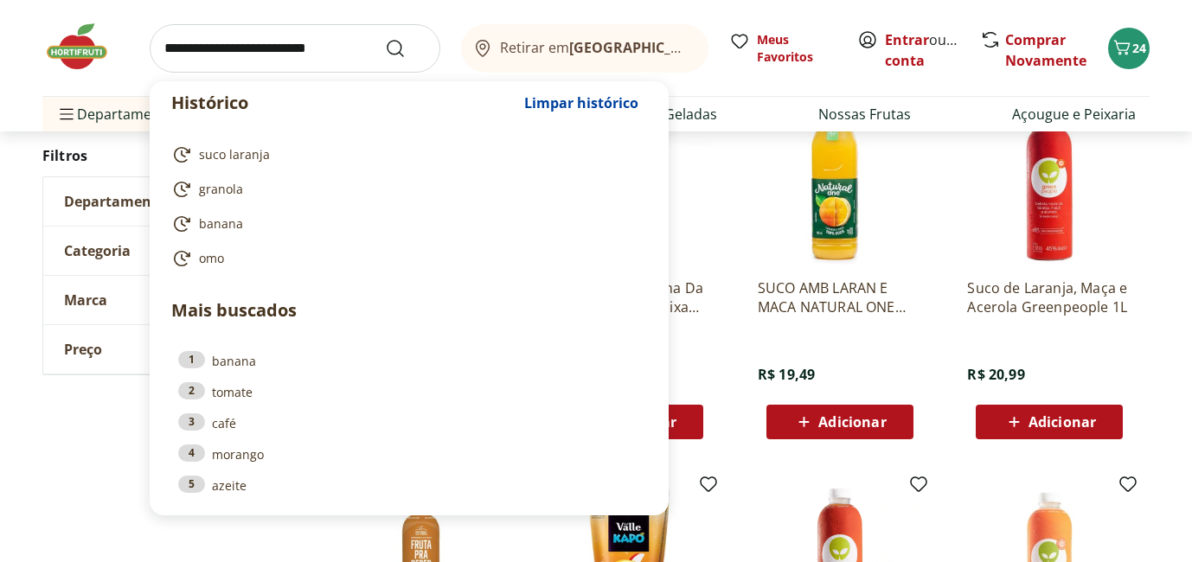
type input "*"
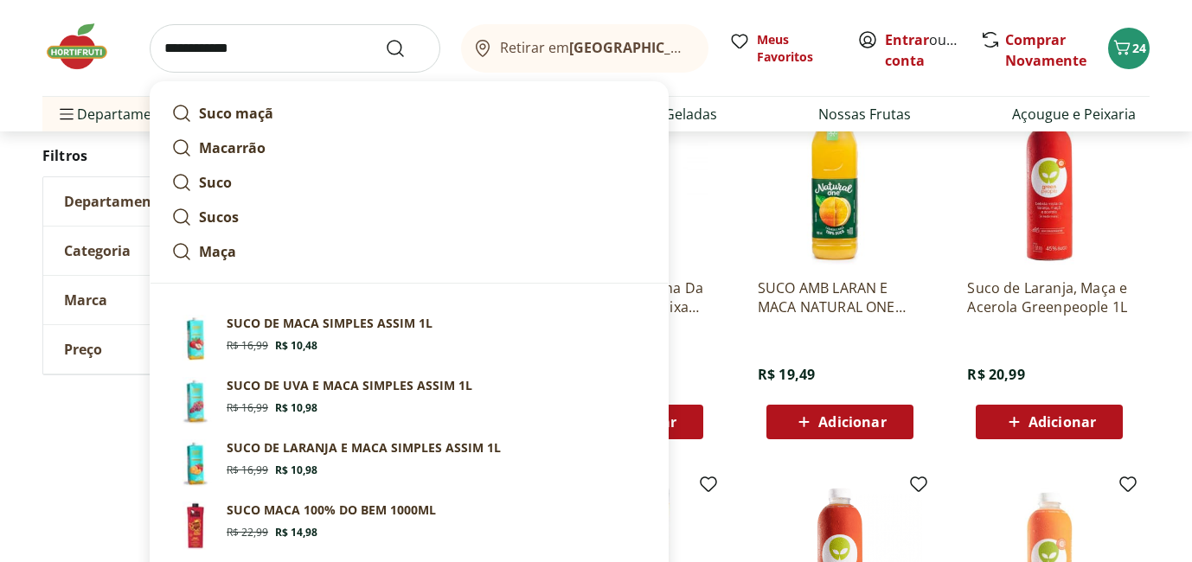
type input "**********"
click at [385, 38] on button "Submit Search" at bounding box center [406, 48] width 42 height 21
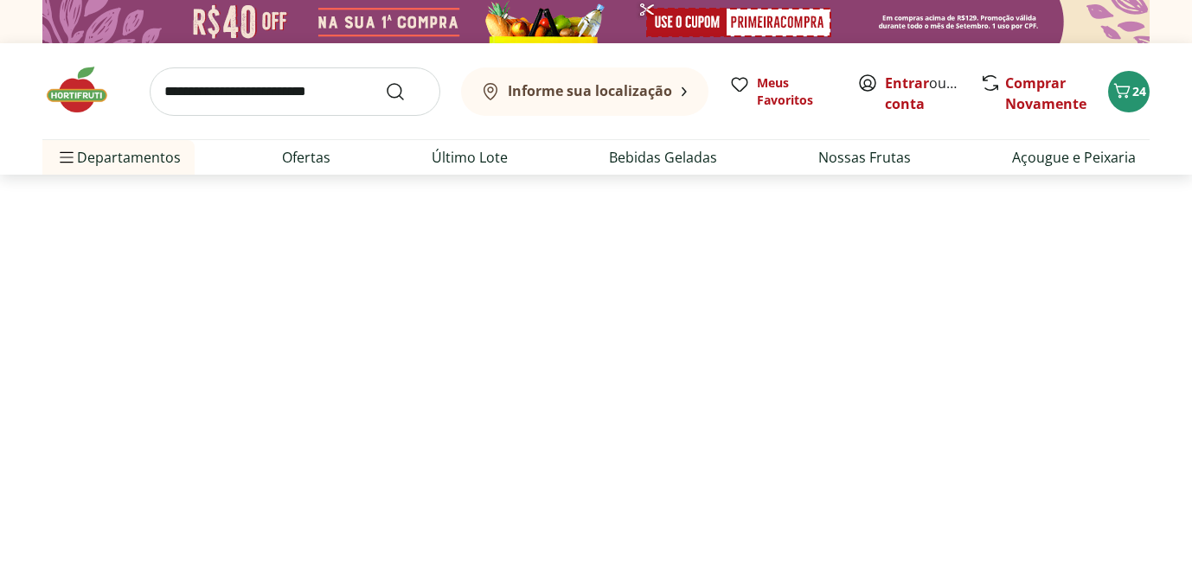
select select "**********"
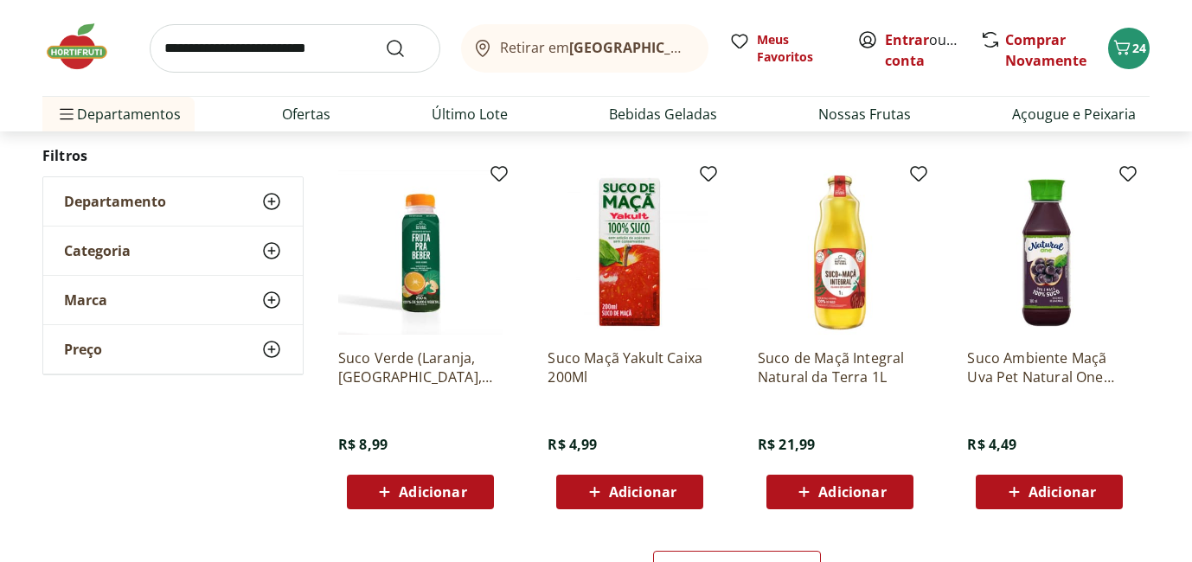
scroll to position [961, 0]
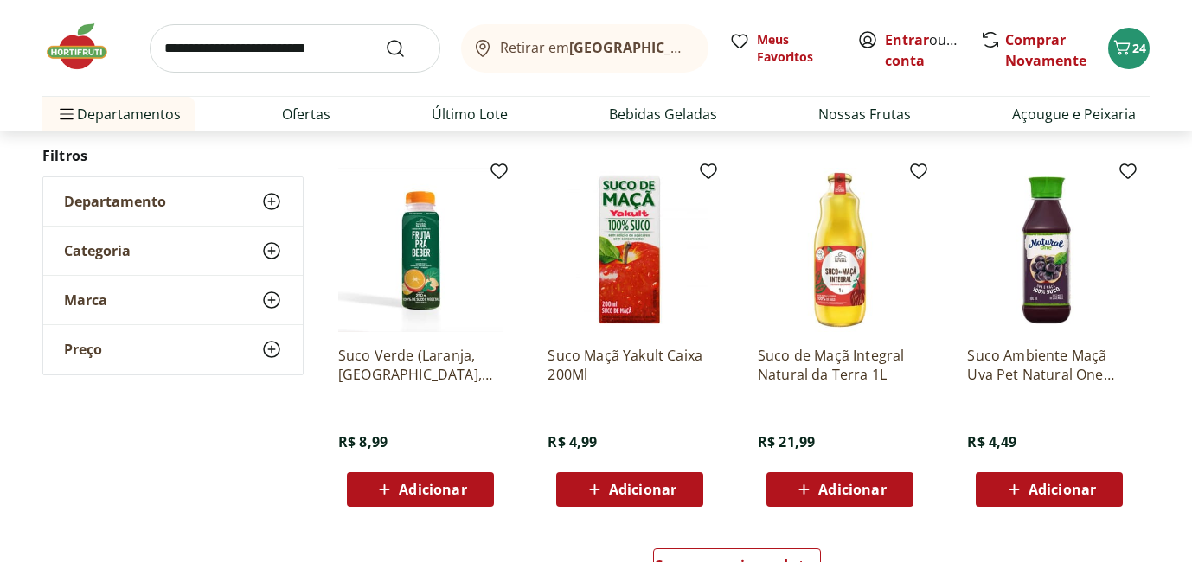
click at [270, 252] on icon at bounding box center [271, 251] width 21 height 21
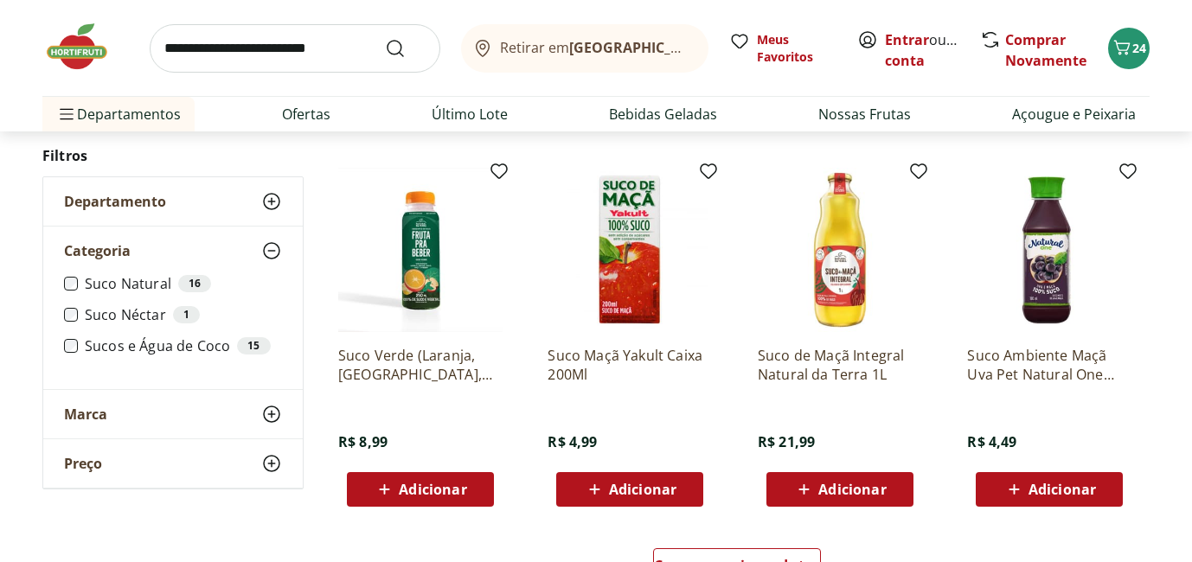
click at [280, 202] on icon at bounding box center [271, 201] width 21 height 21
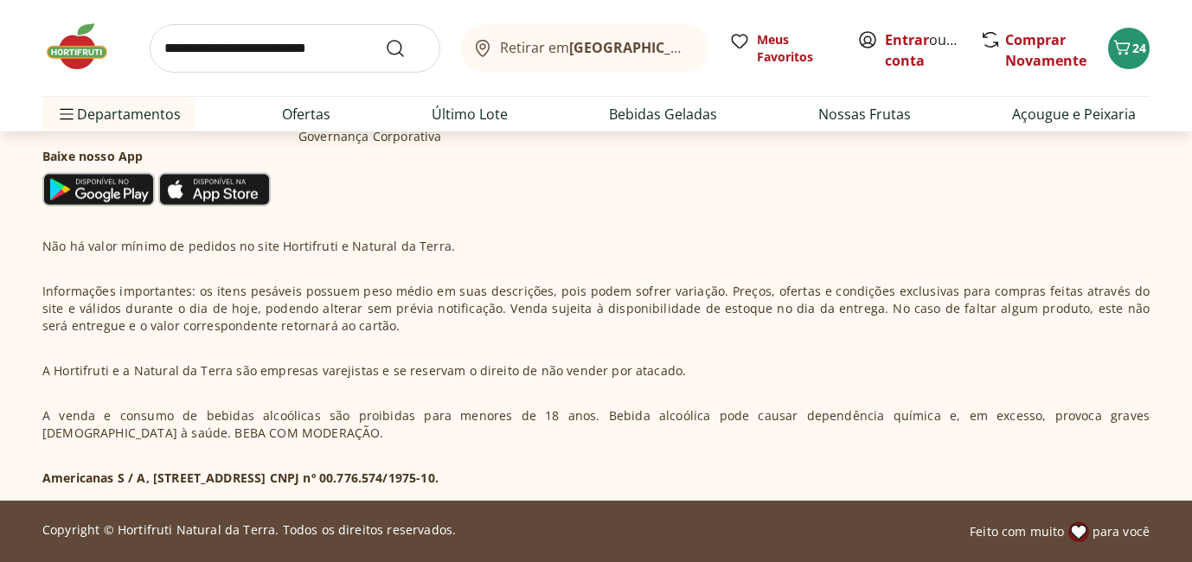
scroll to position [293, 0]
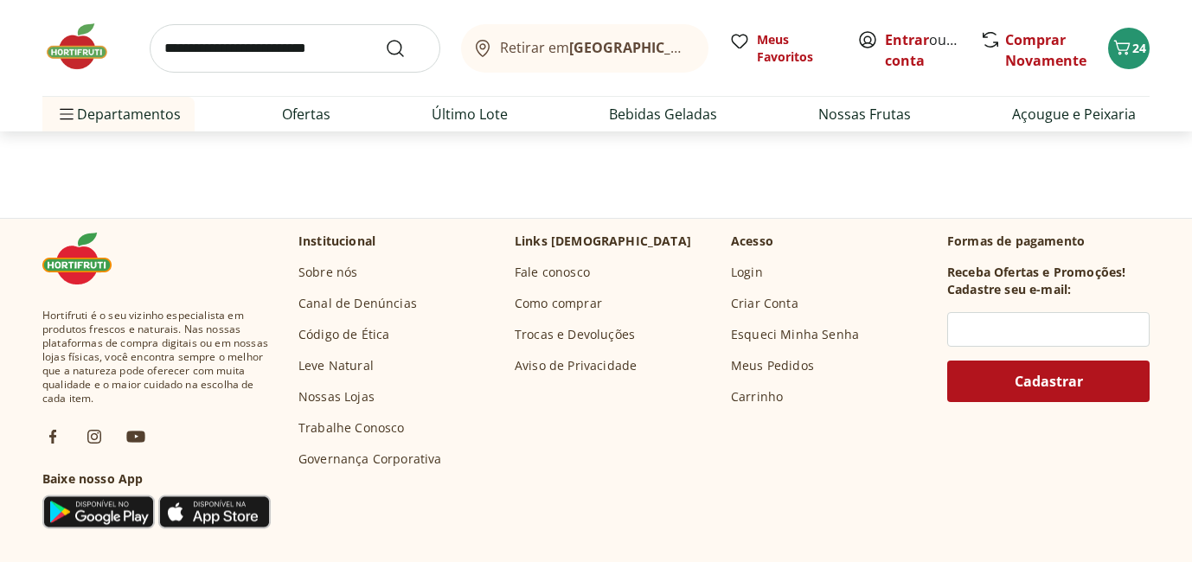
select select "**********"
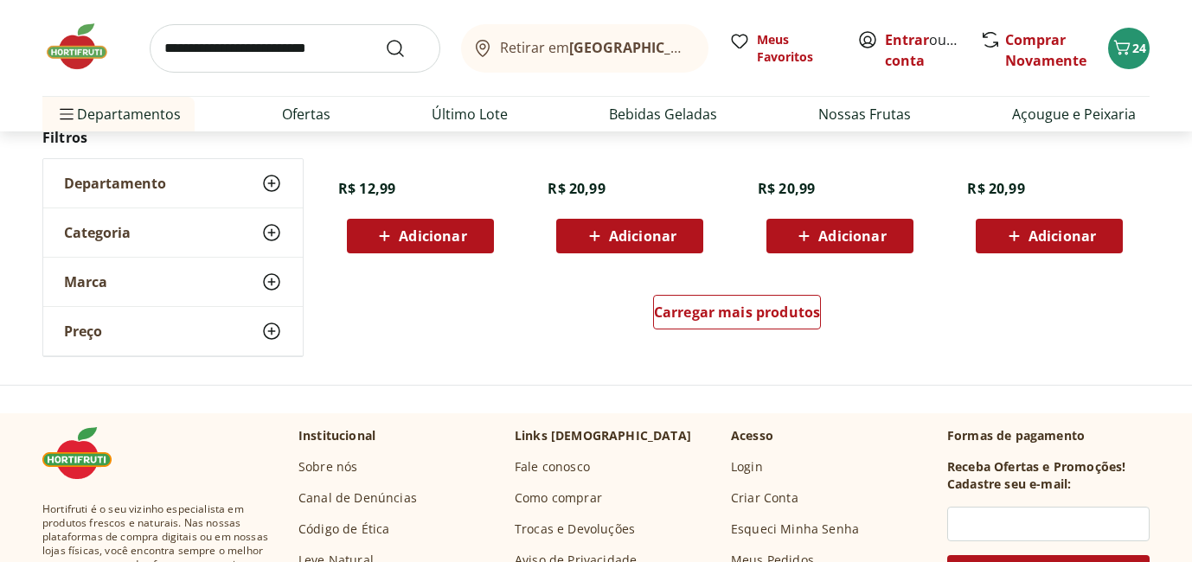
scroll to position [1220, 0]
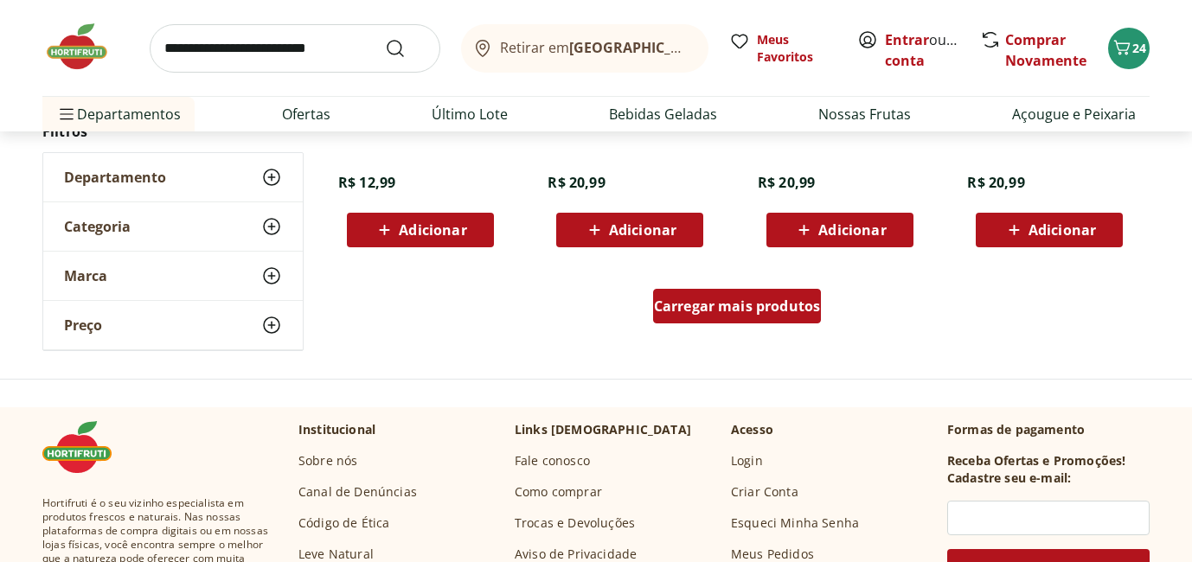
click at [762, 313] on span "Carregar mais produtos" at bounding box center [737, 306] width 167 height 14
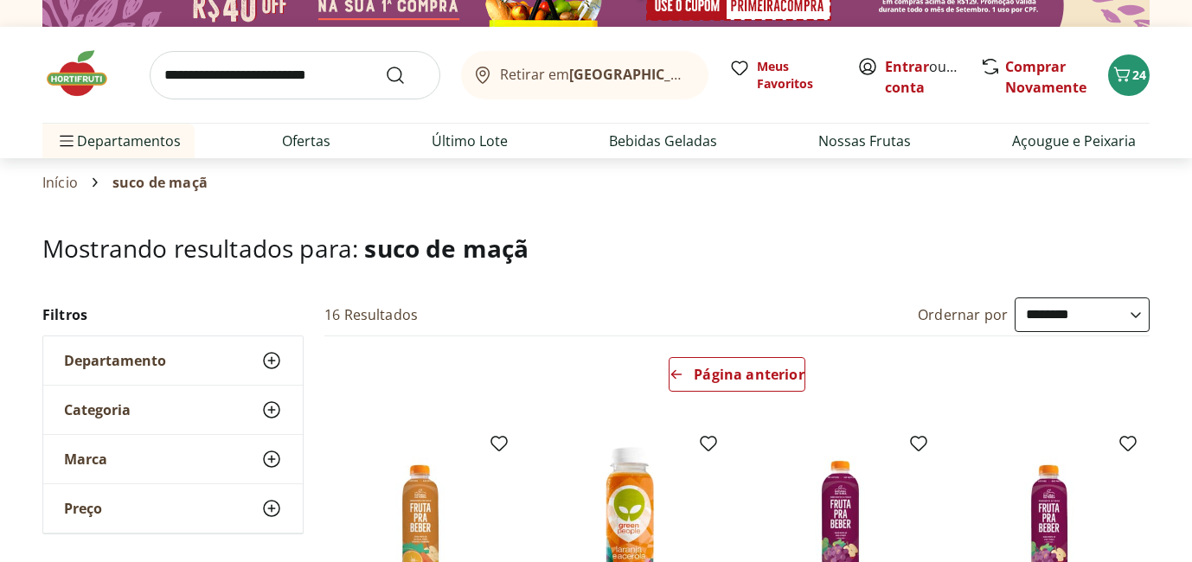
scroll to position [19, 0]
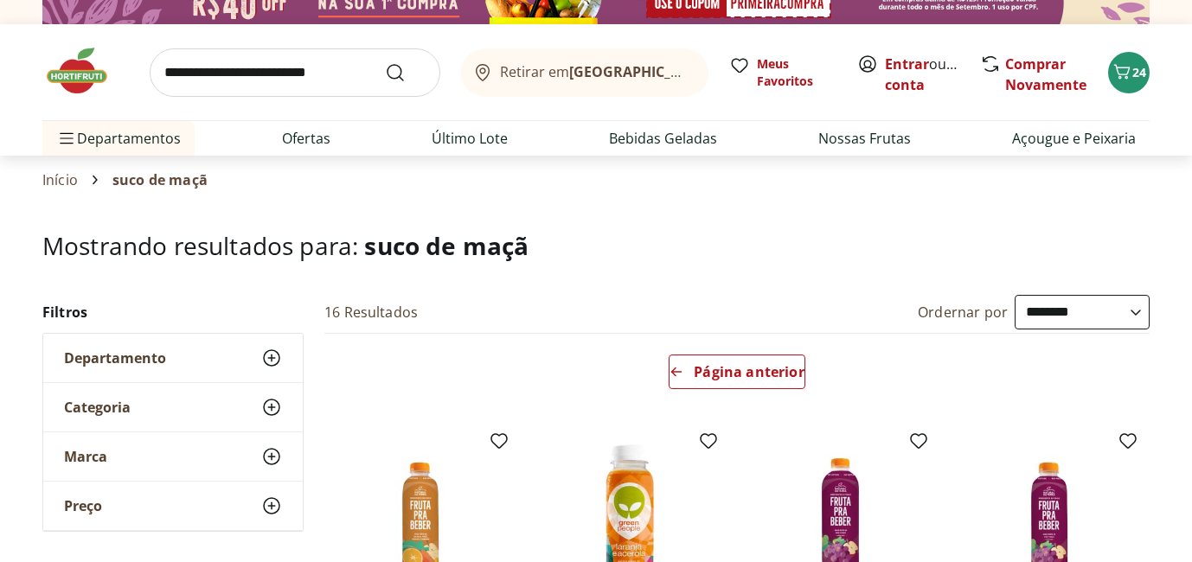
click at [202, 183] on span "suco de maçã" at bounding box center [159, 180] width 95 height 16
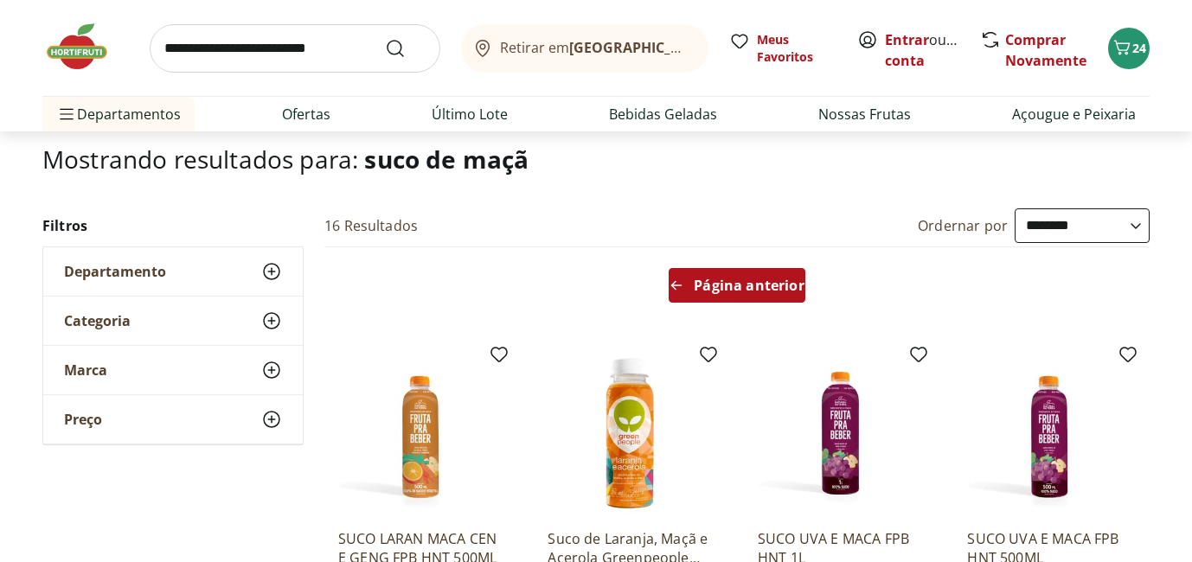
scroll to position [88, 0]
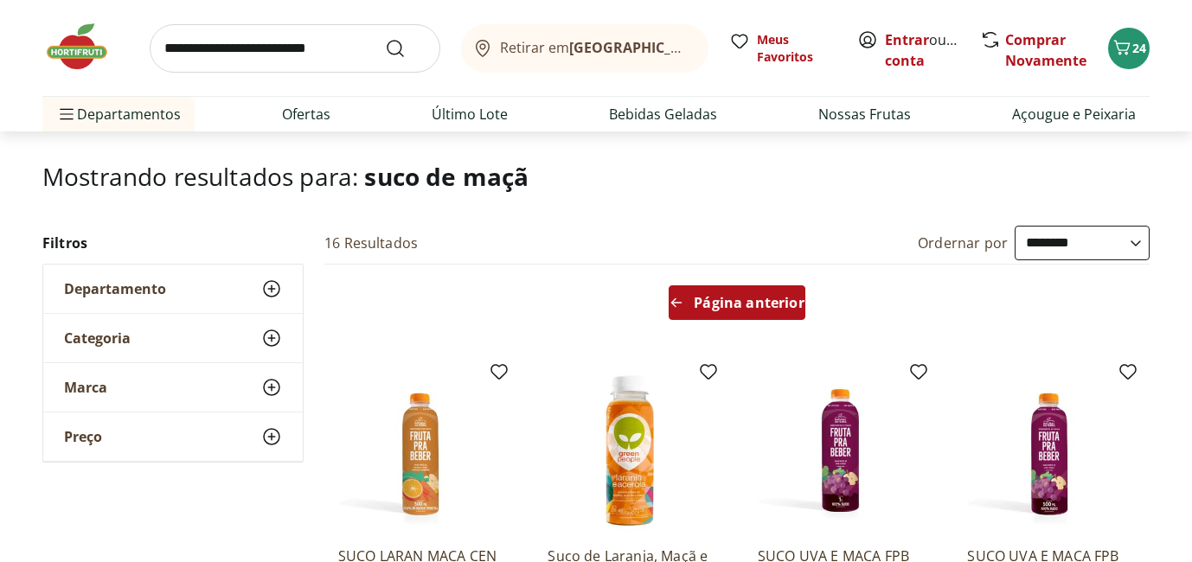
click at [745, 310] on span "Página anterior" at bounding box center [749, 303] width 110 height 14
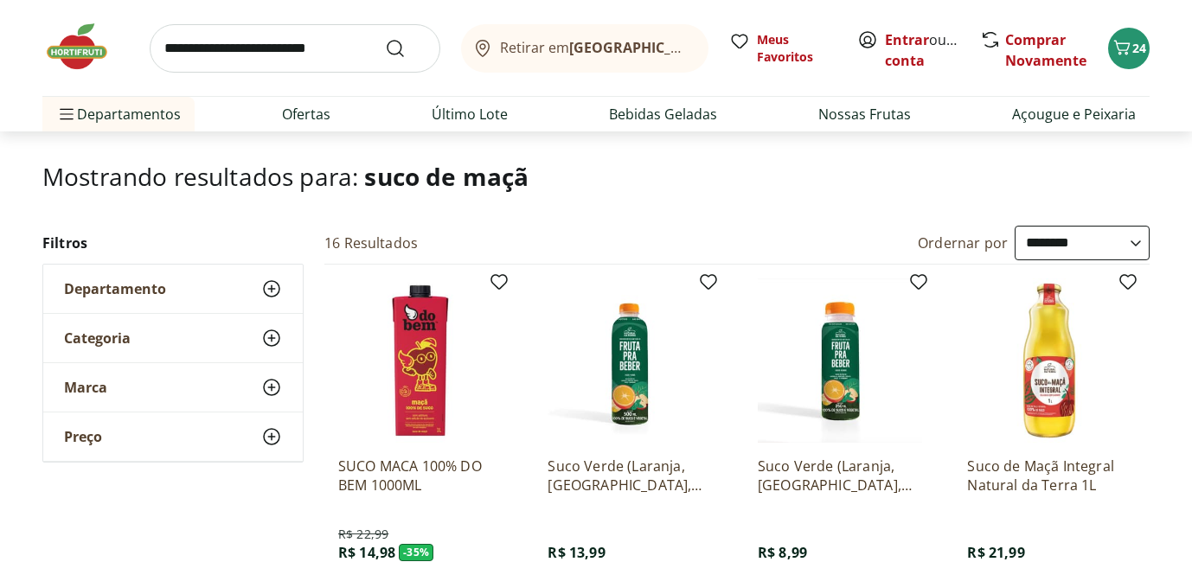
click at [272, 345] on use at bounding box center [271, 338] width 21 height 21
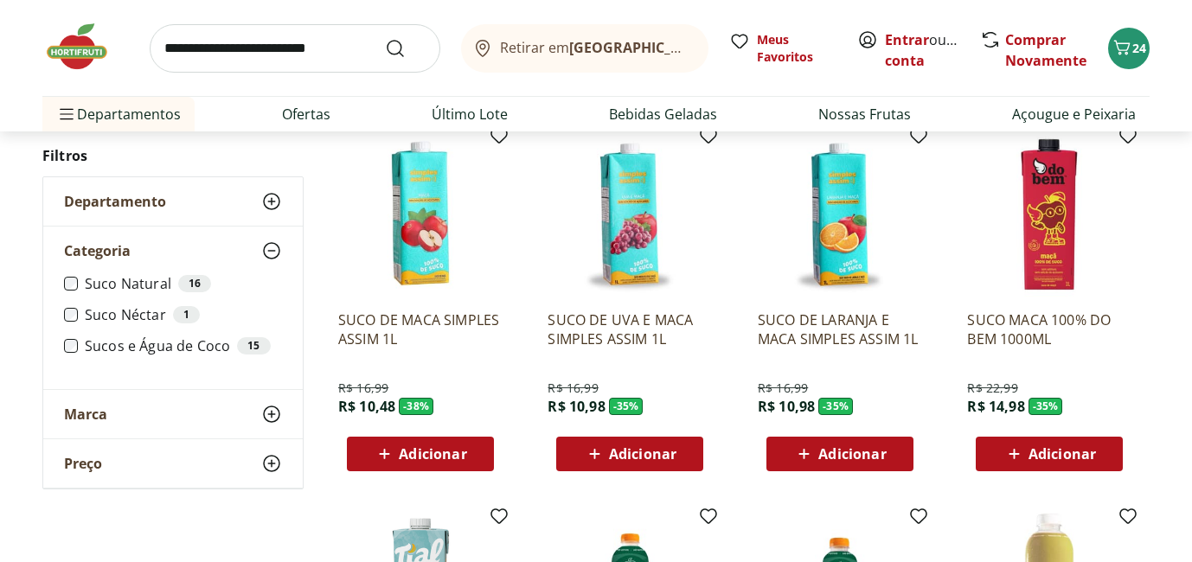
scroll to position [235, 0]
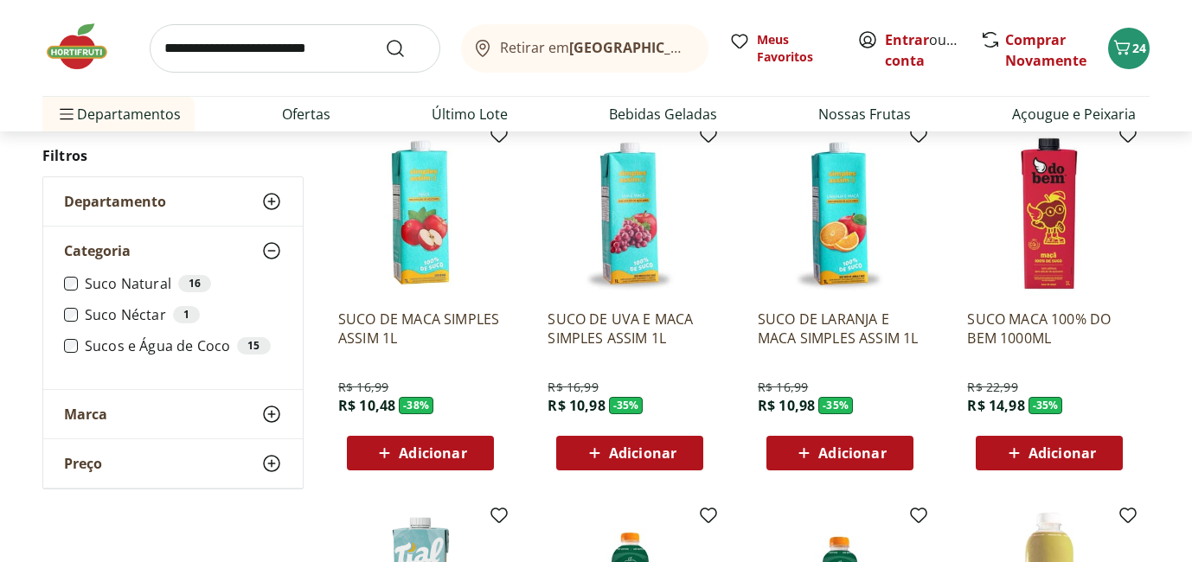
click at [274, 413] on icon at bounding box center [271, 414] width 21 height 21
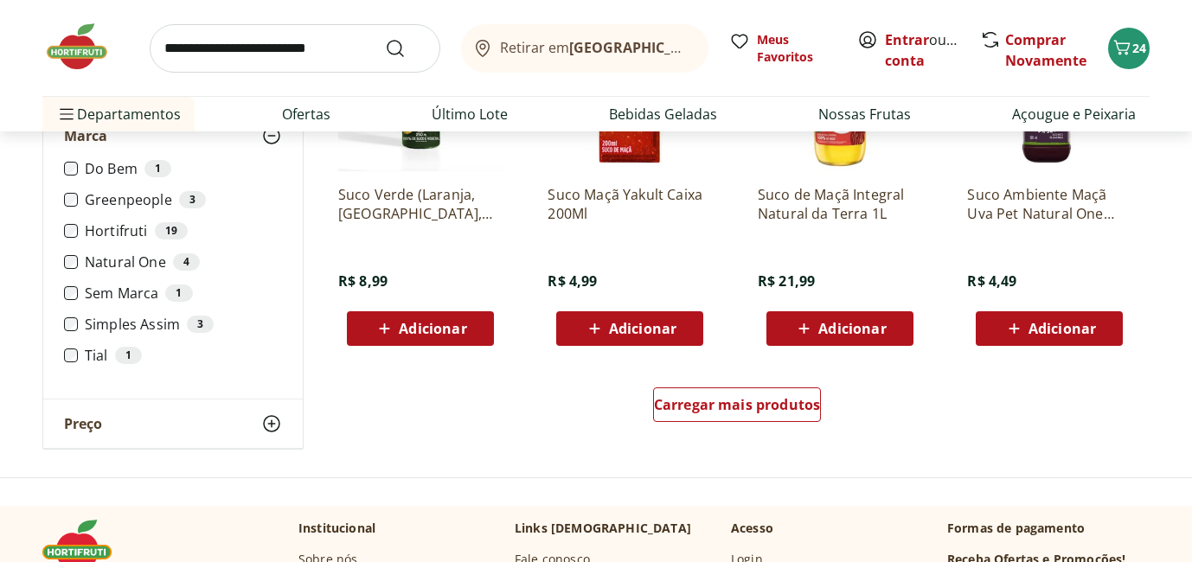
scroll to position [1295, 0]
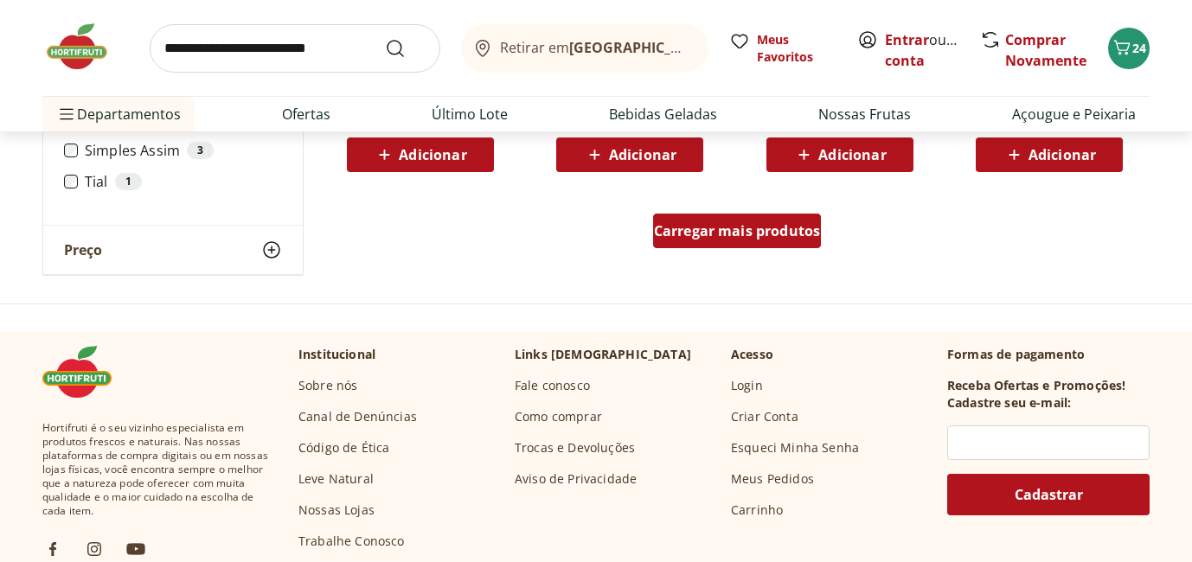
click at [740, 224] on span "Carregar mais produtos" at bounding box center [737, 231] width 167 height 14
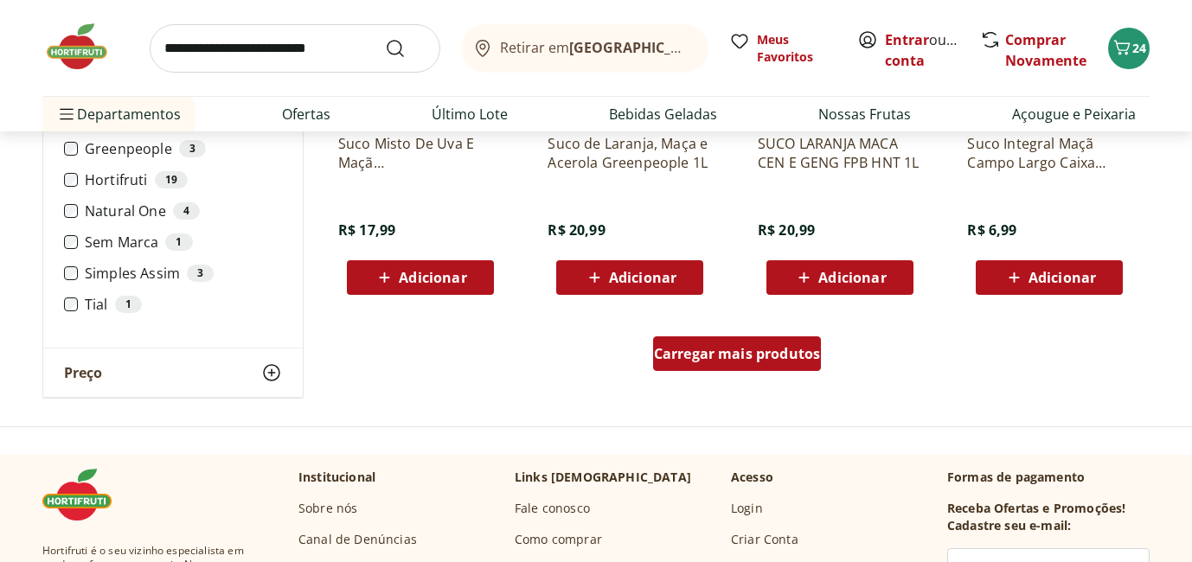
scroll to position [2332, 0]
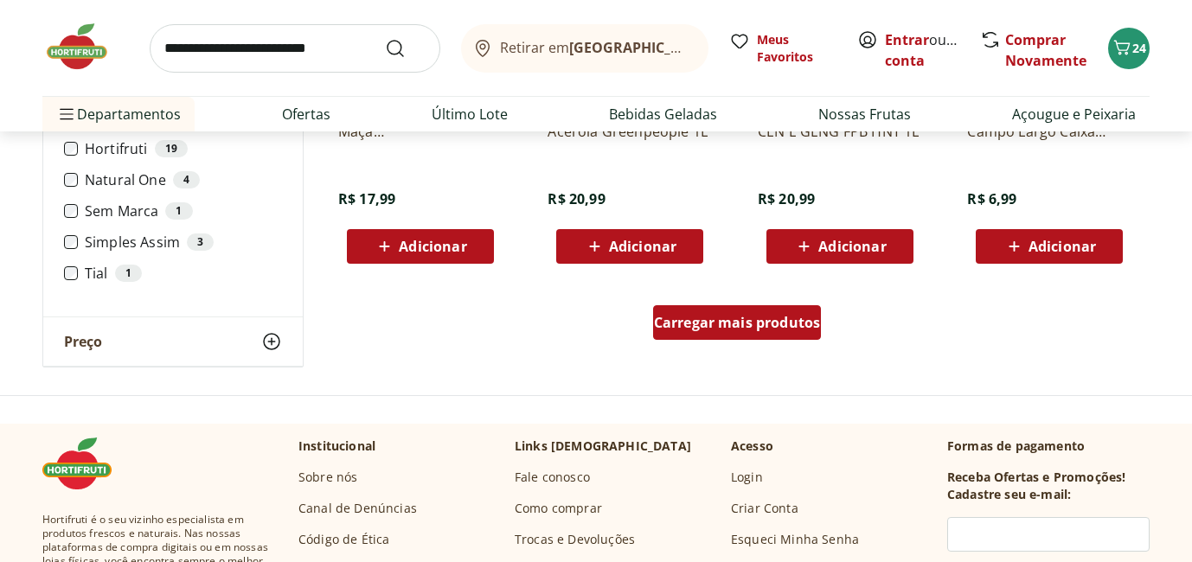
click at [753, 308] on div "Carregar mais produtos" at bounding box center [737, 322] width 169 height 35
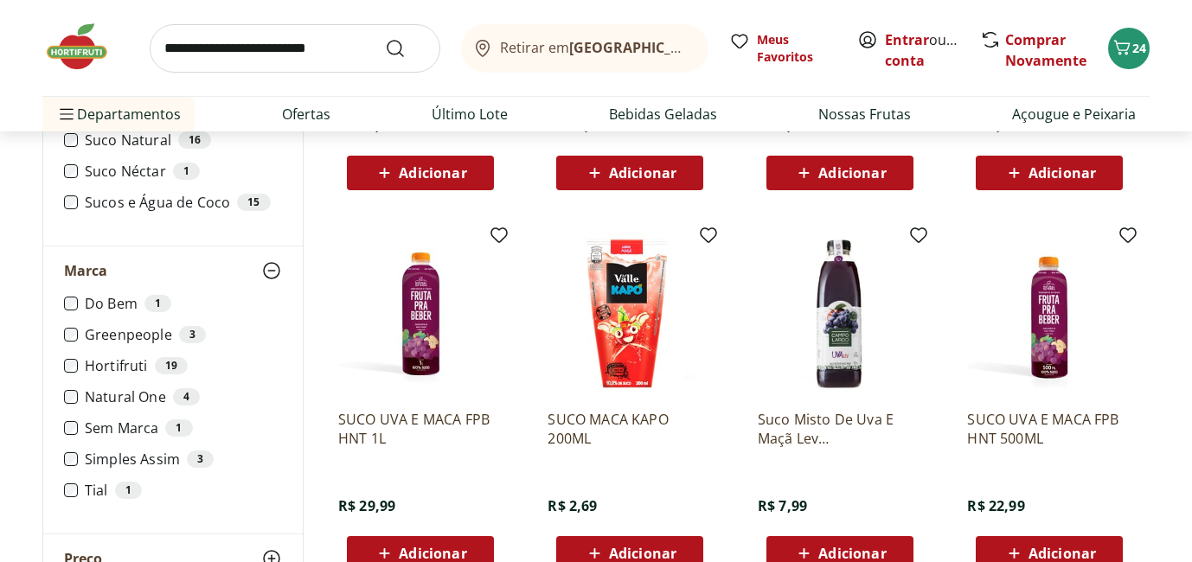
scroll to position [609, 0]
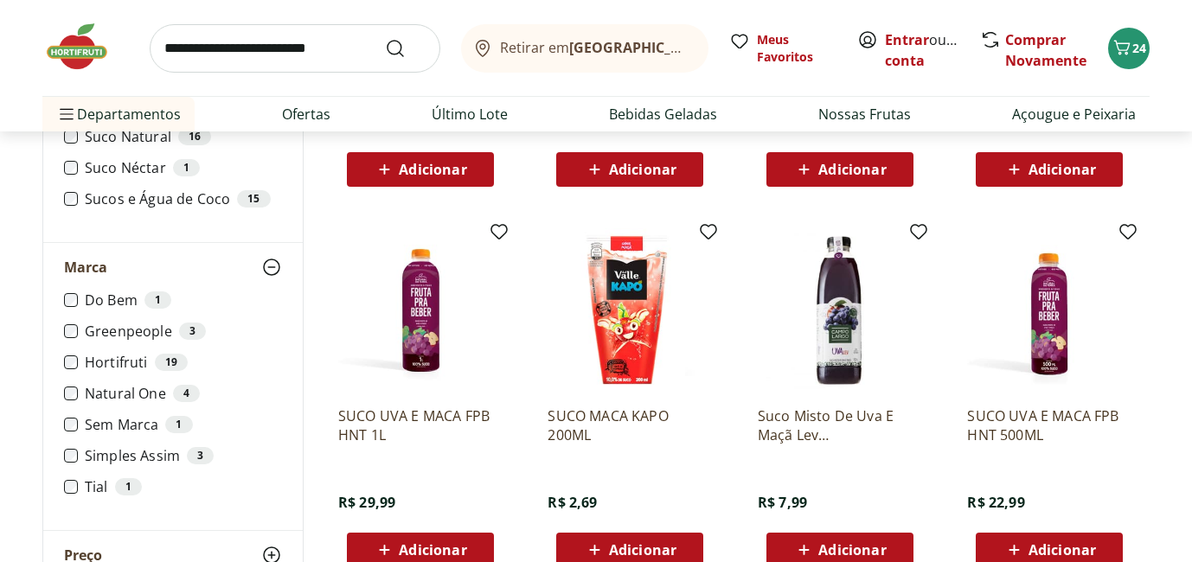
click at [1139, 18] on div "Retirar em Rio de Janeiro/RJ Meus Favoritos Entrar ou Criar conta Comprar Novam…" at bounding box center [596, 48] width 1108 height 96
click at [1139, 38] on button "24" at bounding box center [1129, 49] width 42 height 42
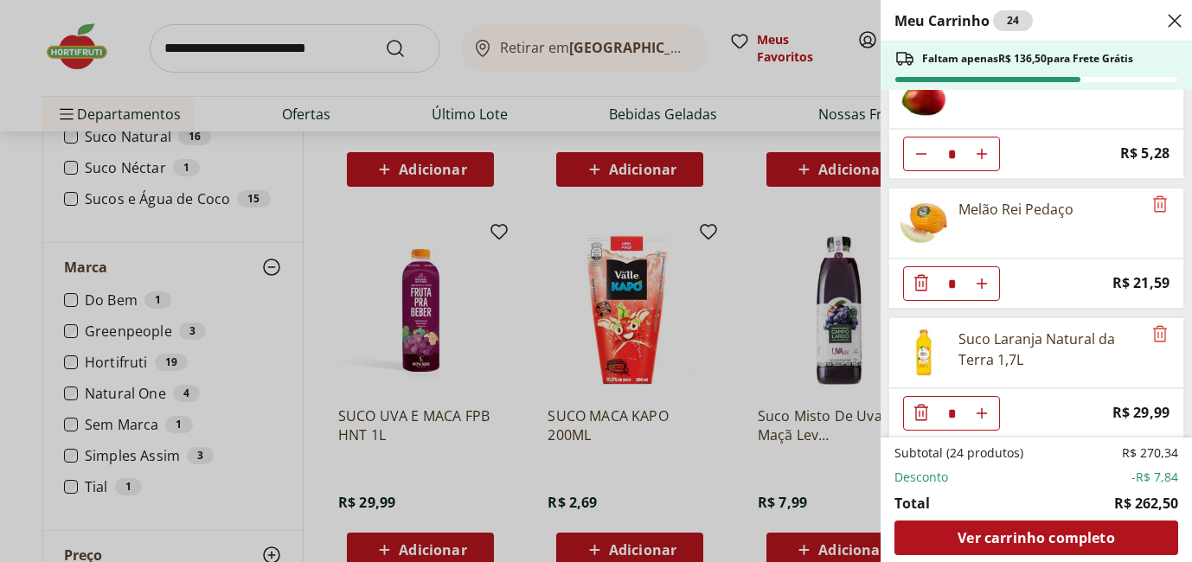
scroll to position [957, 0]
